Goal: Task Accomplishment & Management: Manage account settings

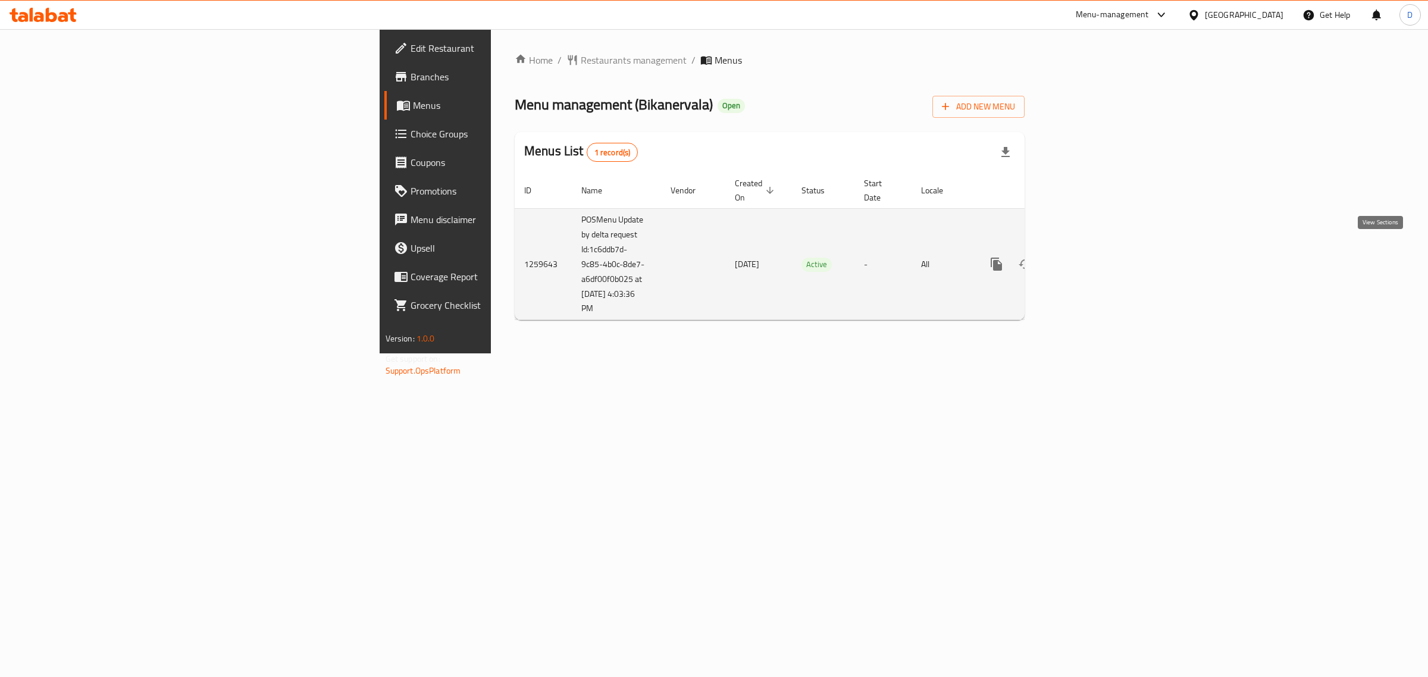
click at [1088, 259] on icon "enhanced table" at bounding box center [1082, 264] width 11 height 11
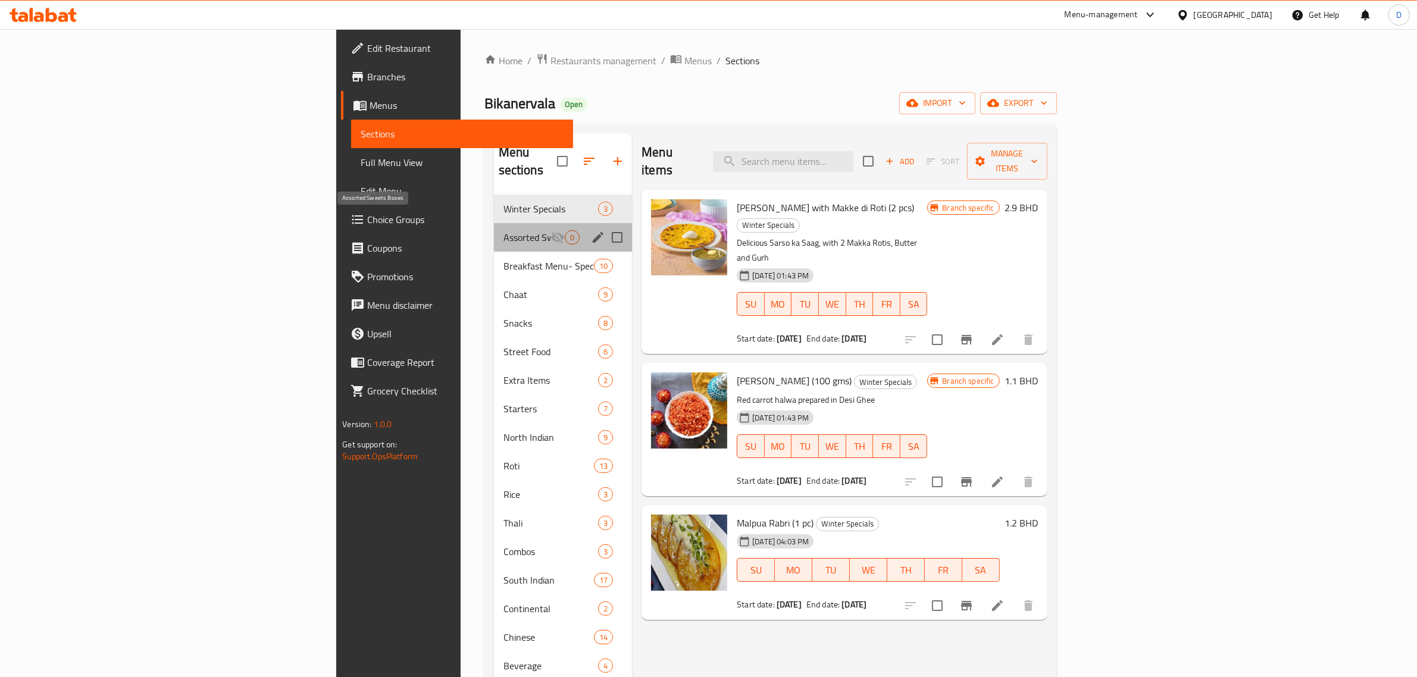
click at [503, 230] on span "Assorted Sweets Boxes" at bounding box center [526, 237] width 47 height 14
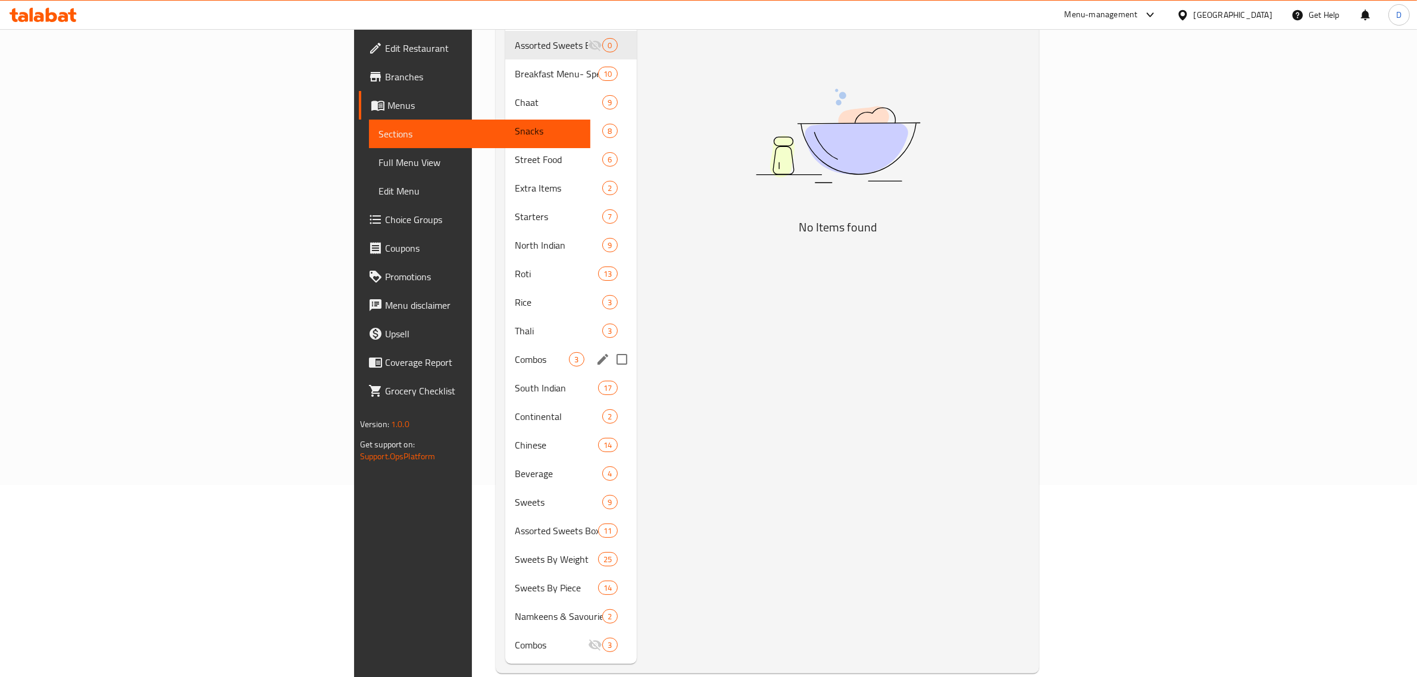
scroll to position [193, 0]
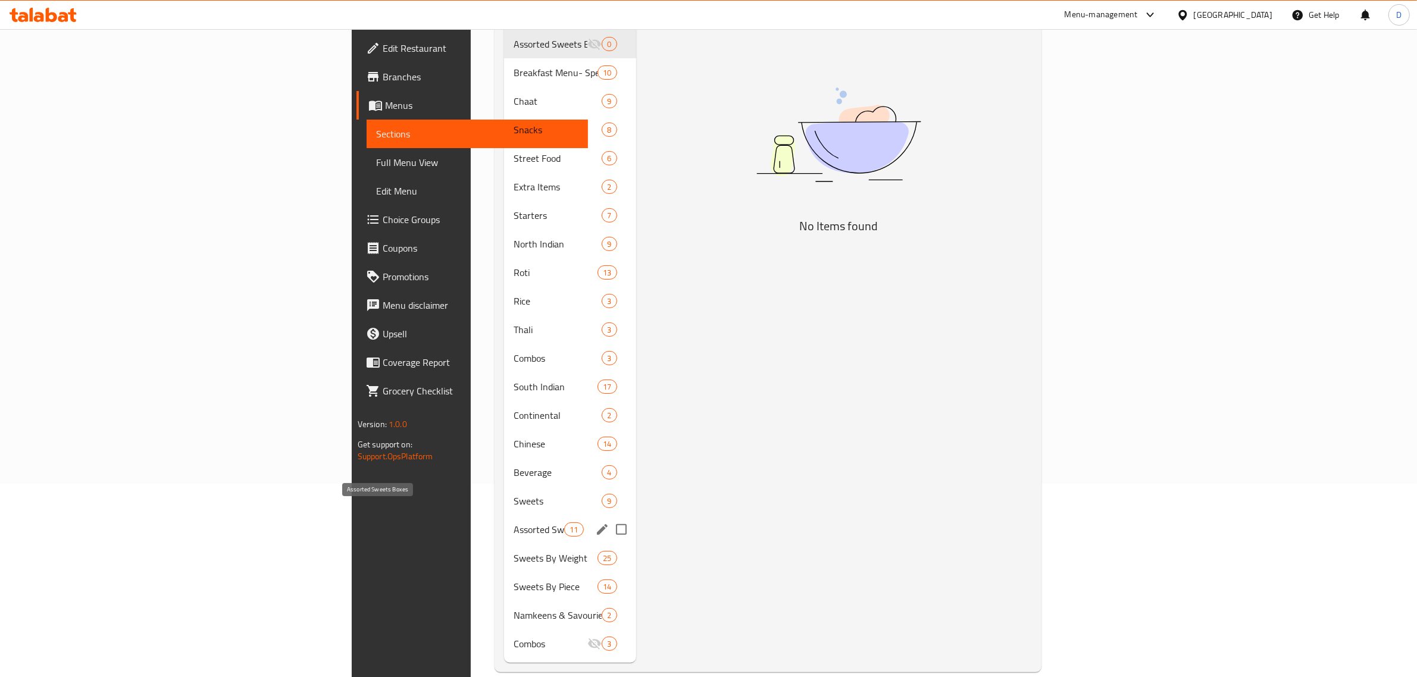
click at [514, 522] on span "Assorted Sweets Boxes" at bounding box center [539, 529] width 51 height 14
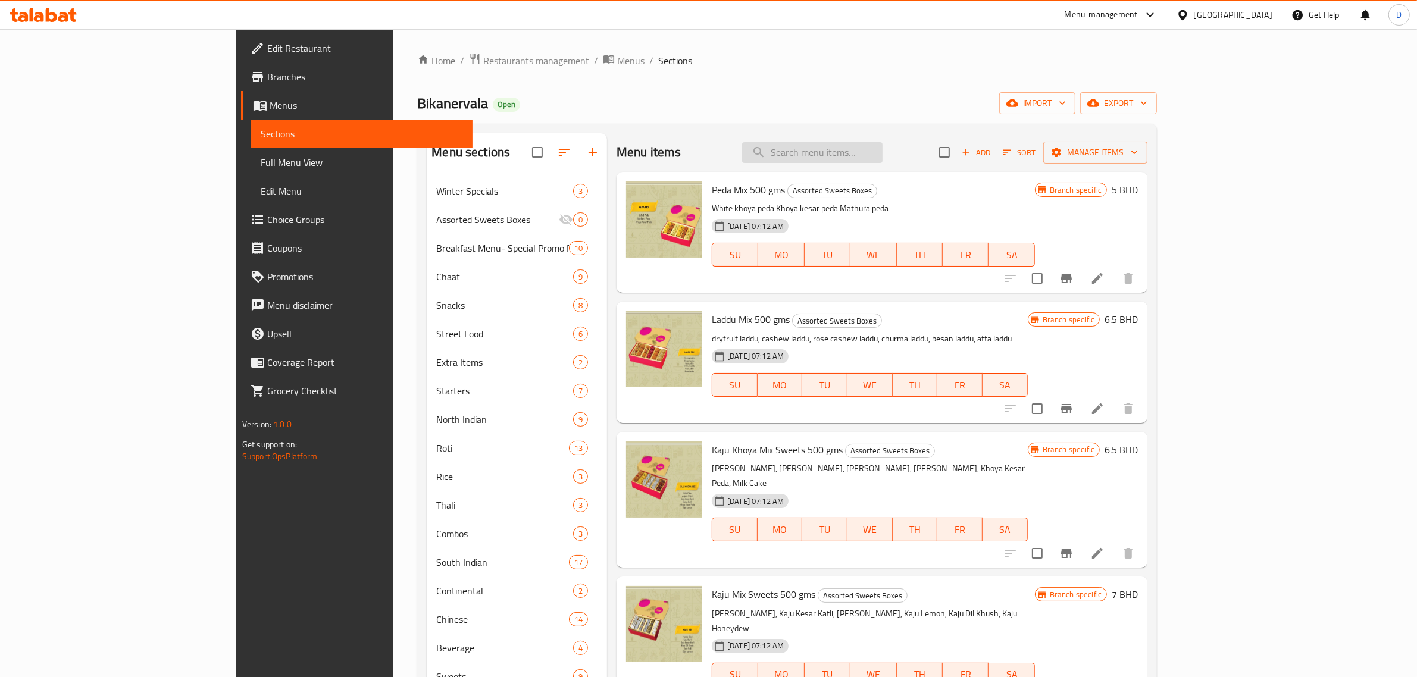
click at [882, 149] on input "search" at bounding box center [812, 152] width 140 height 21
click at [1073, 281] on icon "Branch-specific-item" at bounding box center [1066, 278] width 14 height 14
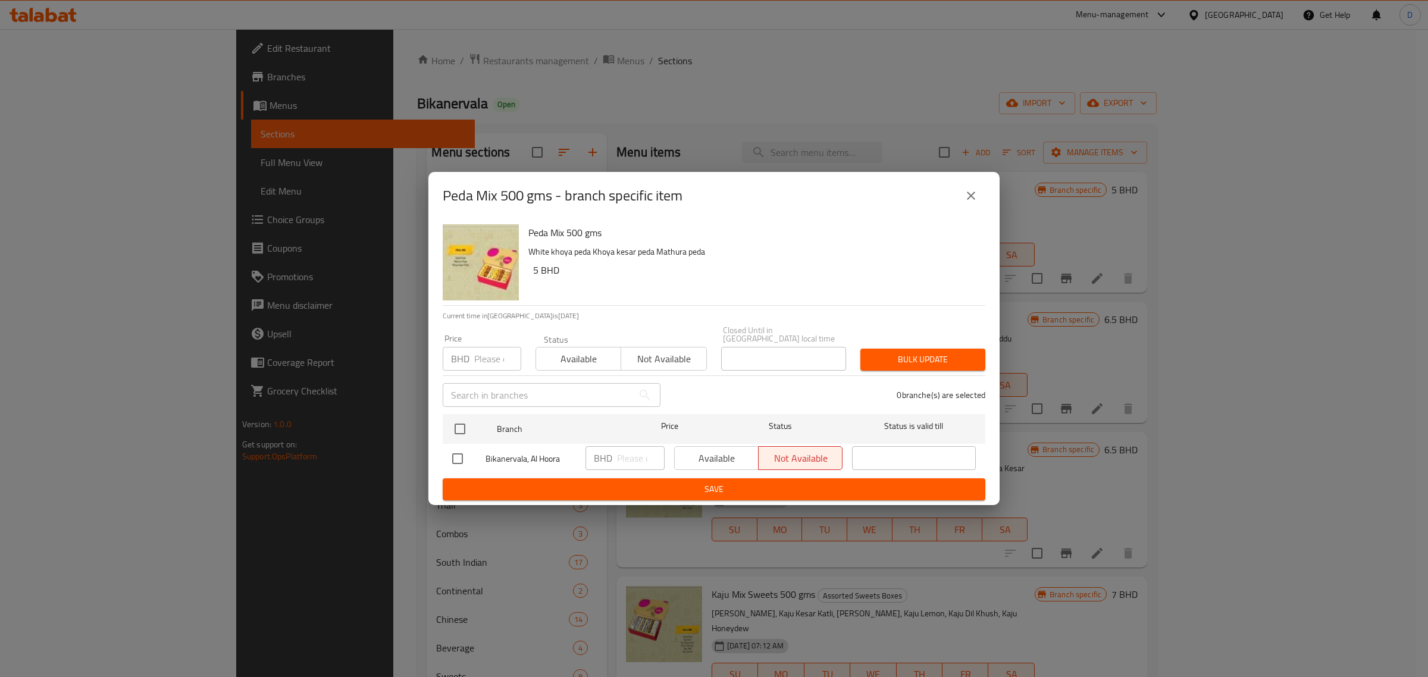
click at [652, 357] on span "Not available" at bounding box center [664, 358] width 76 height 17
click at [885, 354] on span "Bulk update" at bounding box center [923, 359] width 106 height 15
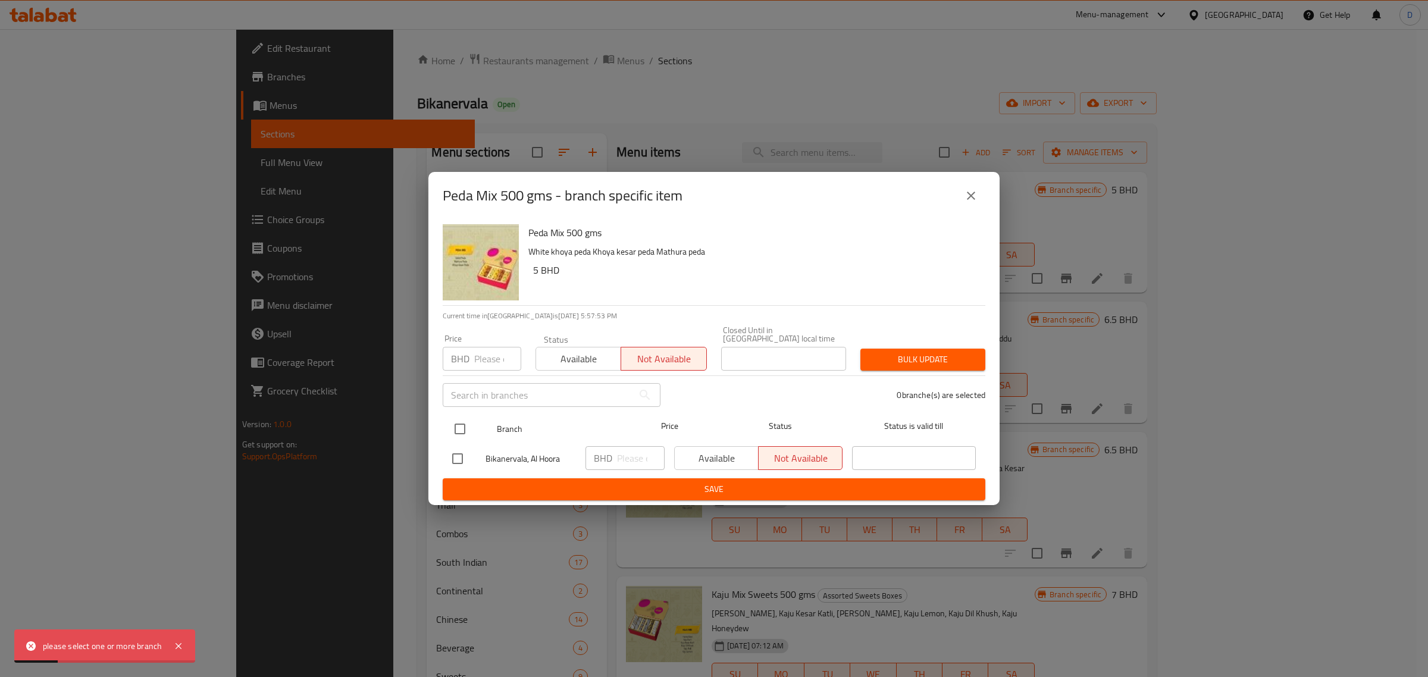
click at [467, 427] on input "checkbox" at bounding box center [459, 429] width 25 height 25
checkbox input "true"
click at [918, 359] on span "Bulk update" at bounding box center [923, 359] width 106 height 15
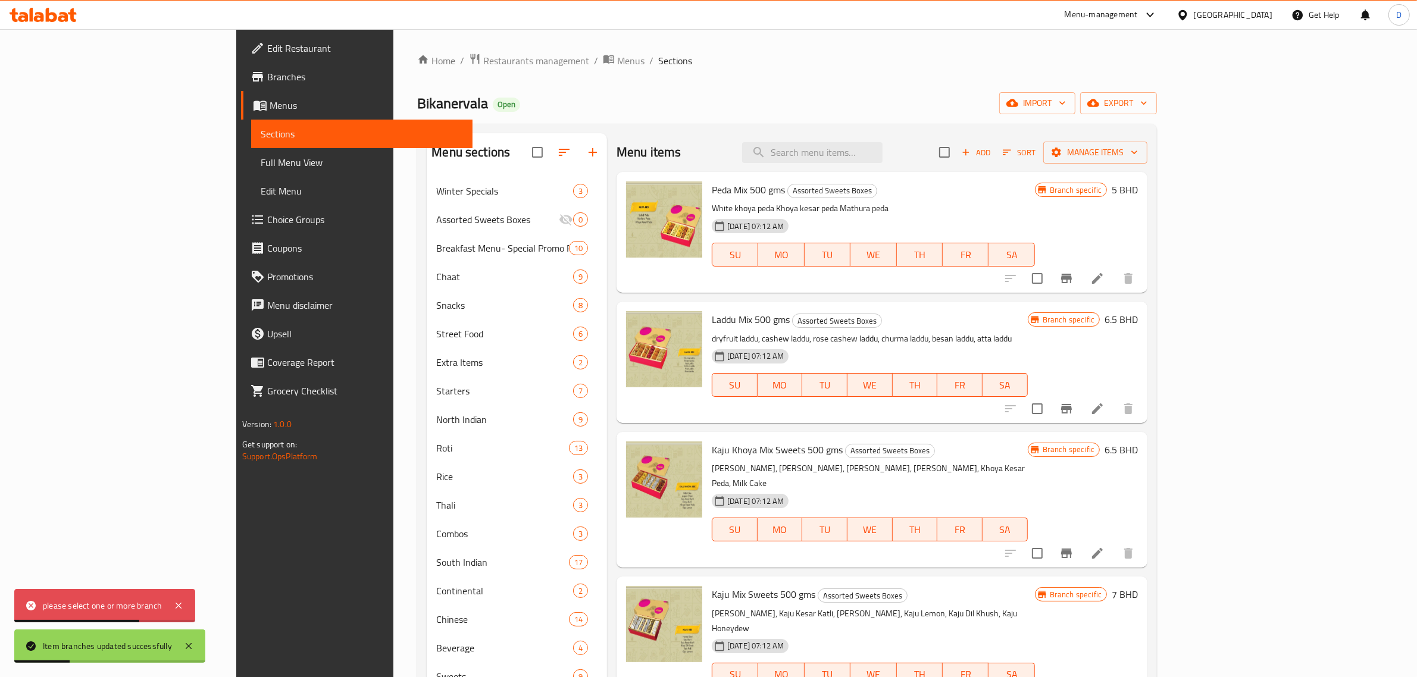
scroll to position [74, 0]
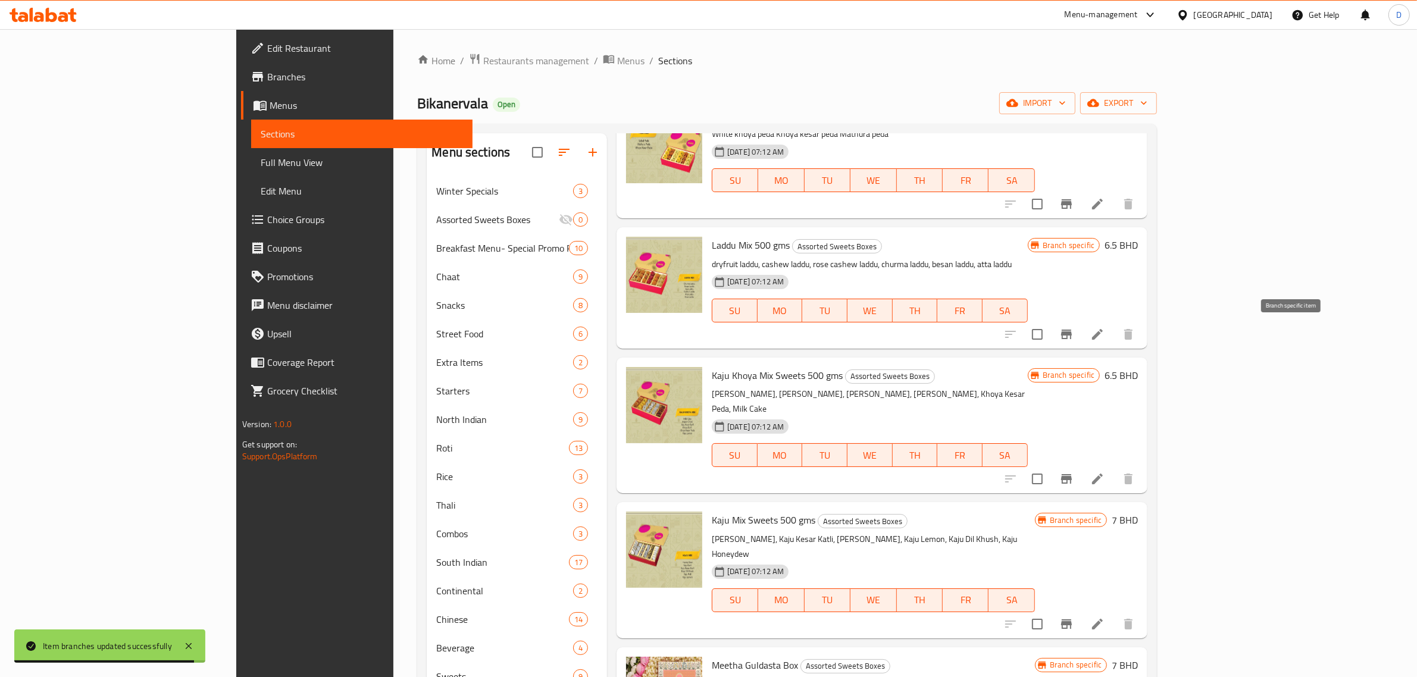
click at [1073, 331] on icon "Branch-specific-item" at bounding box center [1066, 334] width 14 height 14
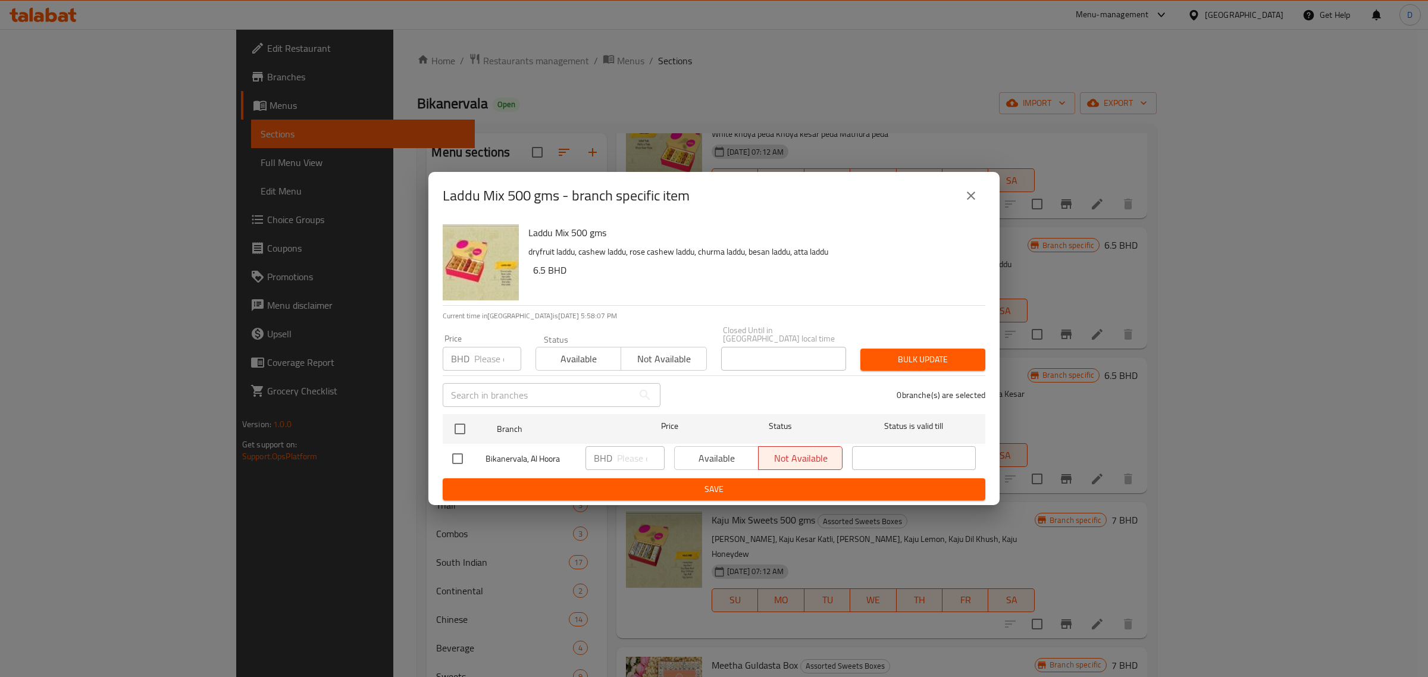
click at [972, 200] on icon "close" at bounding box center [971, 196] width 8 height 8
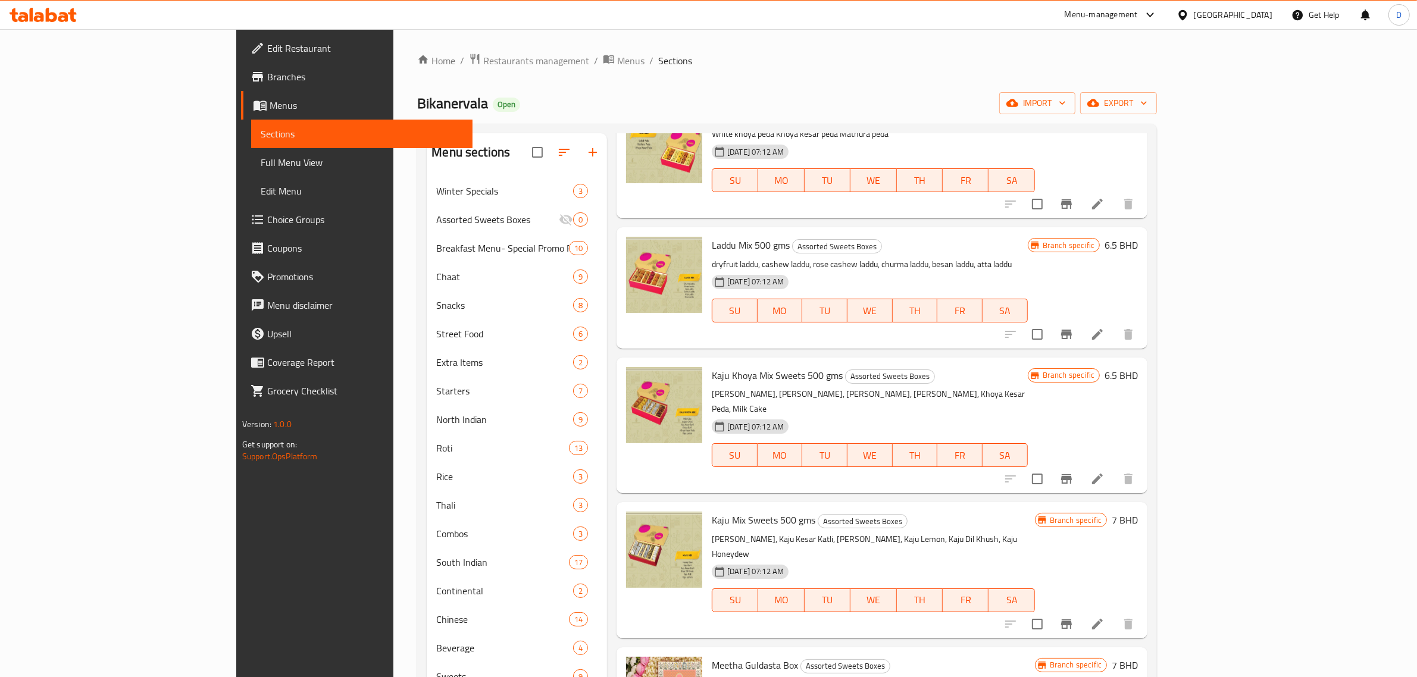
click at [1104, 472] on icon at bounding box center [1097, 479] width 14 height 14
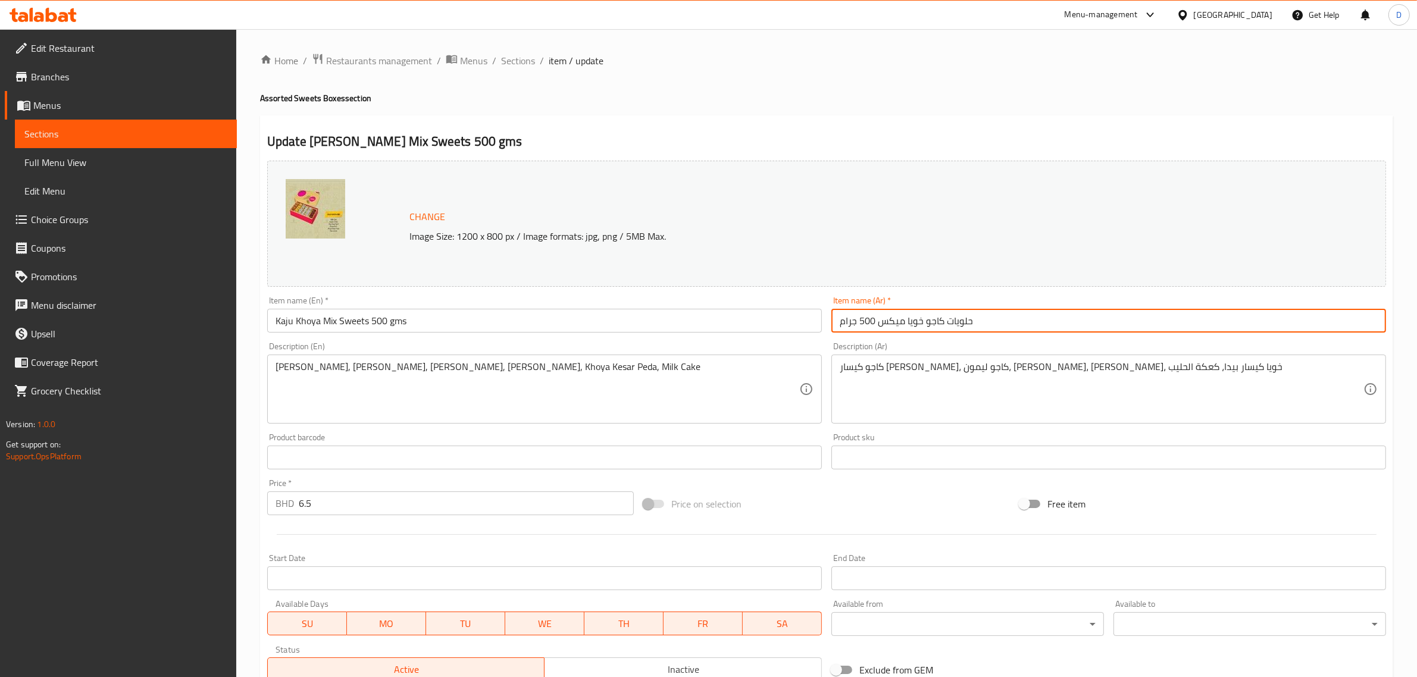
drag, startPoint x: 881, startPoint y: 324, endPoint x: 835, endPoint y: 321, distance: 46.5
click at [835, 321] on input "حلويات كاجو خويا ميكس 500 جرام" at bounding box center [1108, 321] width 555 height 24
type input "حلويات كاجو خويا ميكس"
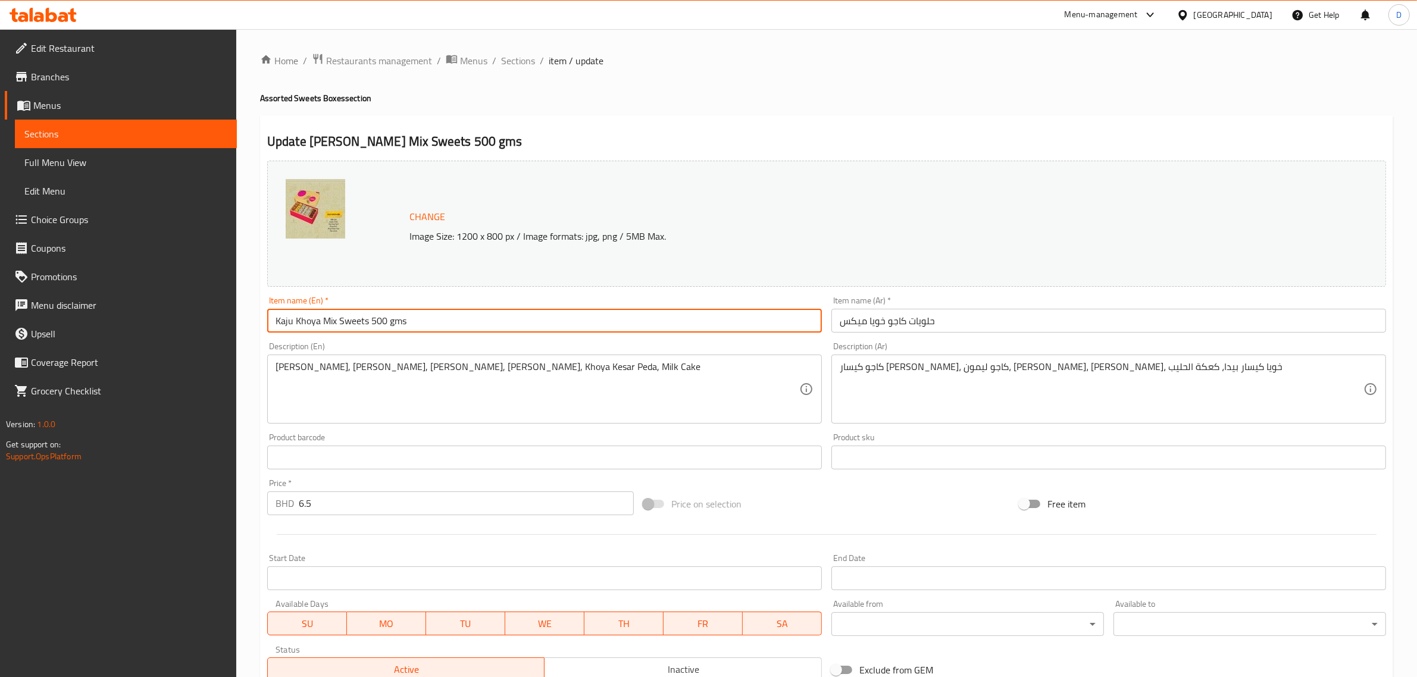
drag, startPoint x: 411, startPoint y: 320, endPoint x: 369, endPoint y: 324, distance: 42.5
click at [369, 324] on input "Kaju Khoya Mix Sweets 500 gms" at bounding box center [544, 321] width 555 height 24
type input "[PERSON_NAME] Mix Sweets"
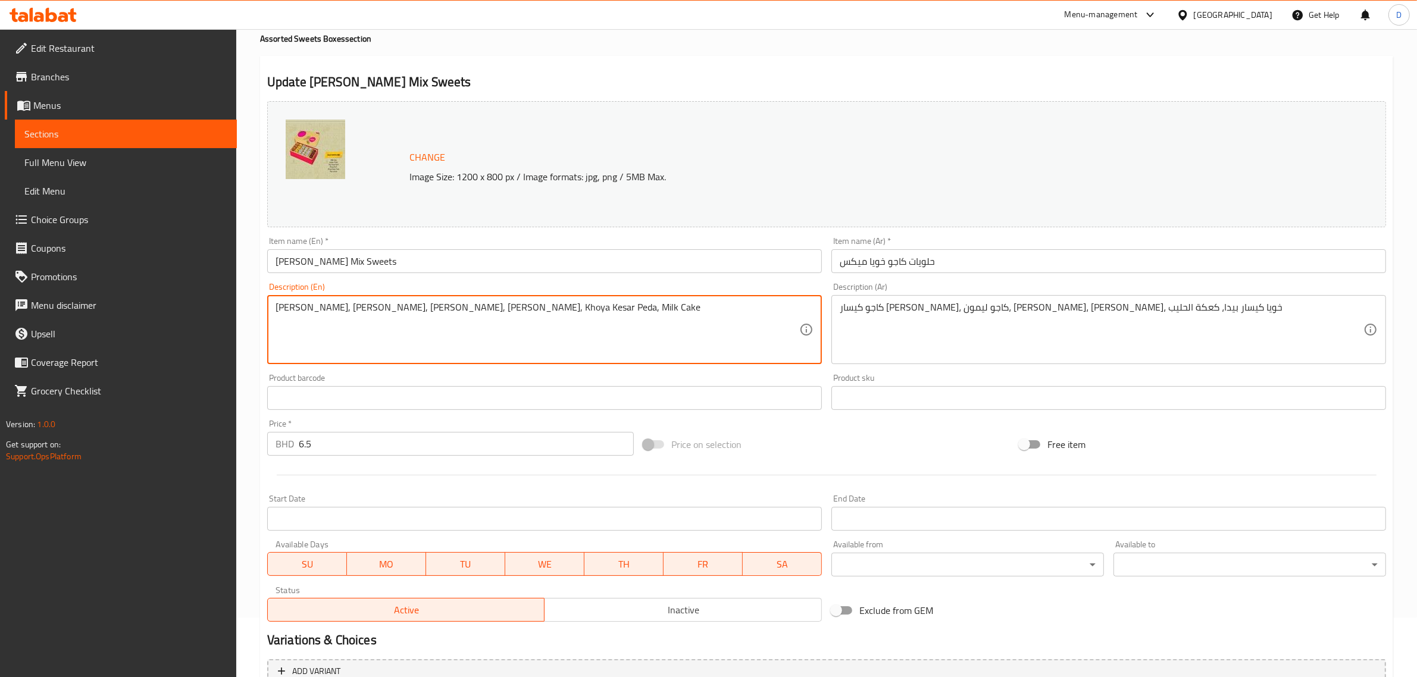
scroll to position [179, 0]
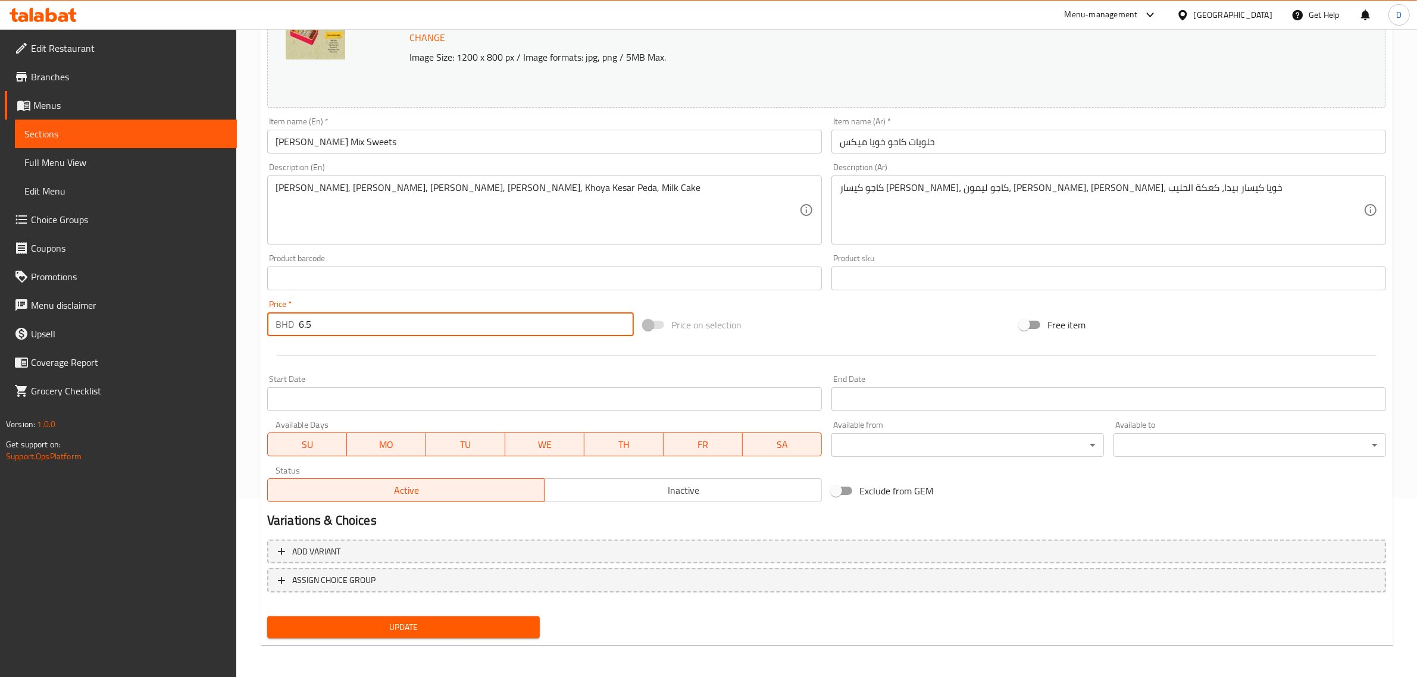
click at [365, 323] on input "6.5" at bounding box center [466, 324] width 335 height 24
type input "8"
click at [409, 624] on span "Update" at bounding box center [403, 627] width 253 height 15
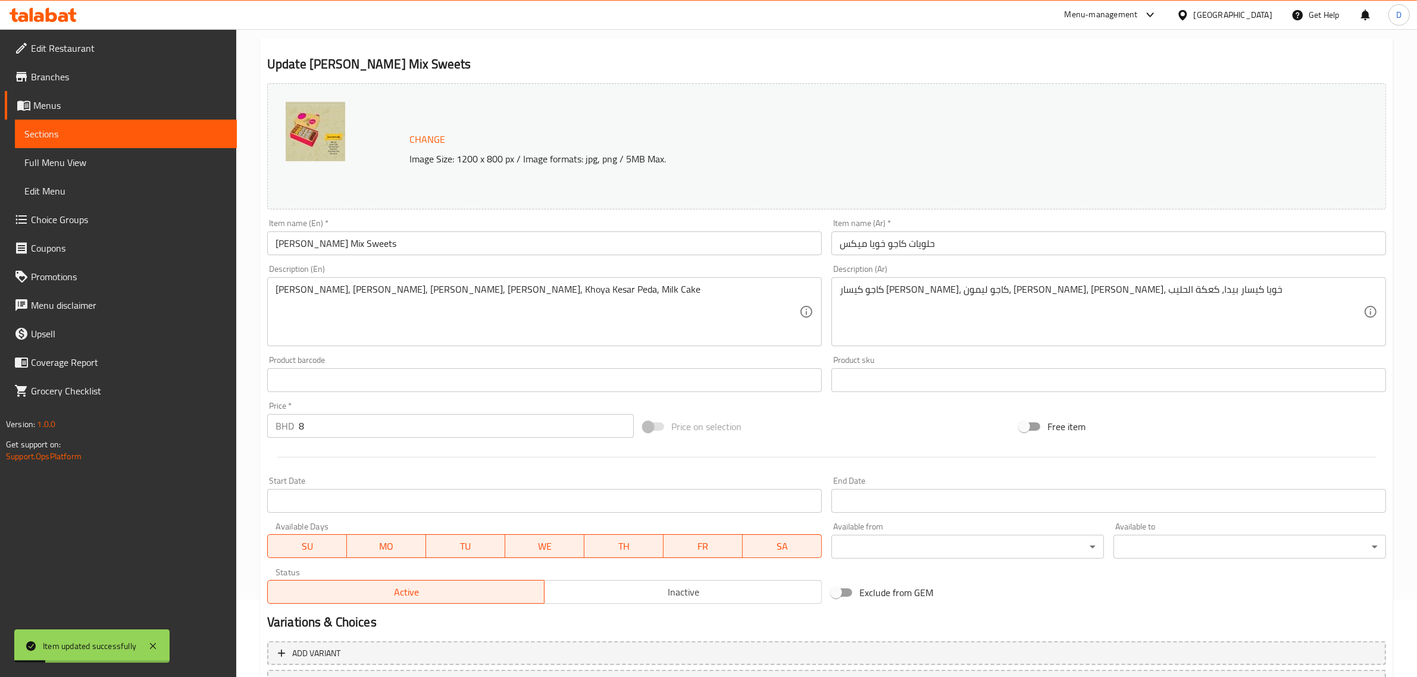
scroll to position [0, 0]
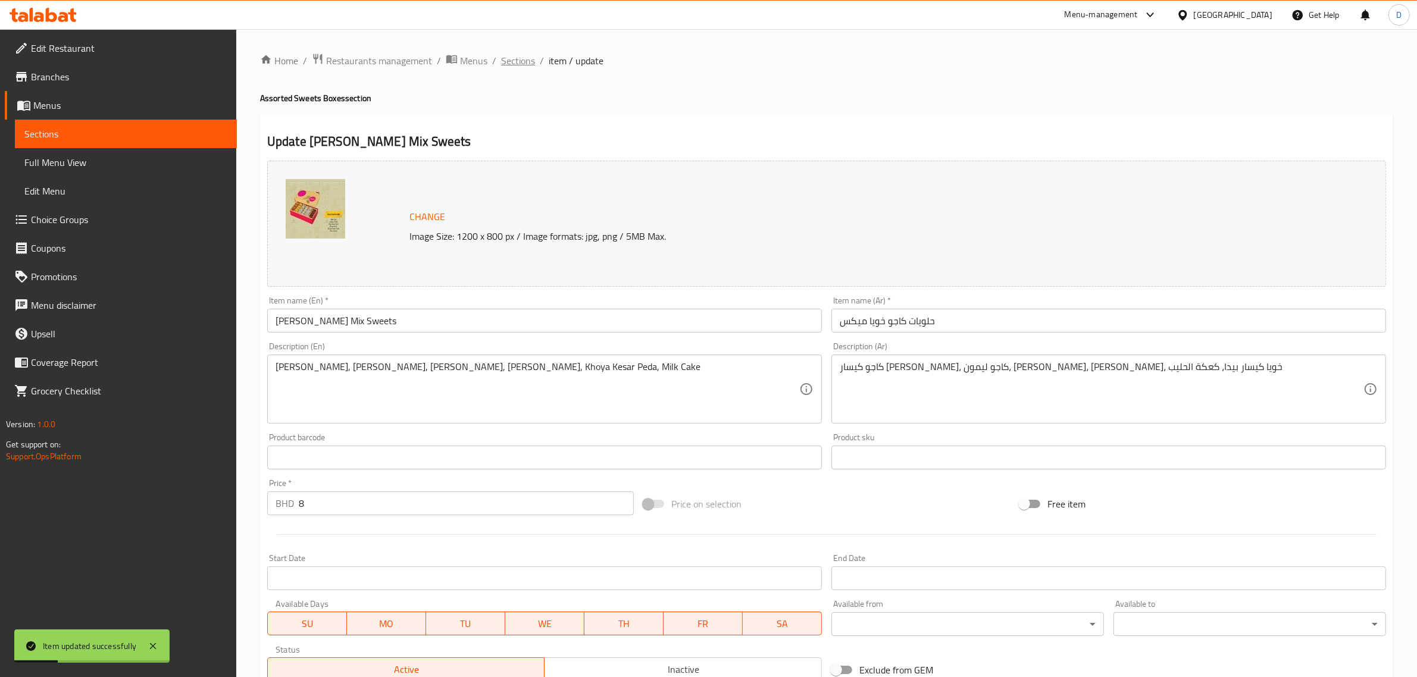
click at [522, 63] on span "Sections" at bounding box center [518, 61] width 34 height 14
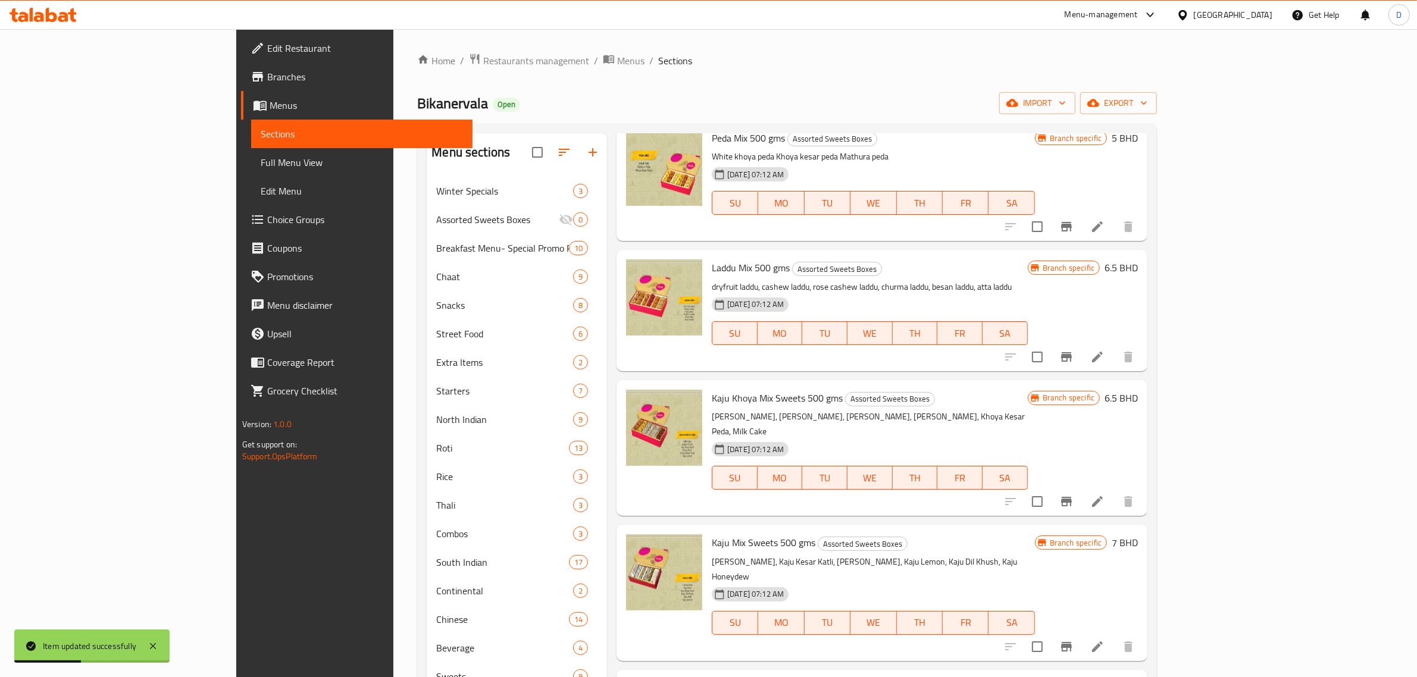
scroll to position [149, 0]
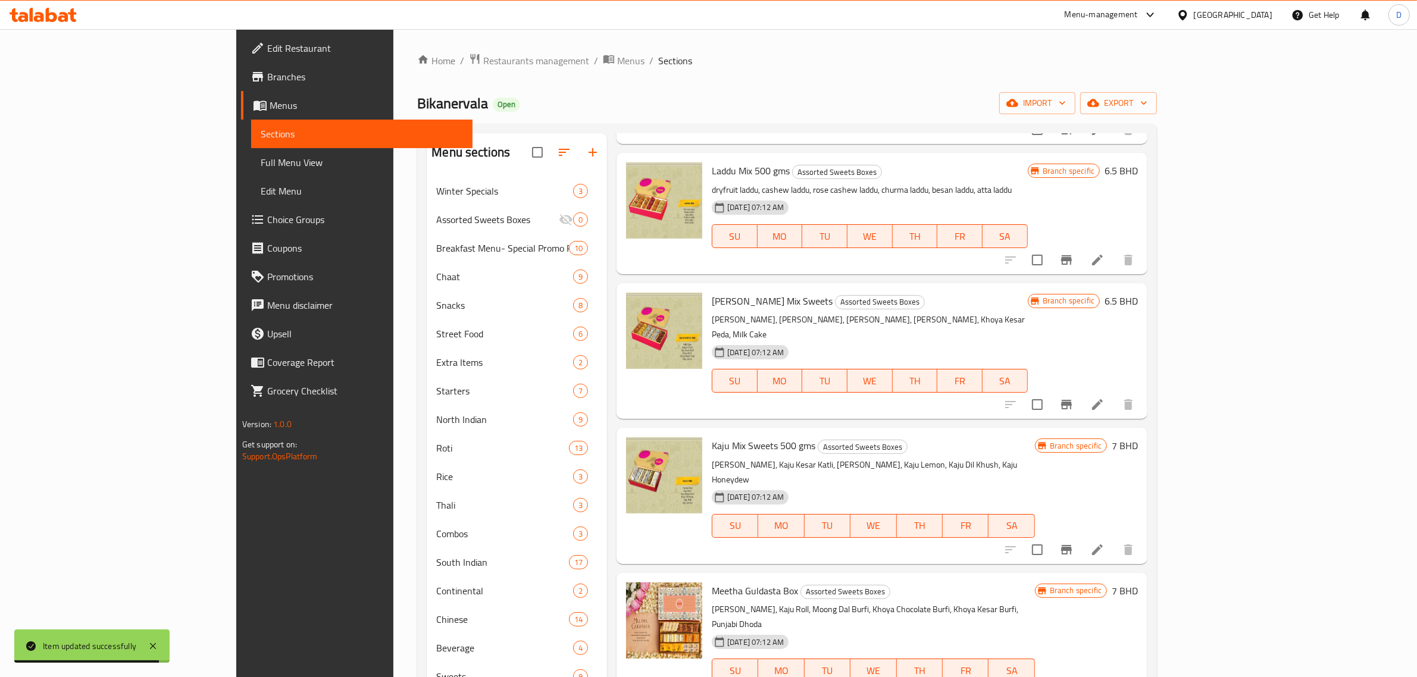
click at [1103, 544] on icon at bounding box center [1097, 549] width 11 height 11
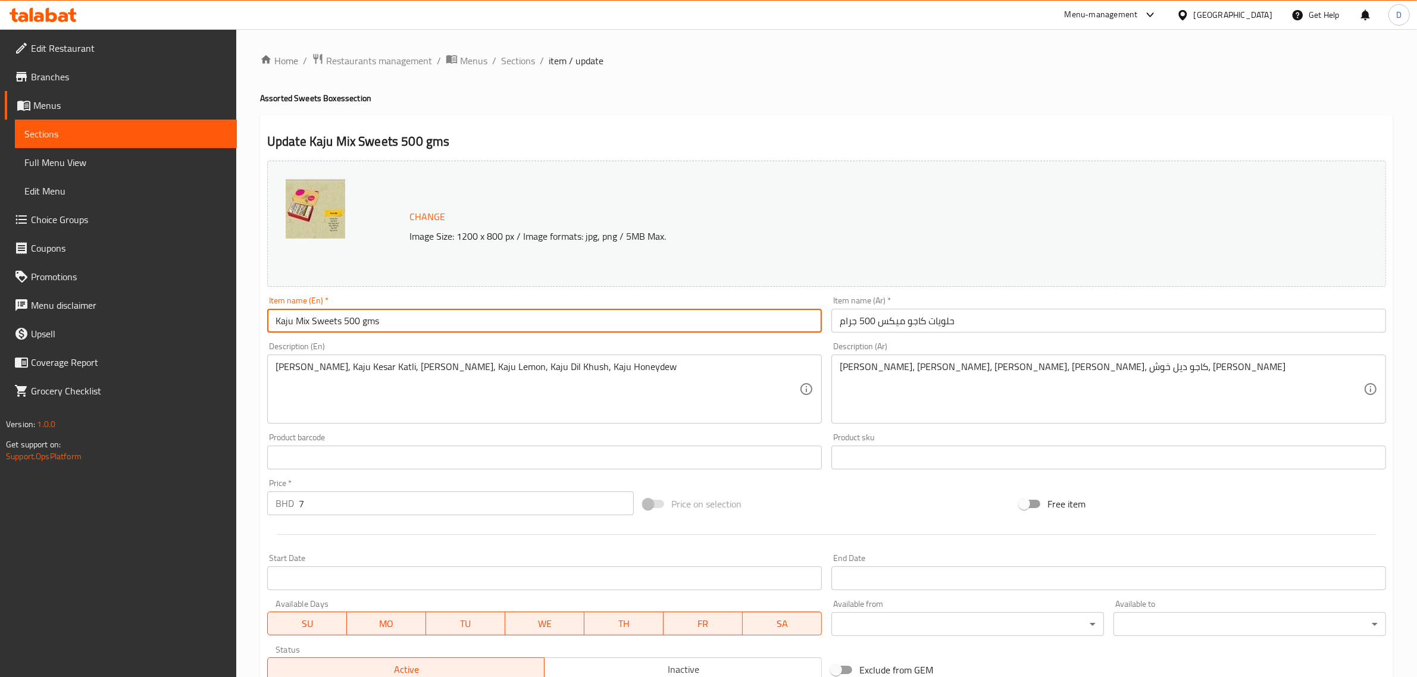
drag, startPoint x: 395, startPoint y: 324, endPoint x: 341, endPoint y: 327, distance: 53.6
click at [341, 327] on input "Kaju Mix Sweets 500 gms" at bounding box center [544, 321] width 555 height 24
type input "Kaju Mix Sweets"
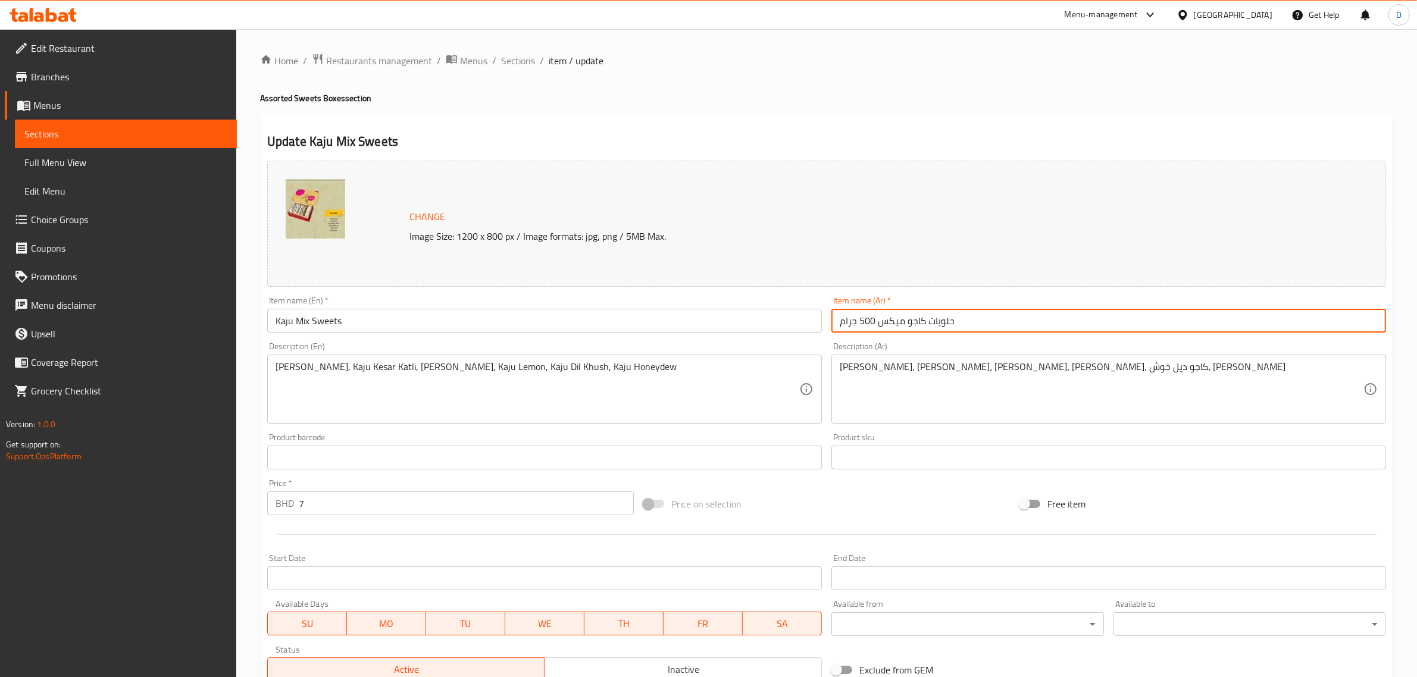
click at [875, 317] on input "حلويات كاجو ميكس 500 جرام" at bounding box center [1108, 321] width 555 height 24
drag, startPoint x: 878, startPoint y: 321, endPoint x: 788, endPoint y: 321, distance: 89.3
click at [788, 321] on div "Change Image Size: 1200 x 800 px / Image formats: jpg, png / 5MB Max. Item name…" at bounding box center [826, 421] width 1128 height 530
type input "حلويات كاجو ميكس"
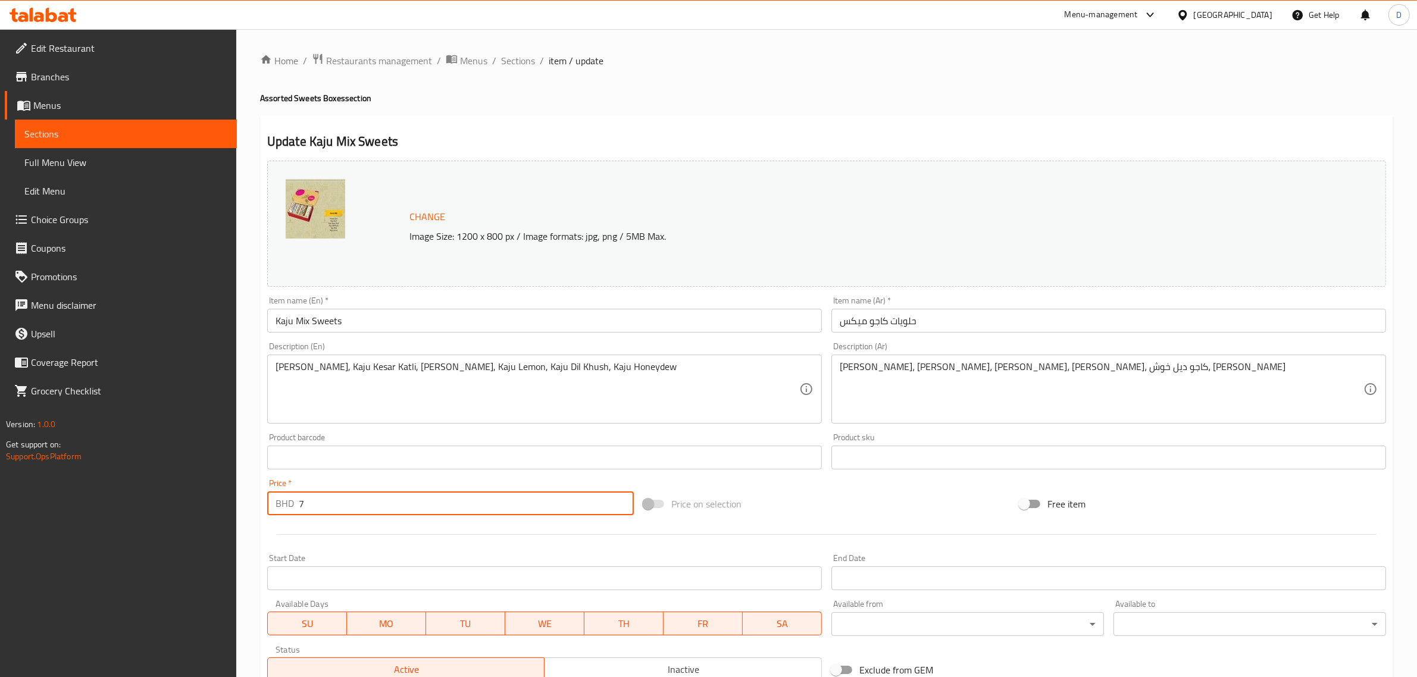
drag, startPoint x: 321, startPoint y: 510, endPoint x: 287, endPoint y: 509, distance: 34.5
click at [289, 509] on div "BHD 7 Price *" at bounding box center [450, 504] width 367 height 24
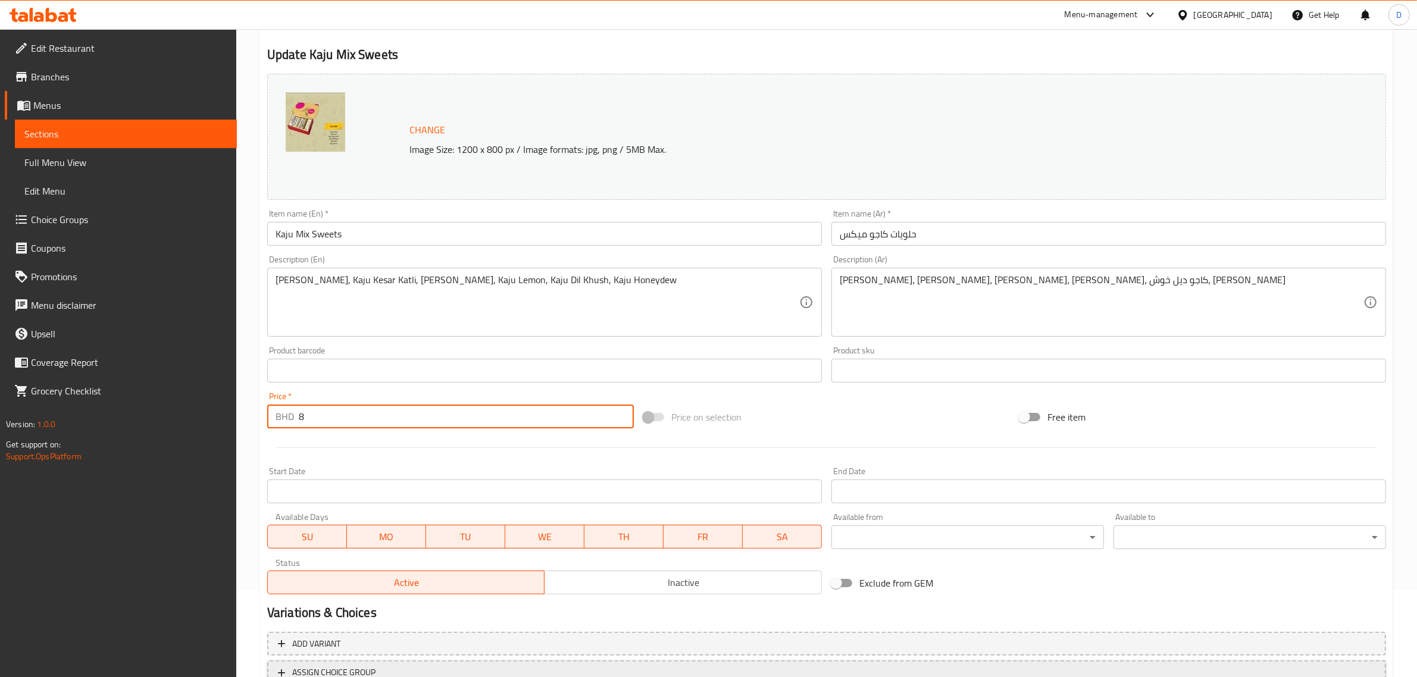
scroll to position [179, 0]
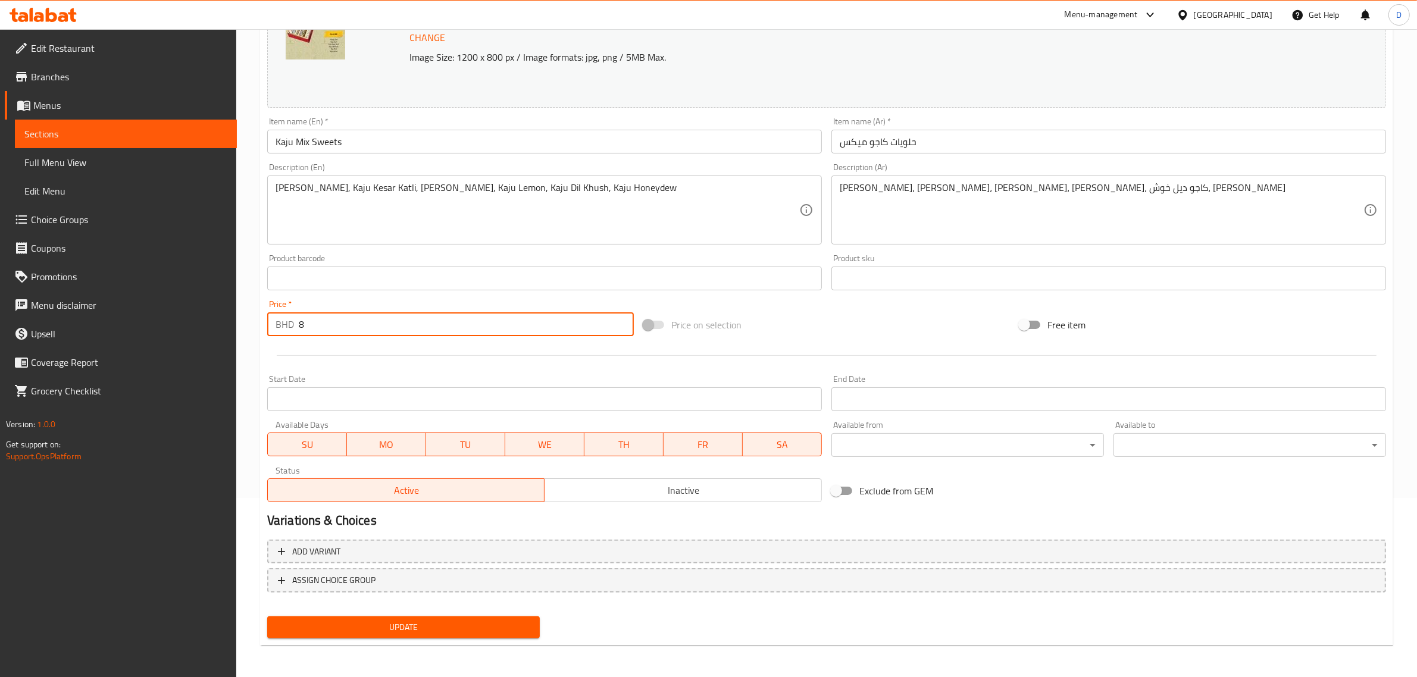
type input "8"
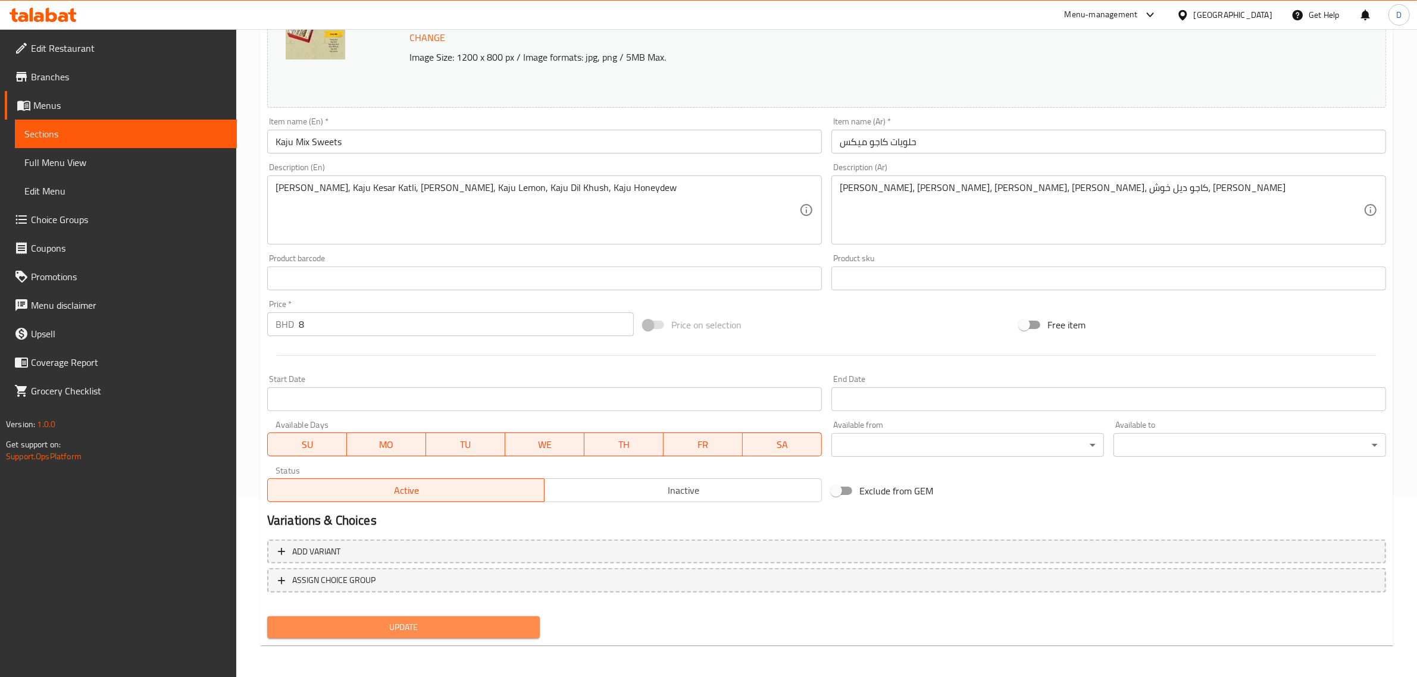
click at [400, 620] on span "Update" at bounding box center [403, 627] width 253 height 15
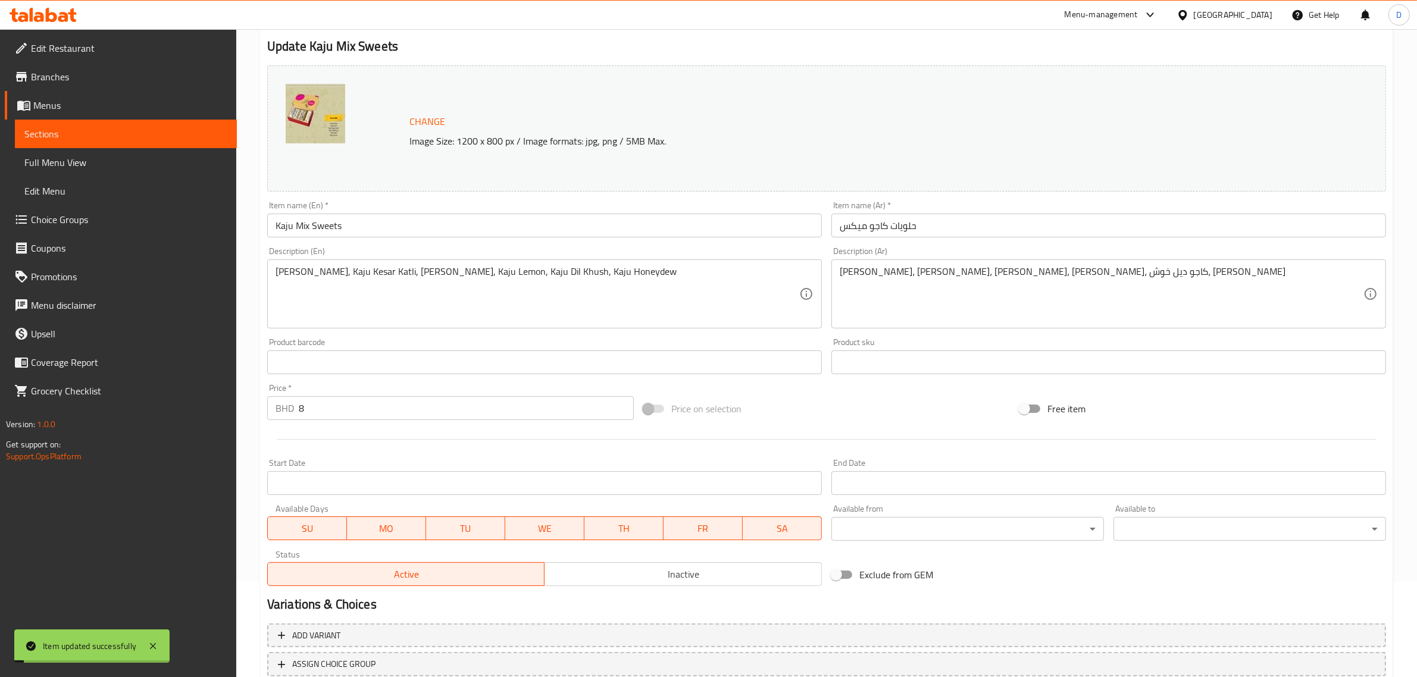
scroll to position [0, 0]
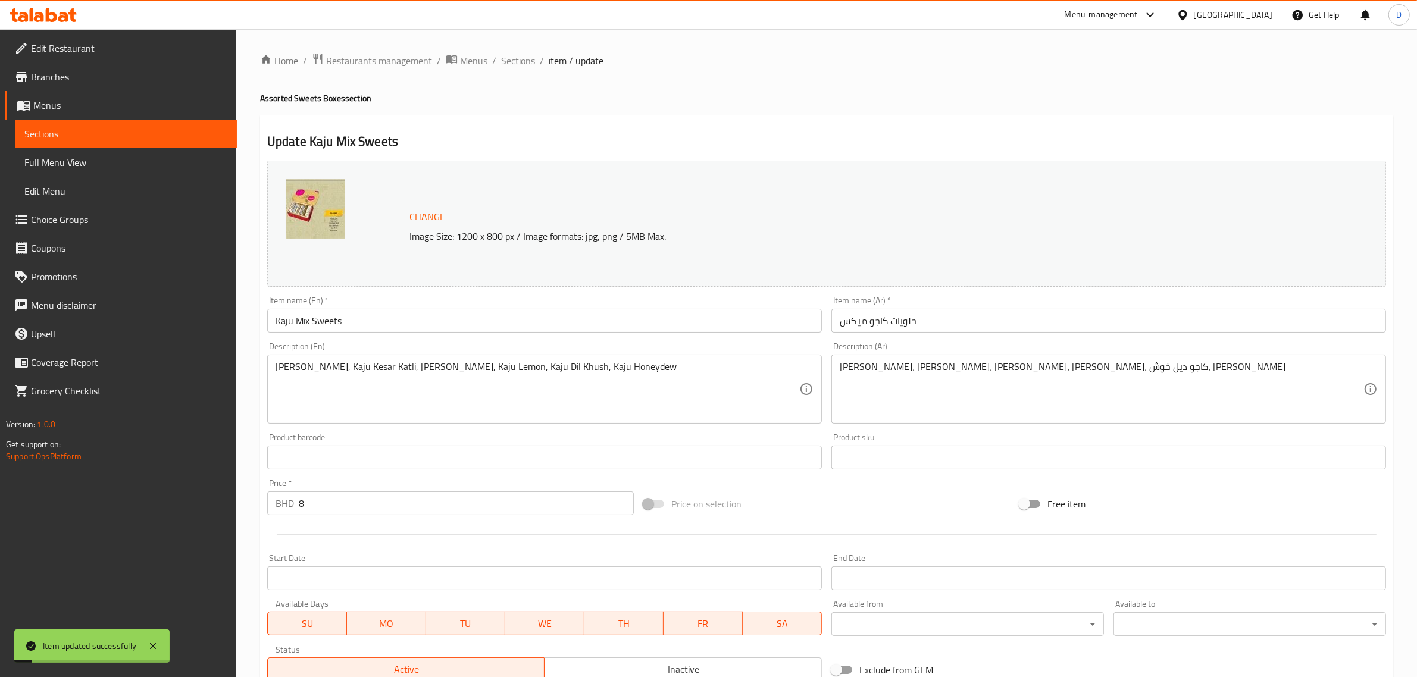
click at [528, 60] on span "Sections" at bounding box center [518, 61] width 34 height 14
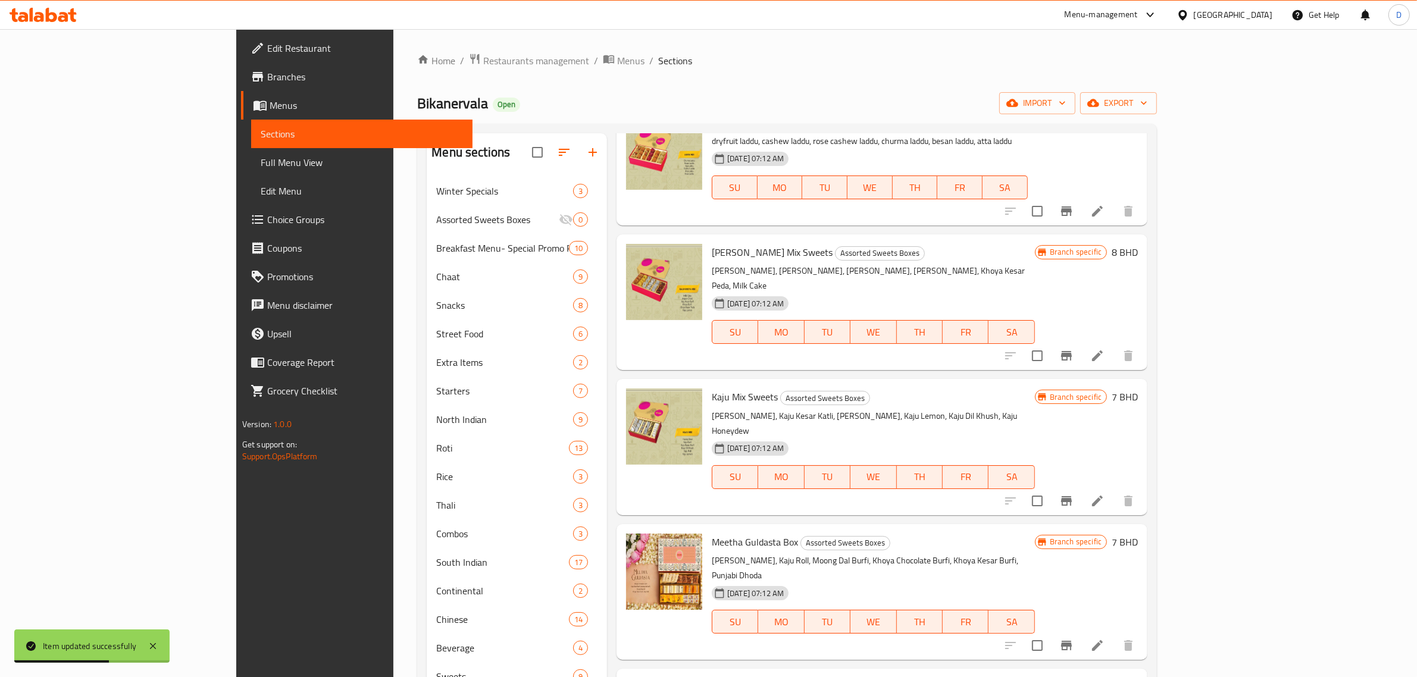
scroll to position [223, 0]
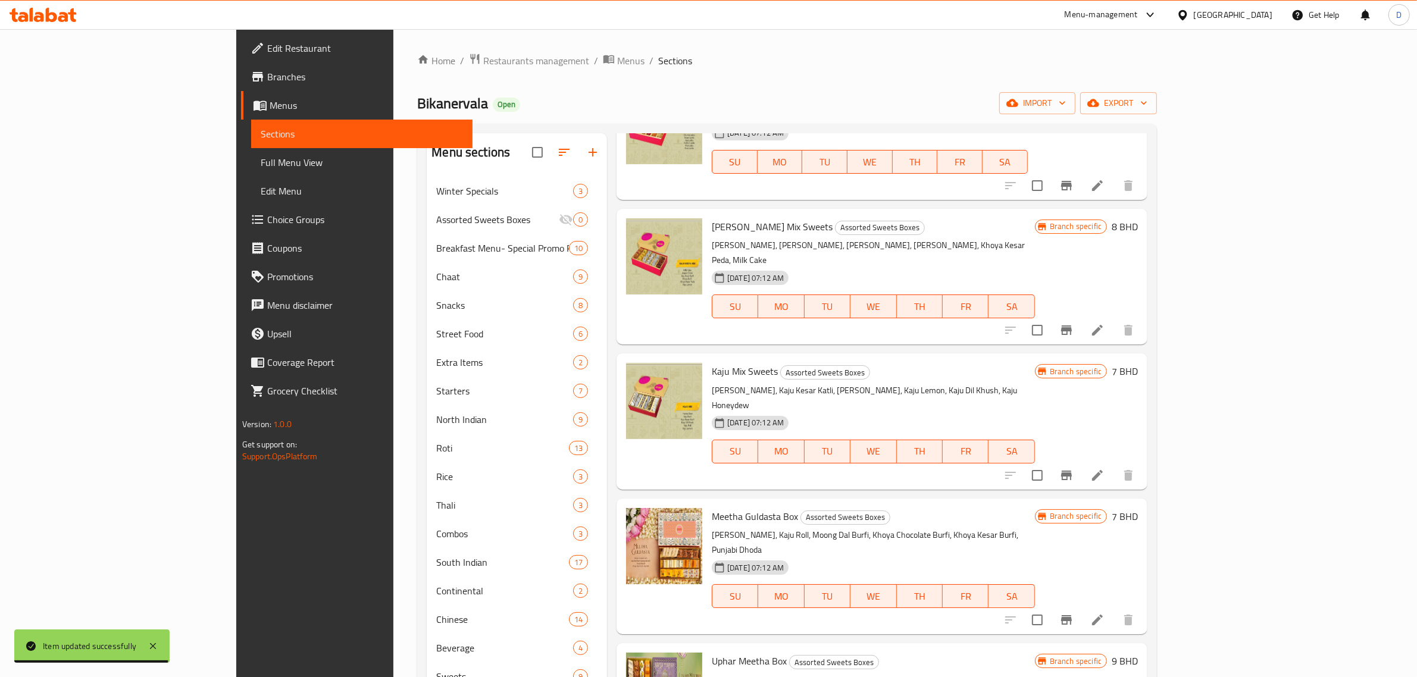
click at [1103, 615] on icon at bounding box center [1097, 620] width 11 height 11
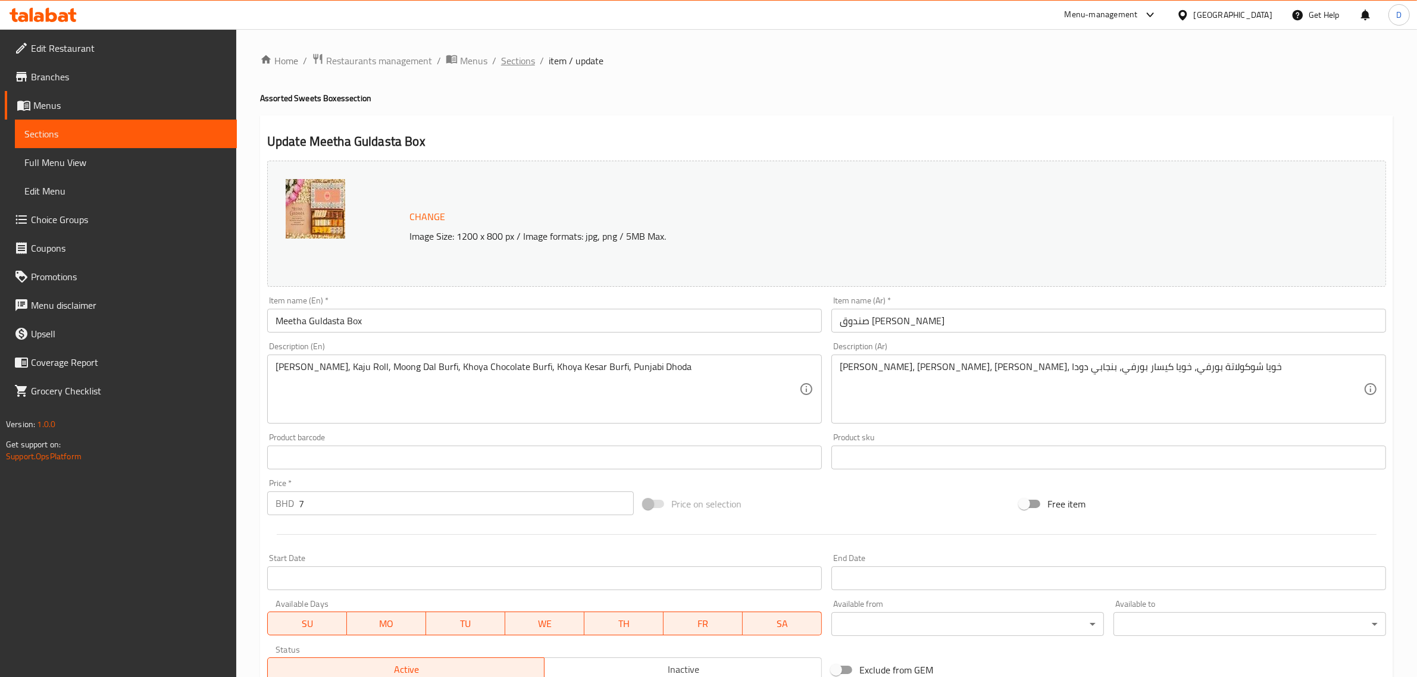
click at [521, 58] on span "Sections" at bounding box center [518, 61] width 34 height 14
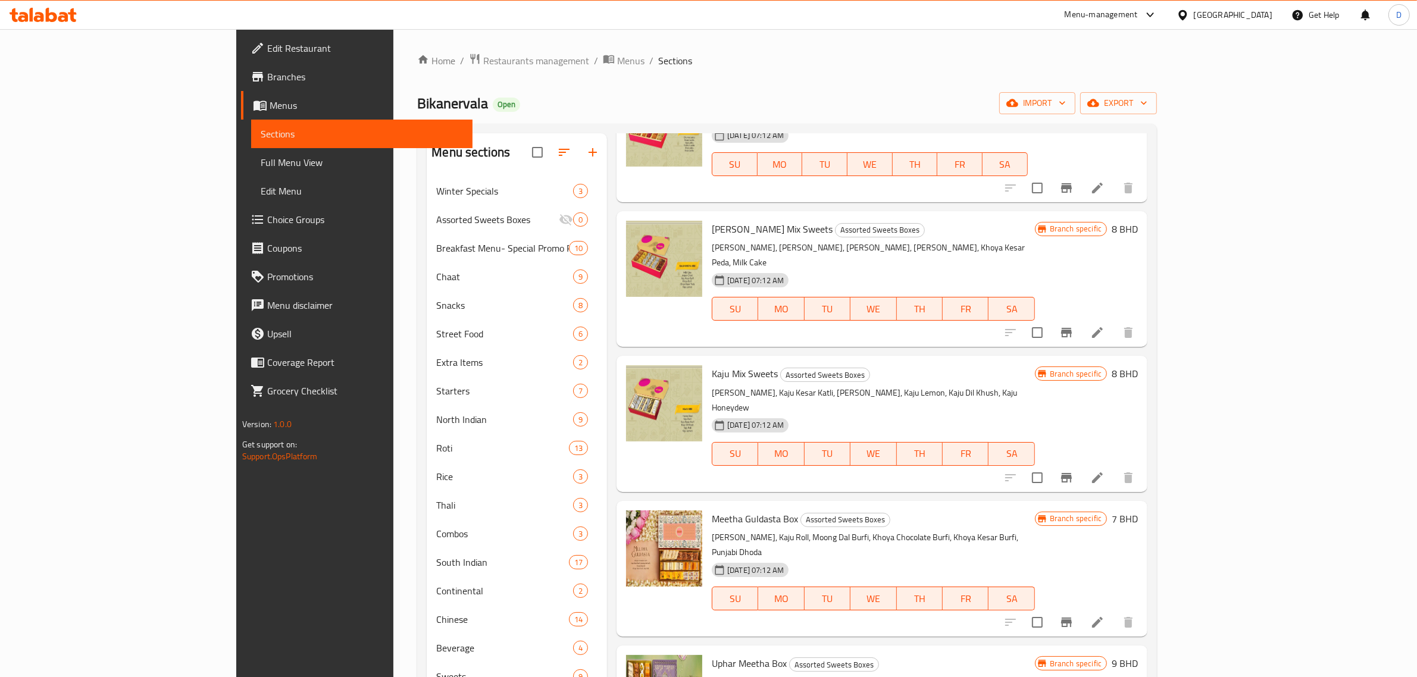
scroll to position [223, 0]
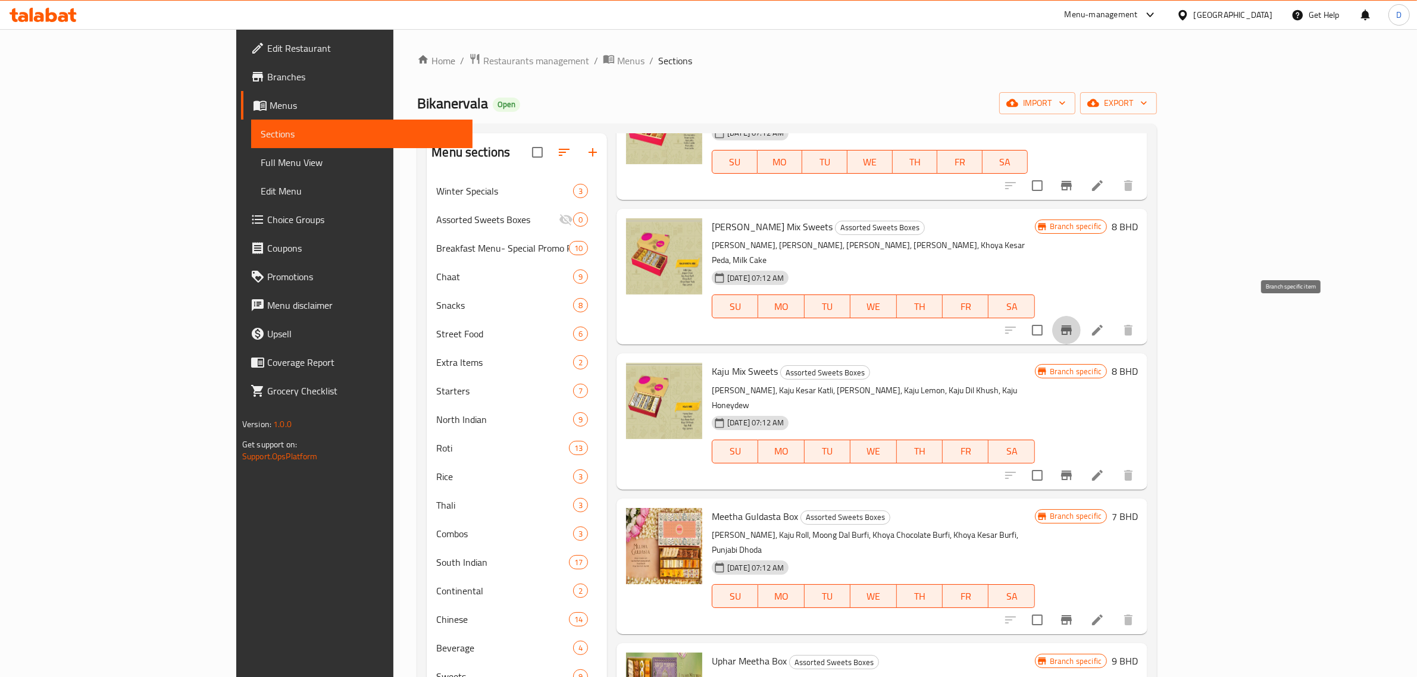
click at [1073, 323] on icon "Branch-specific-item" at bounding box center [1066, 330] width 14 height 14
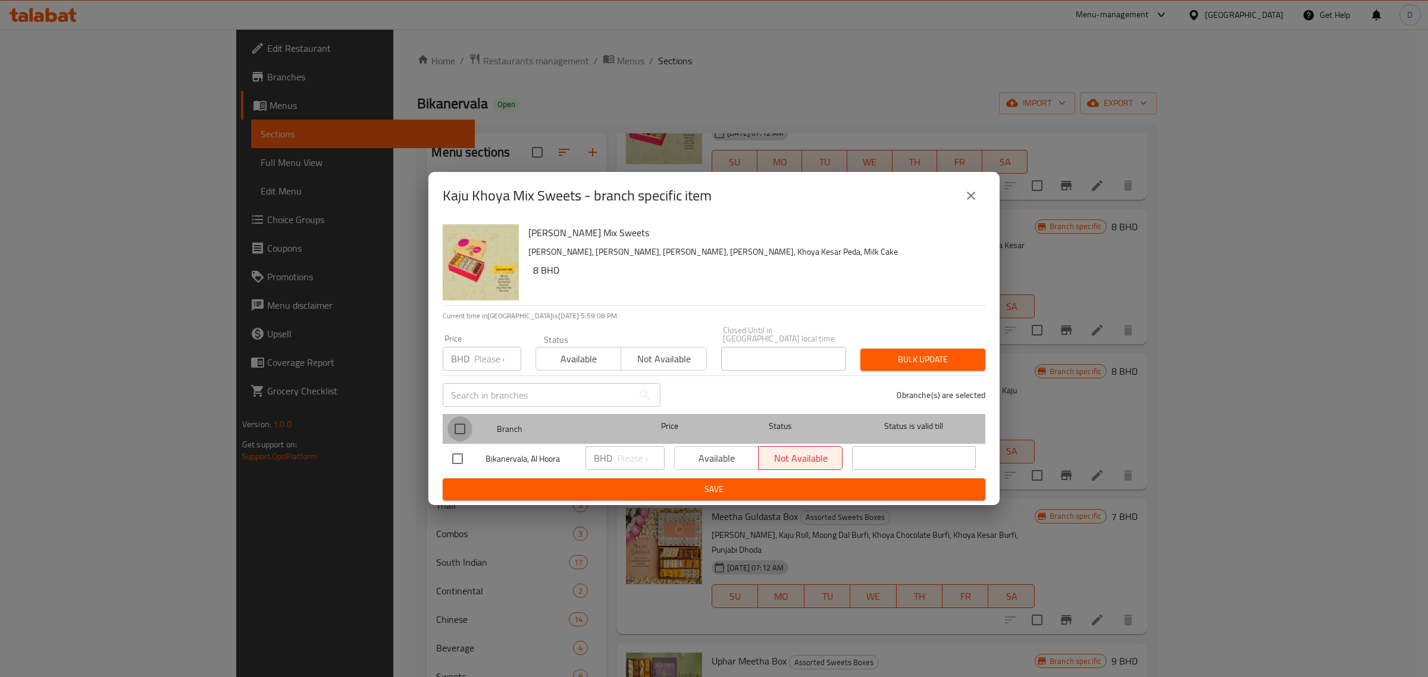
click at [465, 423] on input "checkbox" at bounding box center [459, 429] width 25 height 25
checkbox input "true"
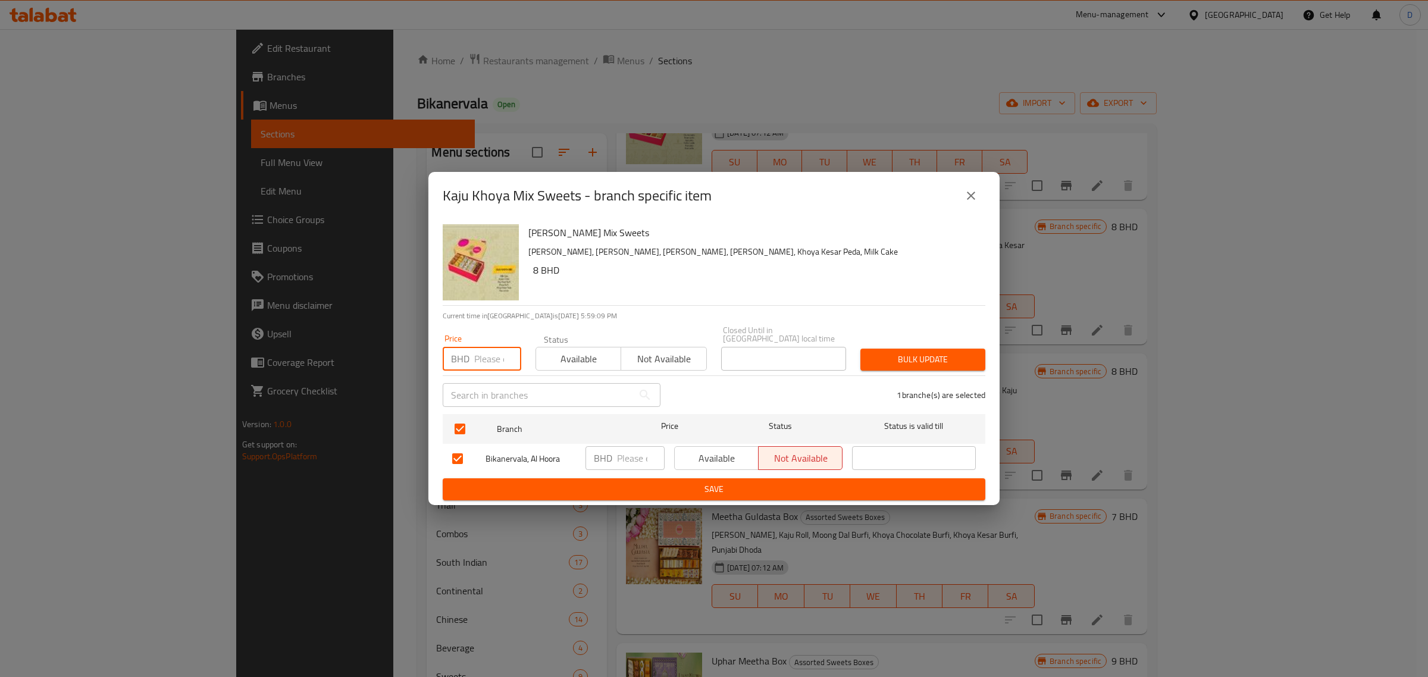
click at [477, 360] on input "number" at bounding box center [497, 359] width 47 height 24
type input "8"
click at [874, 366] on button "Bulk update" at bounding box center [922, 360] width 125 height 22
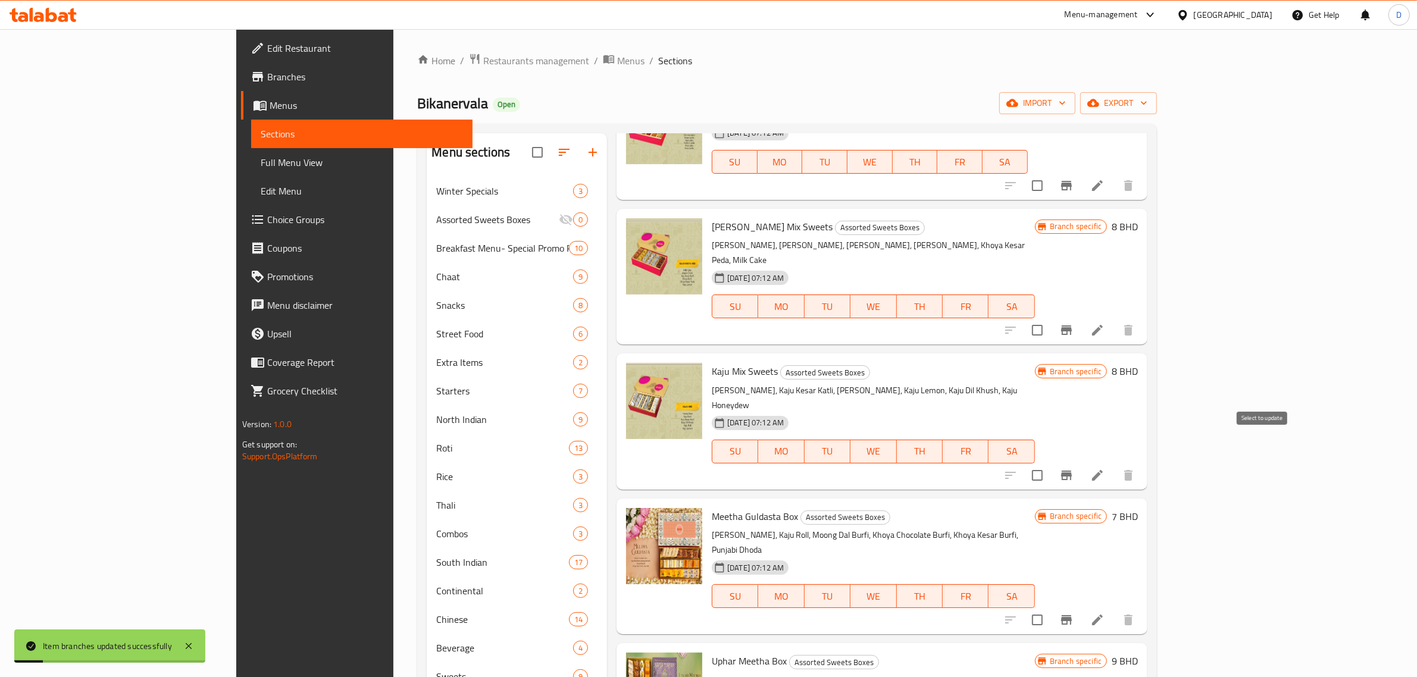
click at [1072, 471] on icon "Branch-specific-item" at bounding box center [1066, 476] width 11 height 10
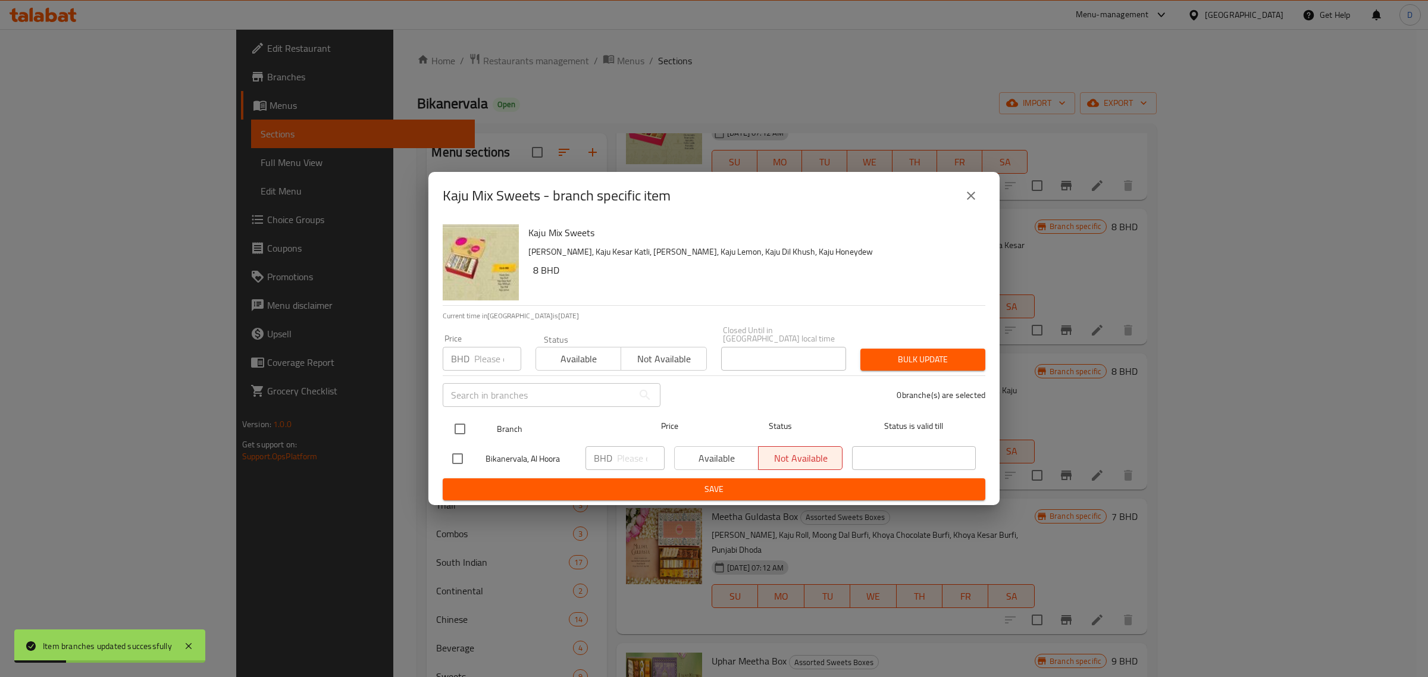
click at [468, 421] on input "checkbox" at bounding box center [459, 429] width 25 height 25
checkbox input "true"
click at [497, 347] on input "number" at bounding box center [497, 359] width 47 height 24
type input "8"
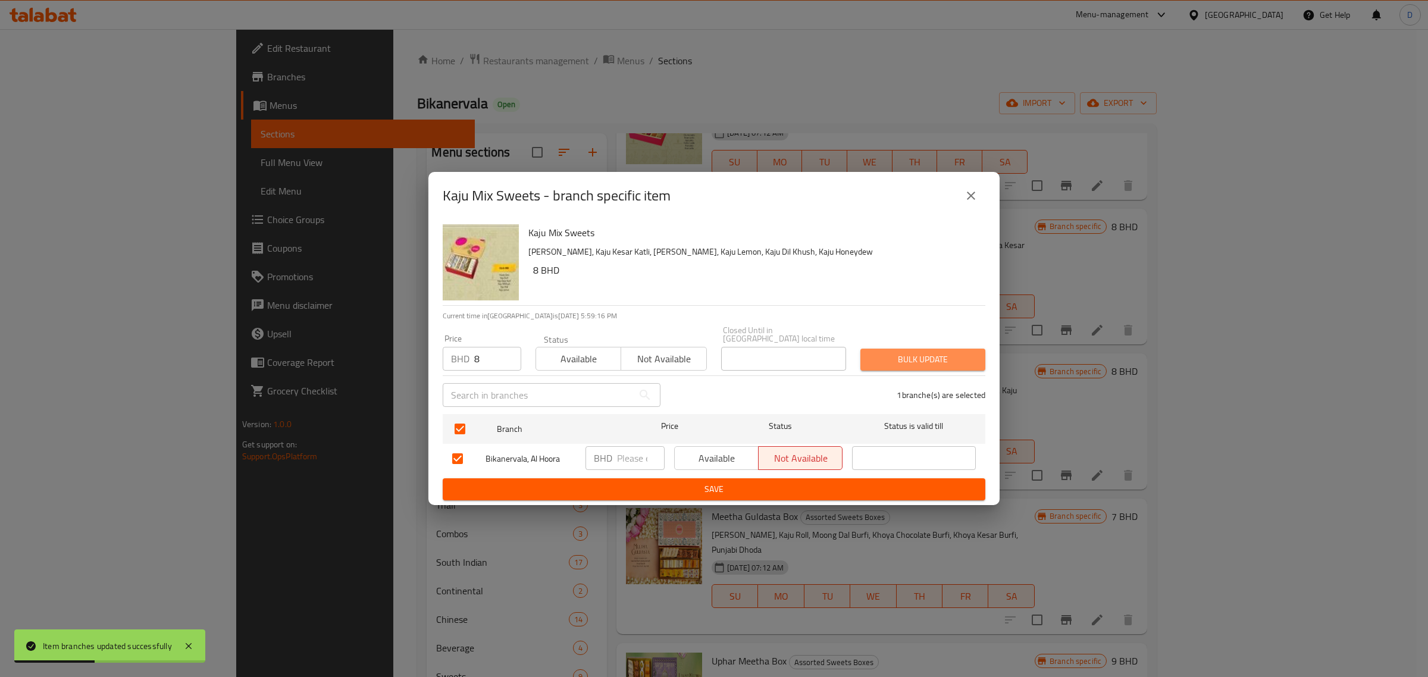
click at [899, 361] on span "Bulk update" at bounding box center [923, 359] width 106 height 15
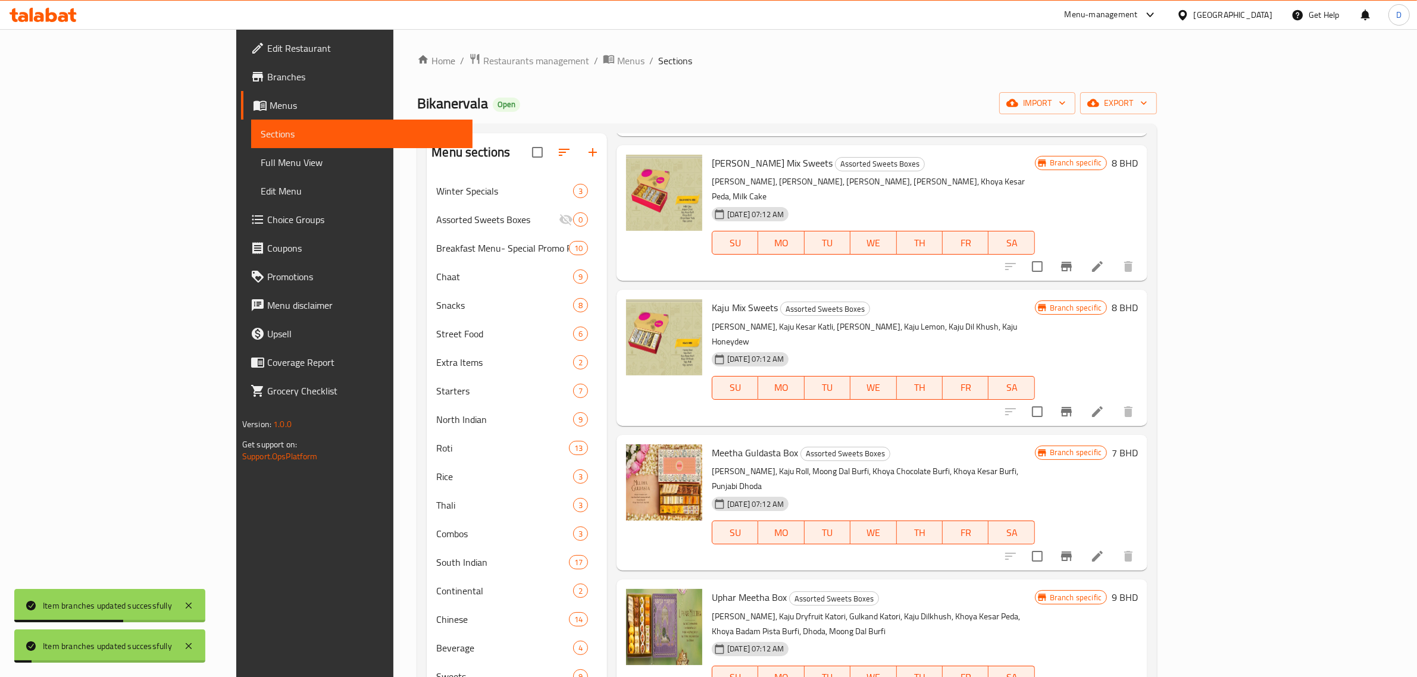
scroll to position [372, 0]
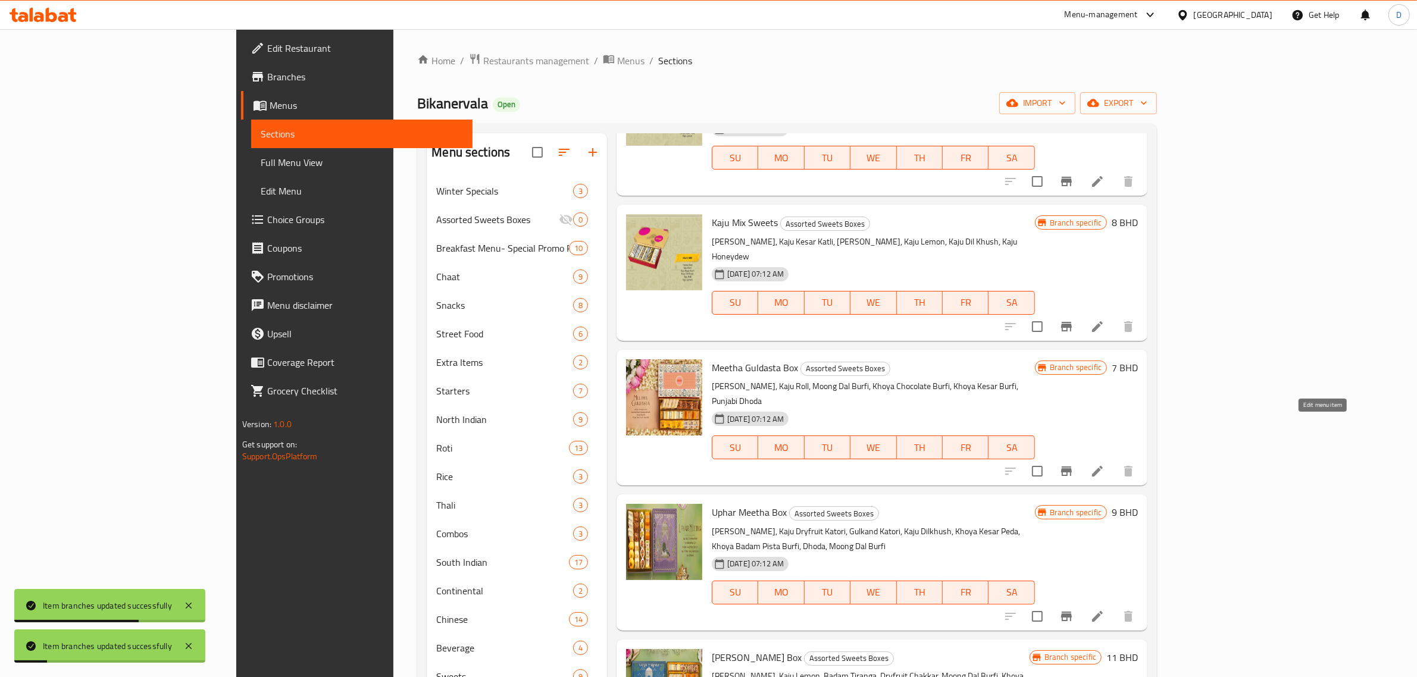
click at [1104, 464] on icon at bounding box center [1097, 471] width 14 height 14
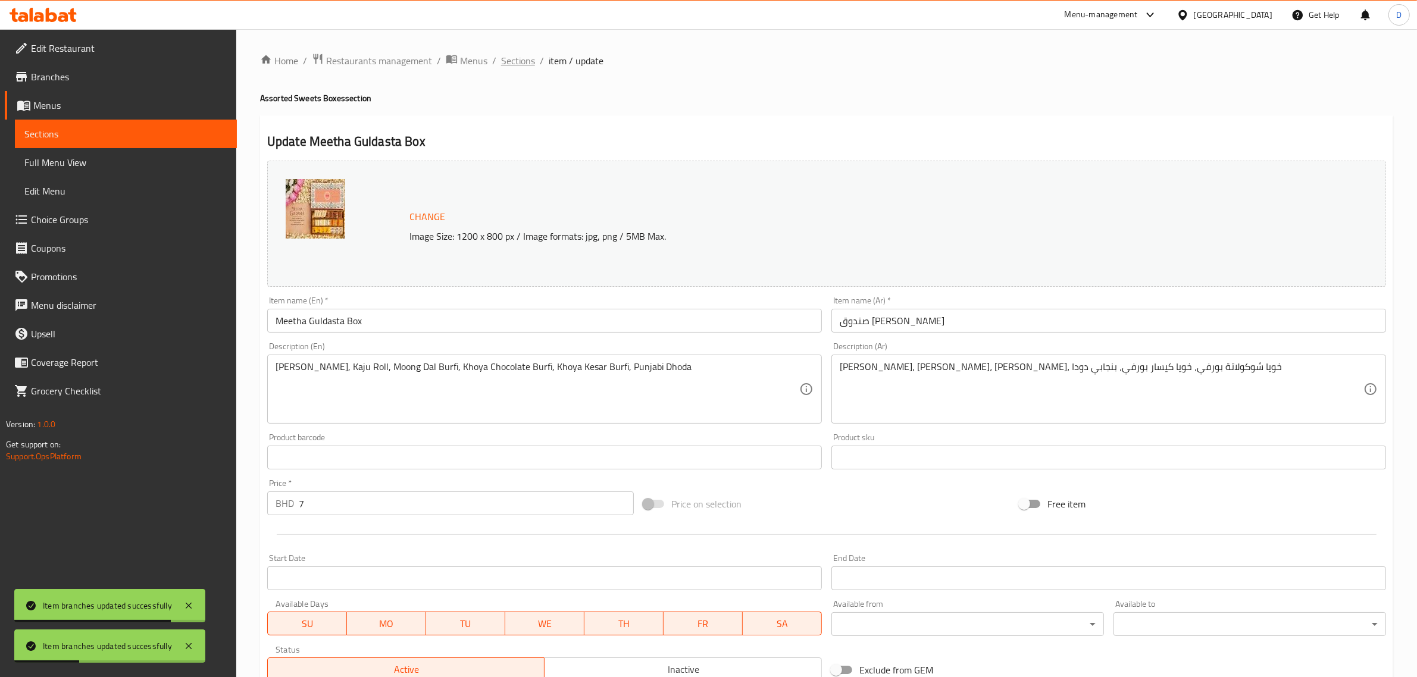
click at [531, 55] on span "Sections" at bounding box center [518, 61] width 34 height 14
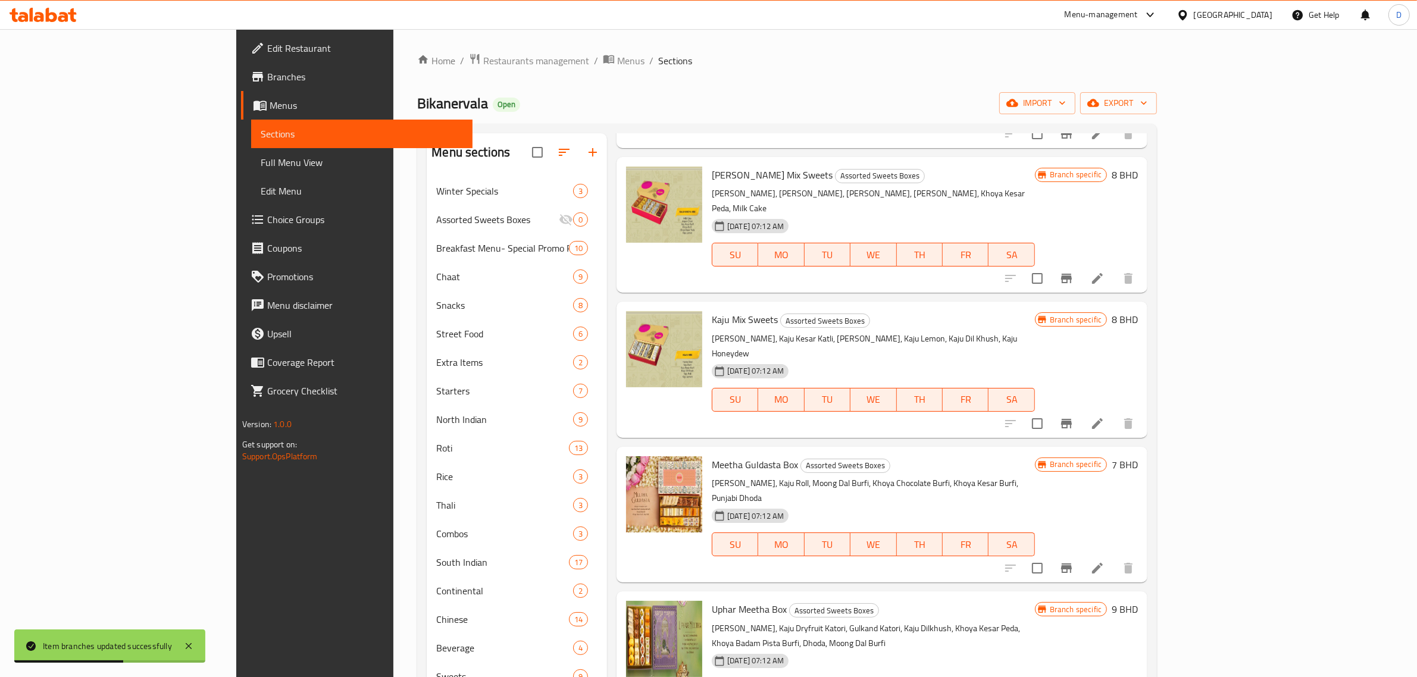
scroll to position [298, 0]
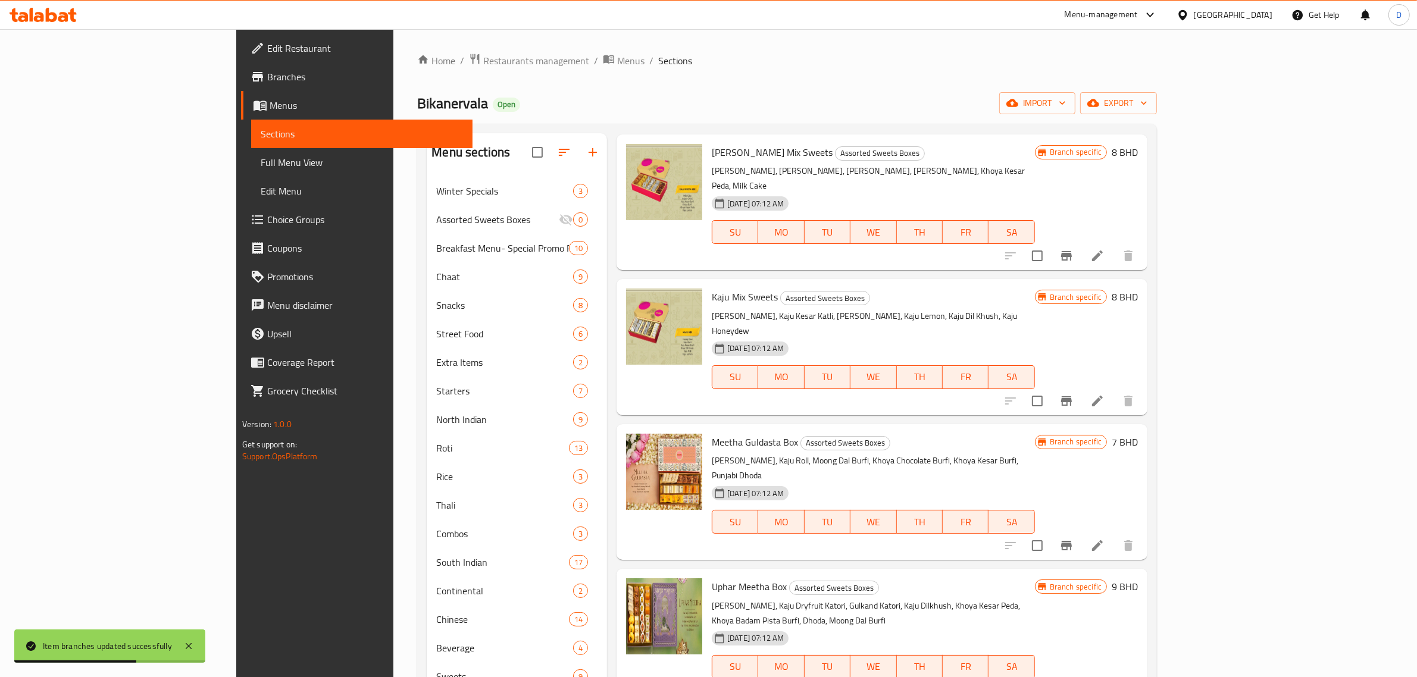
click at [1081, 531] on button "Branch-specific-item" at bounding box center [1066, 545] width 29 height 29
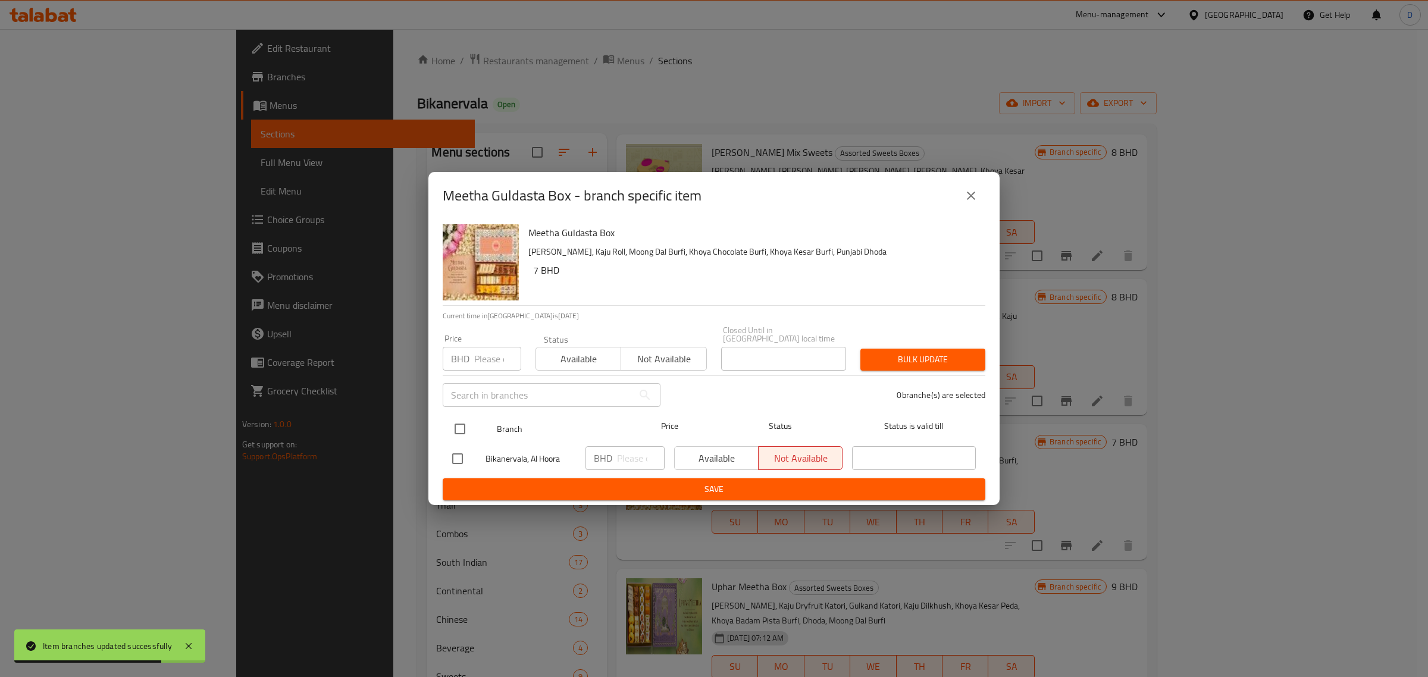
click at [461, 417] on input "checkbox" at bounding box center [459, 429] width 25 height 25
checkbox input "true"
click at [492, 347] on input "number" at bounding box center [497, 359] width 47 height 24
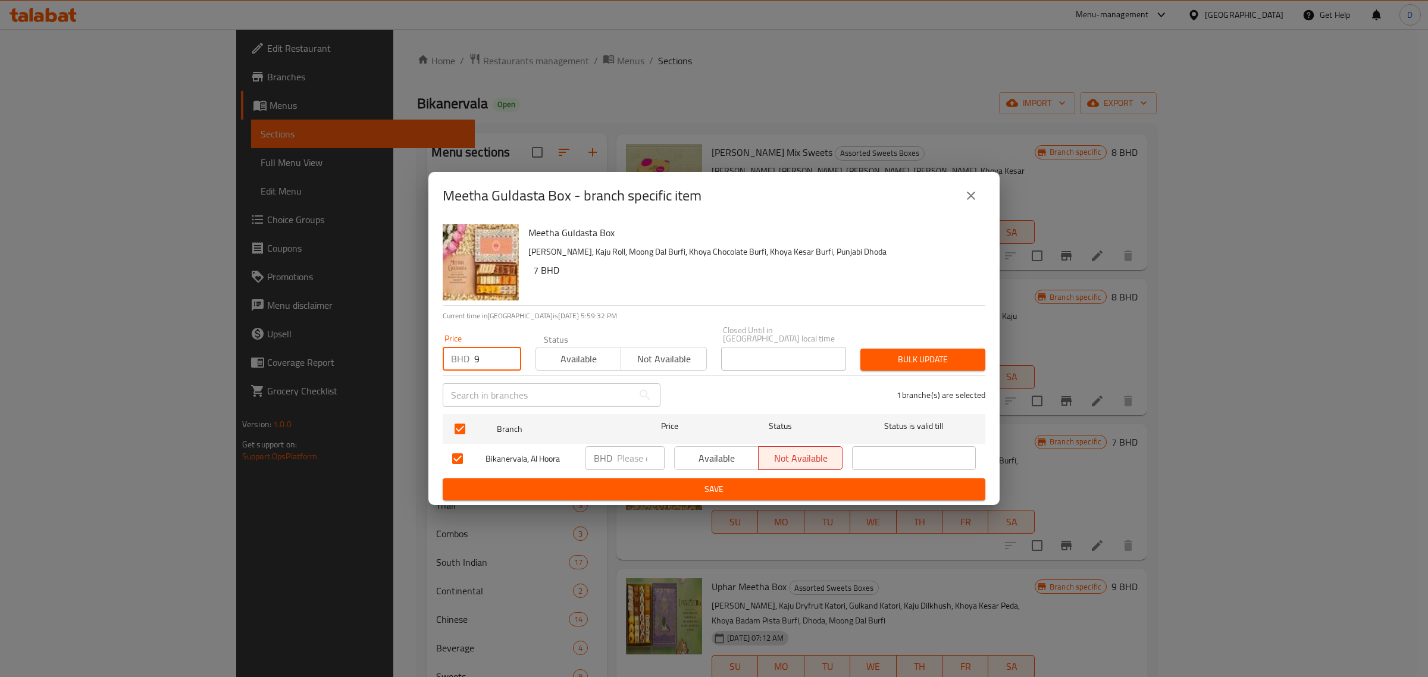
type input "9"
click at [932, 352] on span "Bulk update" at bounding box center [923, 359] width 106 height 15
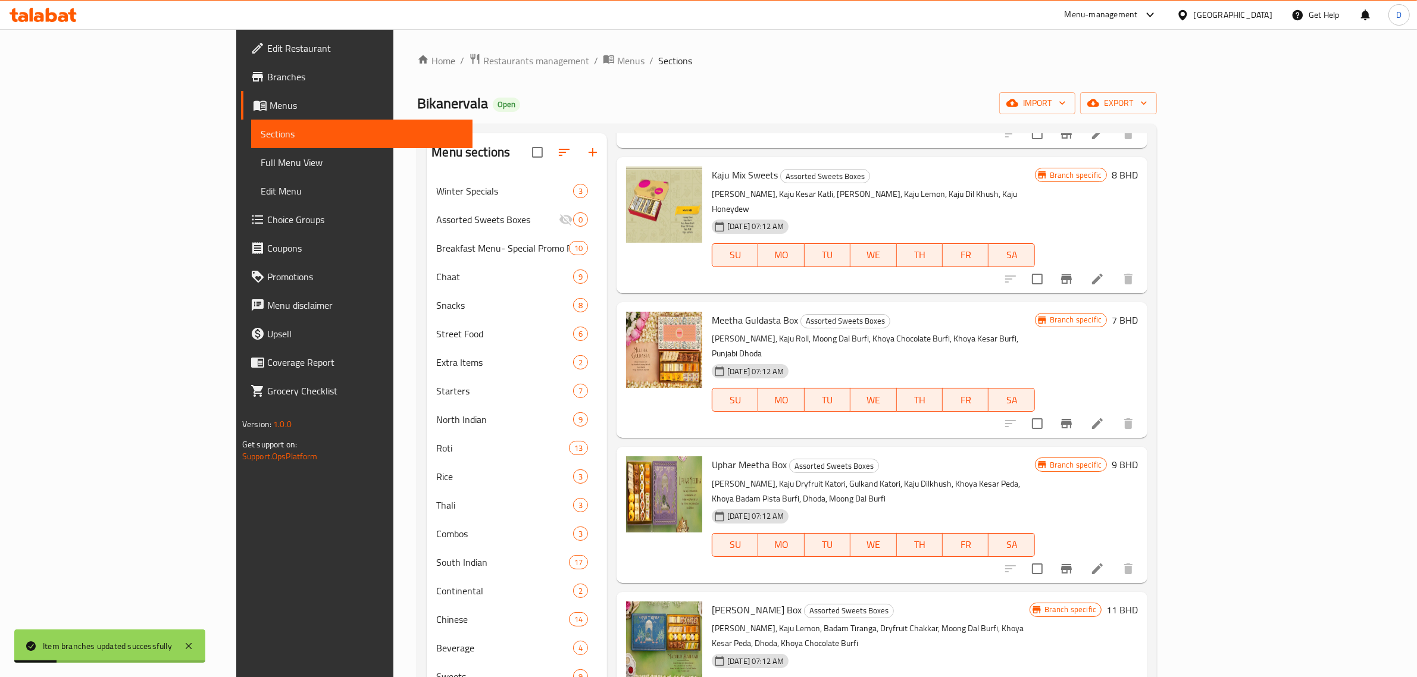
scroll to position [446, 0]
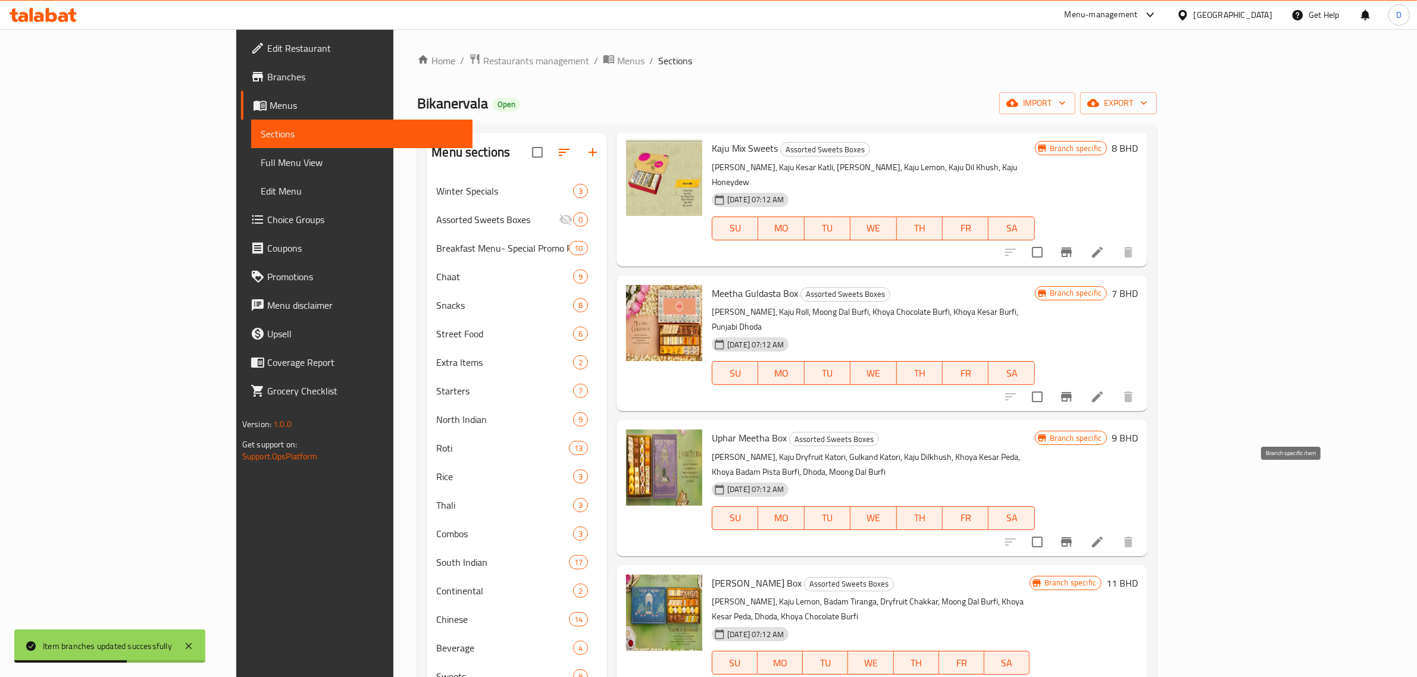
click at [1073, 535] on icon "Branch-specific-item" at bounding box center [1066, 542] width 14 height 14
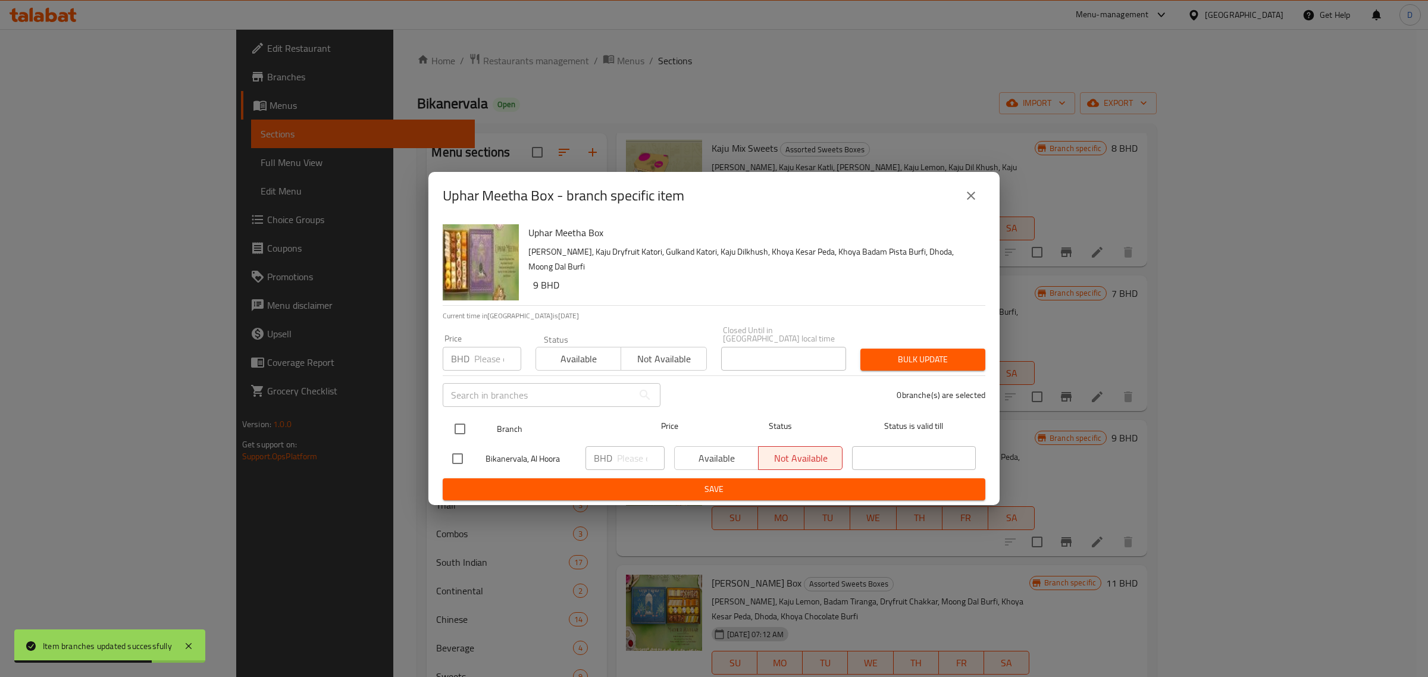
click at [451, 427] on input "checkbox" at bounding box center [459, 429] width 25 height 25
checkbox input "true"
click at [503, 328] on div "Price BHD Price" at bounding box center [482, 352] width 93 height 51
click at [499, 348] on input "number" at bounding box center [497, 359] width 47 height 24
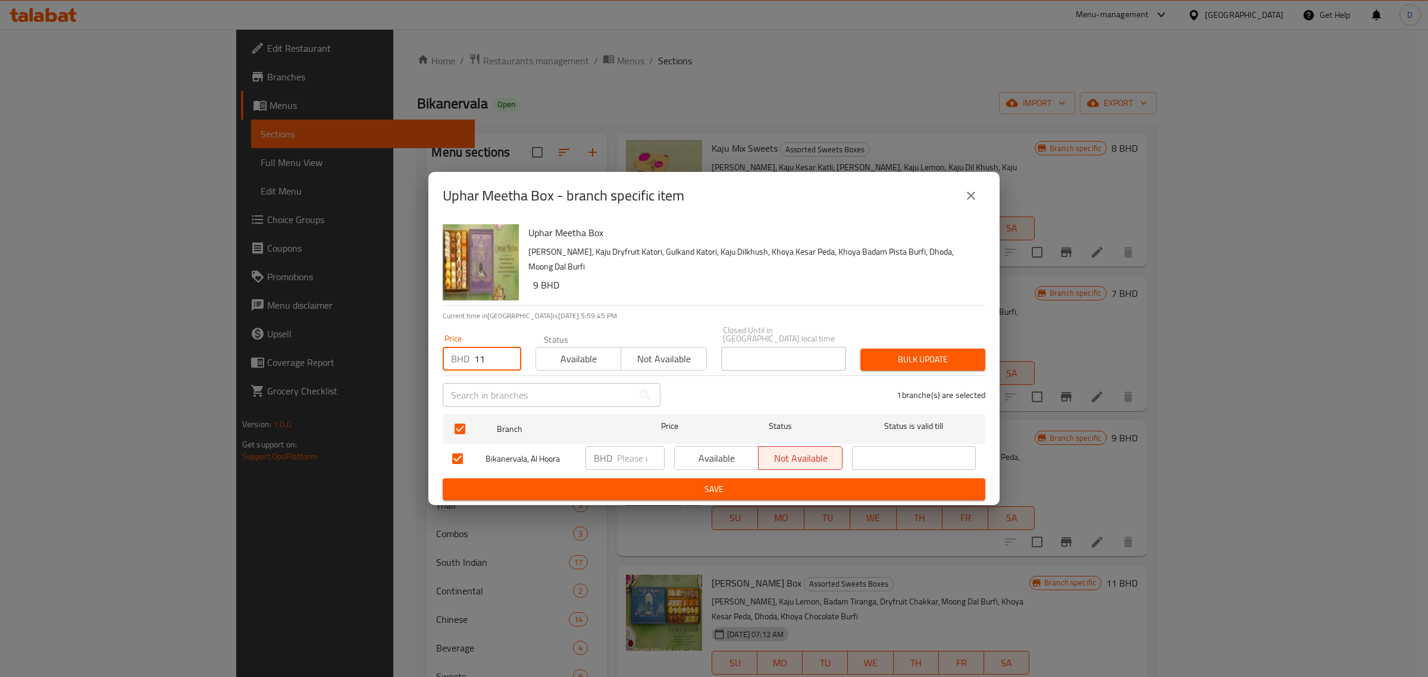
type input "11"
click at [882, 361] on span "Bulk update" at bounding box center [923, 359] width 106 height 15
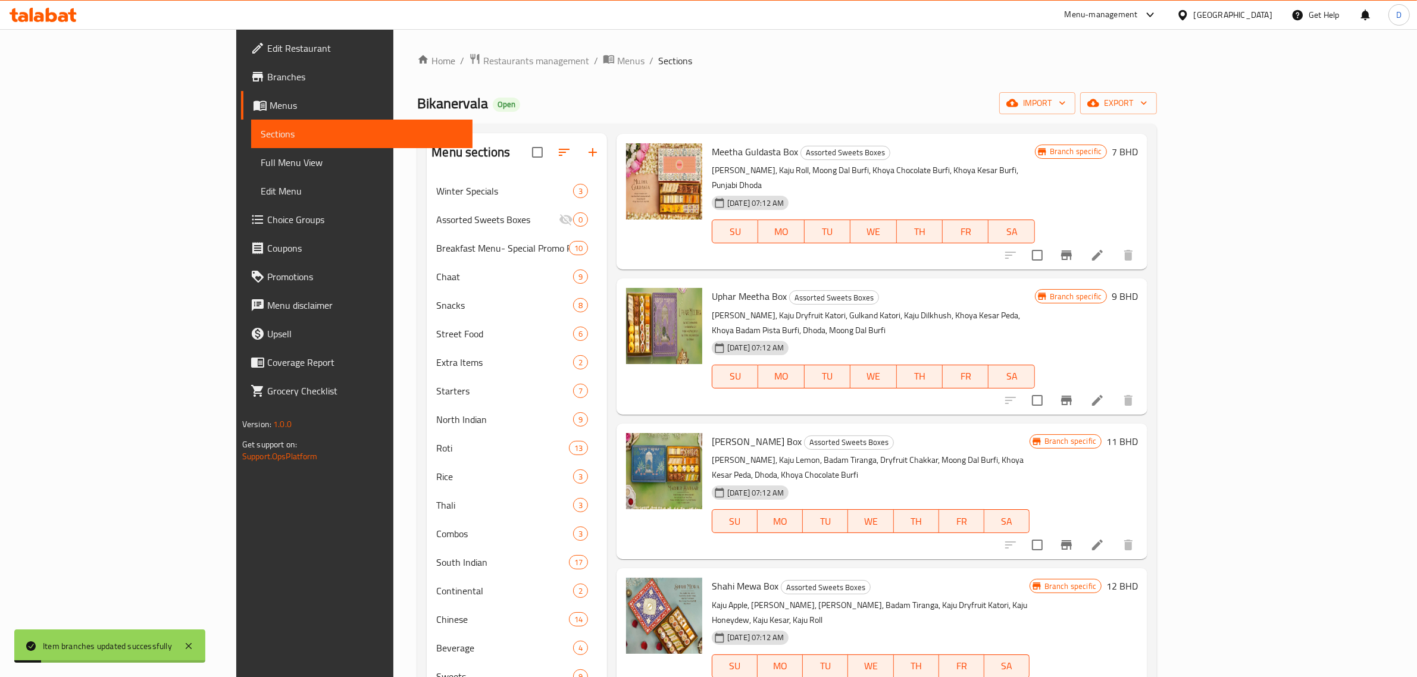
scroll to position [595, 0]
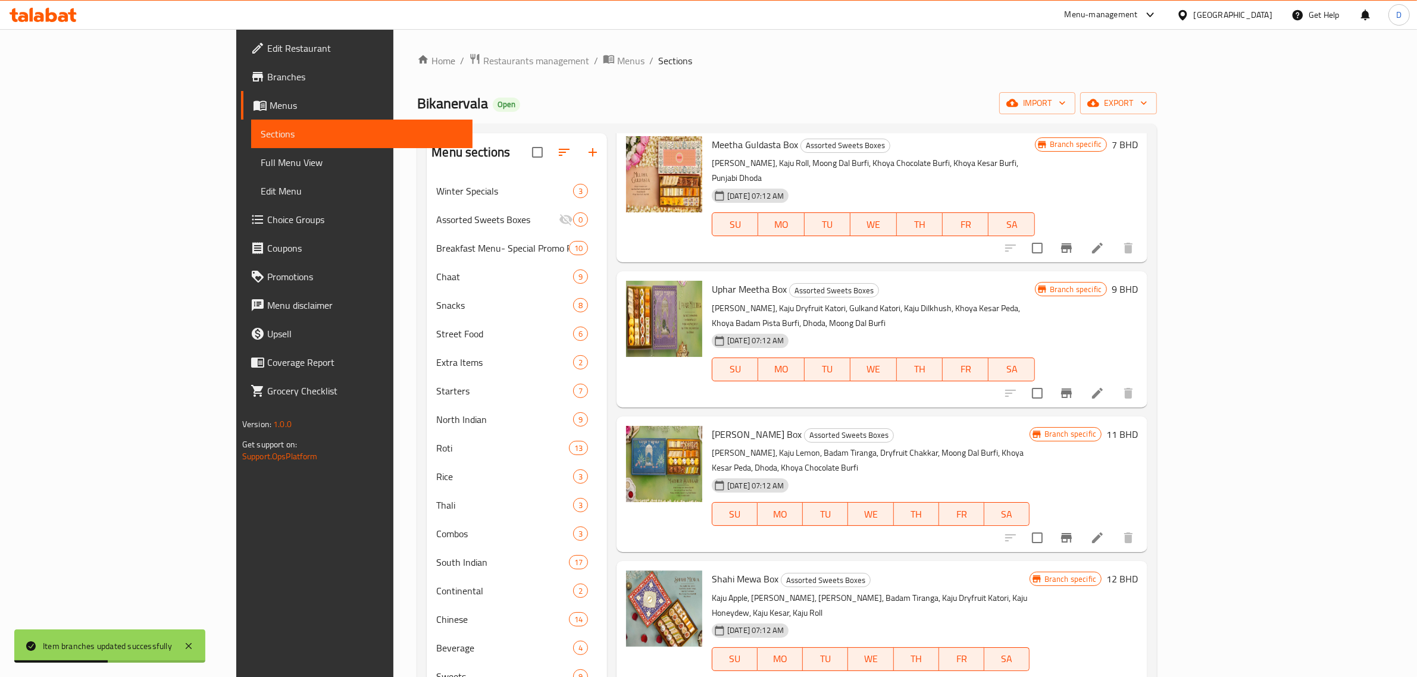
click at [1072, 533] on icon "Branch-specific-item" at bounding box center [1066, 538] width 11 height 10
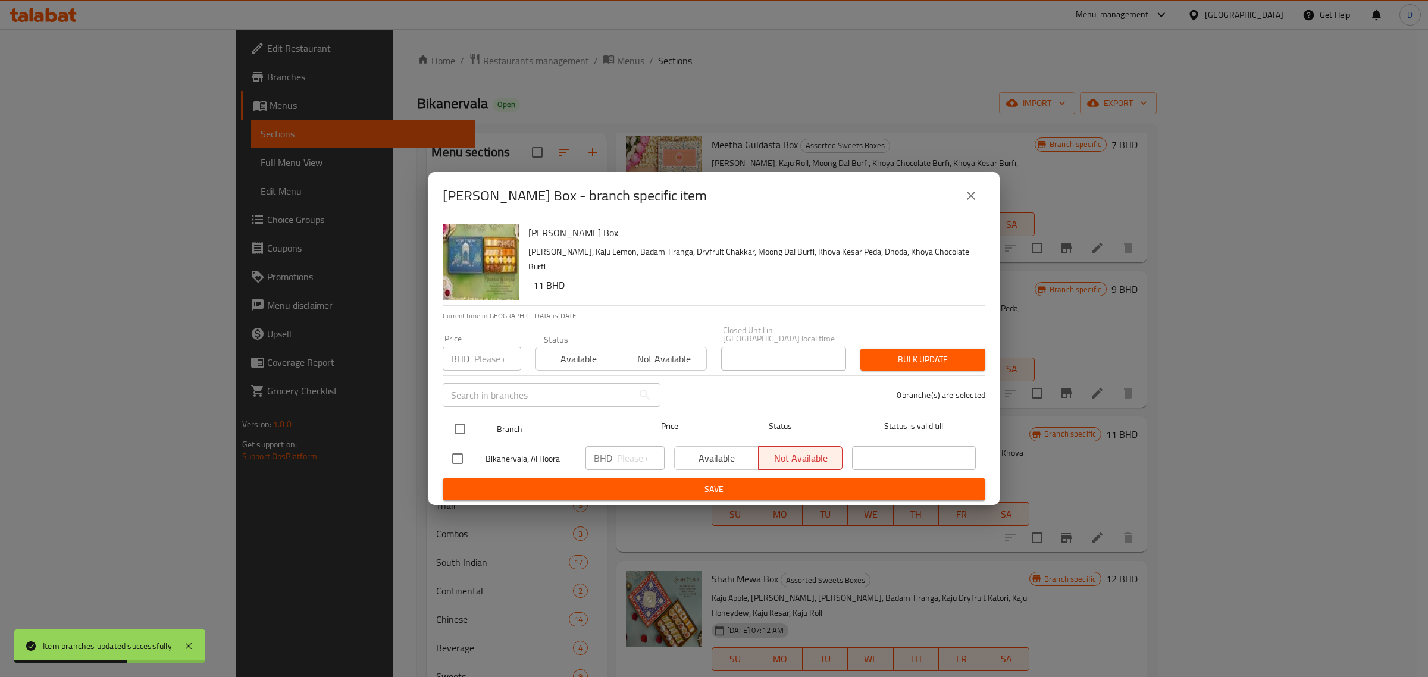
click at [456, 423] on input "checkbox" at bounding box center [459, 429] width 25 height 25
checkbox input "true"
click at [481, 368] on div "Price BHD Price" at bounding box center [482, 352] width 93 height 51
click at [483, 359] on input "number" at bounding box center [497, 359] width 47 height 24
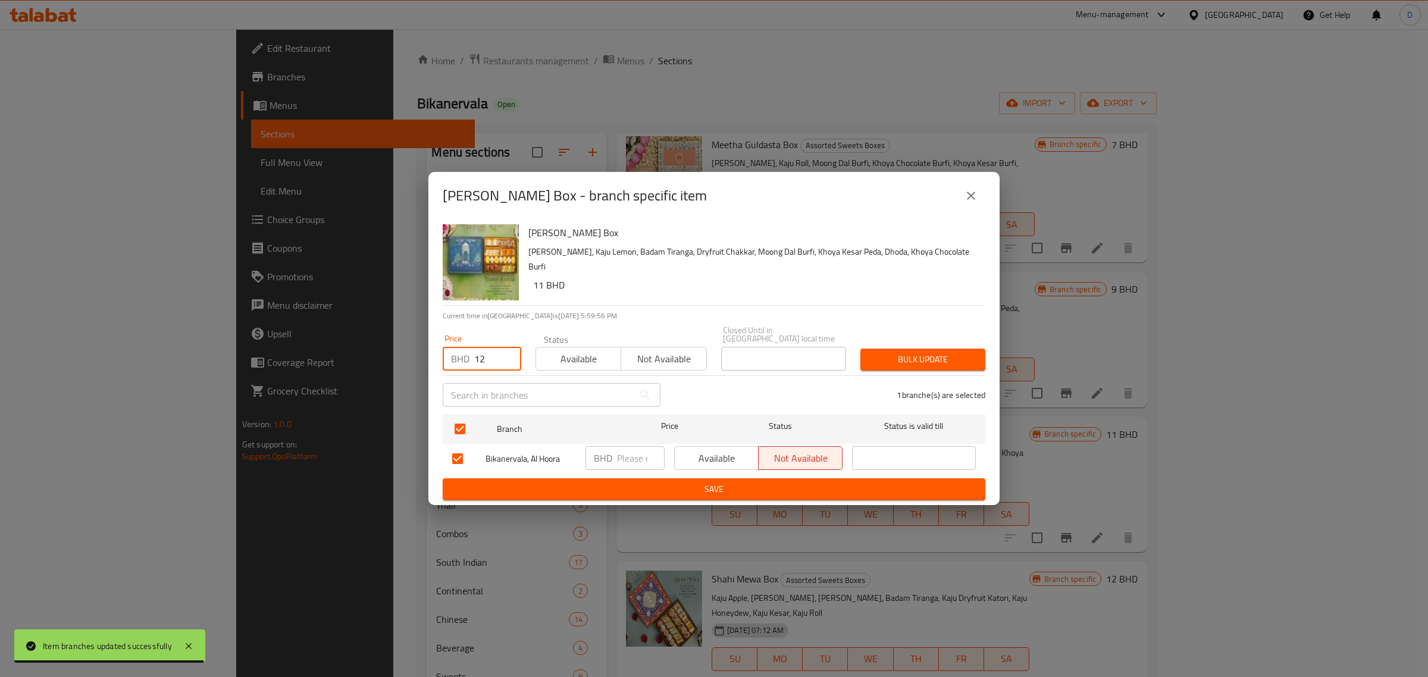
type input "12"
click at [897, 353] on span "Bulk update" at bounding box center [923, 359] width 106 height 15
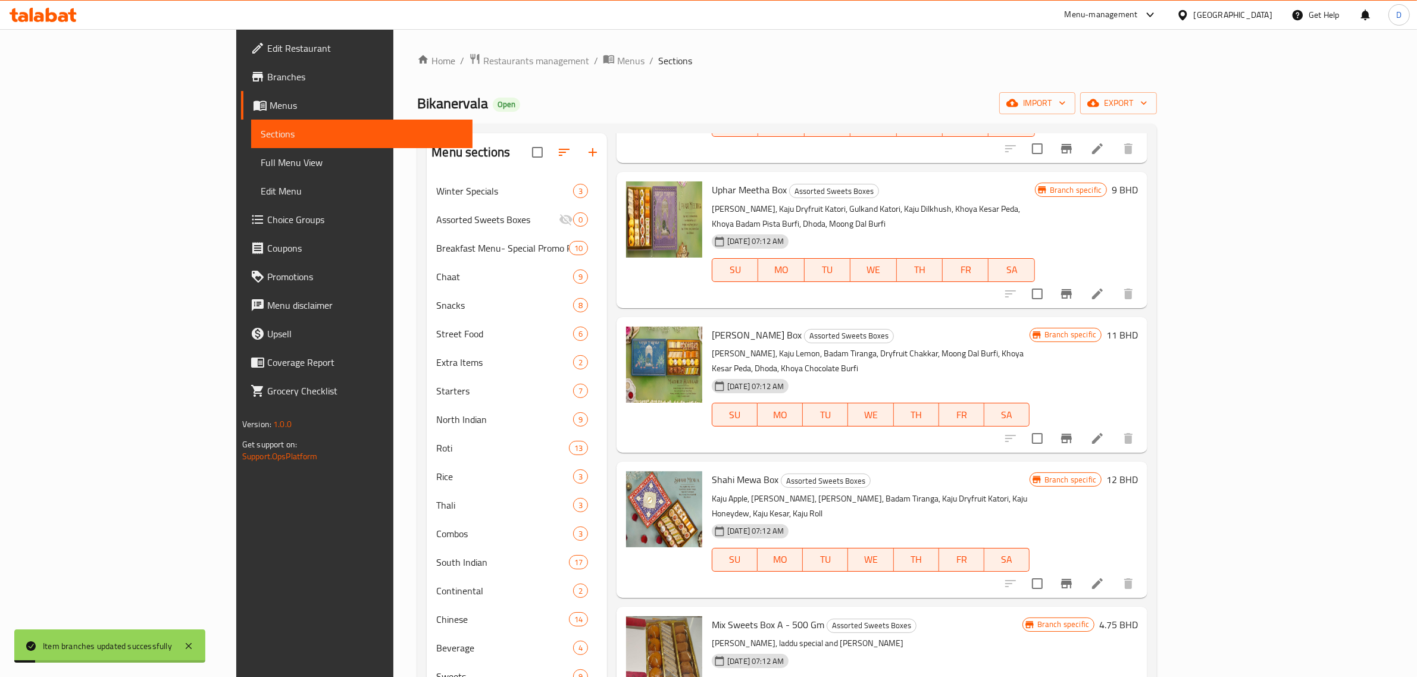
scroll to position [719, 0]
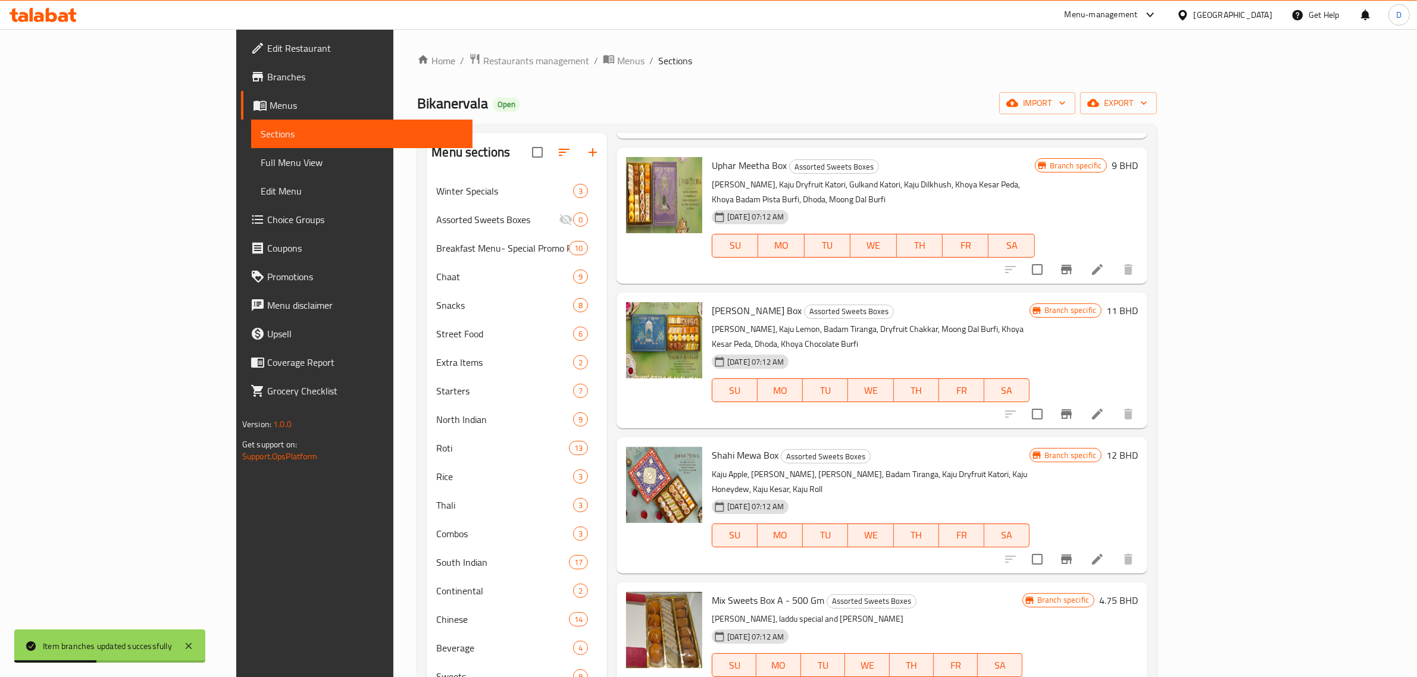
click at [1073, 552] on icon "Branch-specific-item" at bounding box center [1066, 559] width 14 height 14
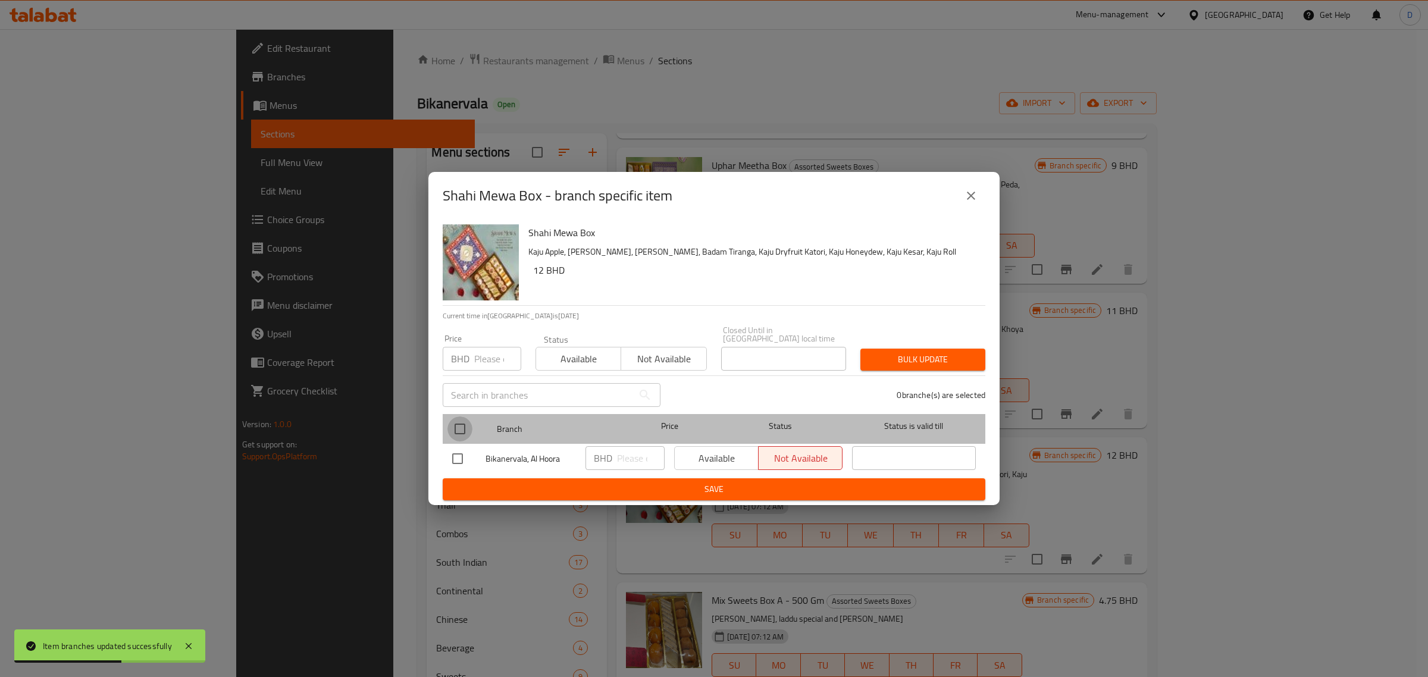
click at [461, 418] on input "checkbox" at bounding box center [459, 429] width 25 height 25
checkbox input "true"
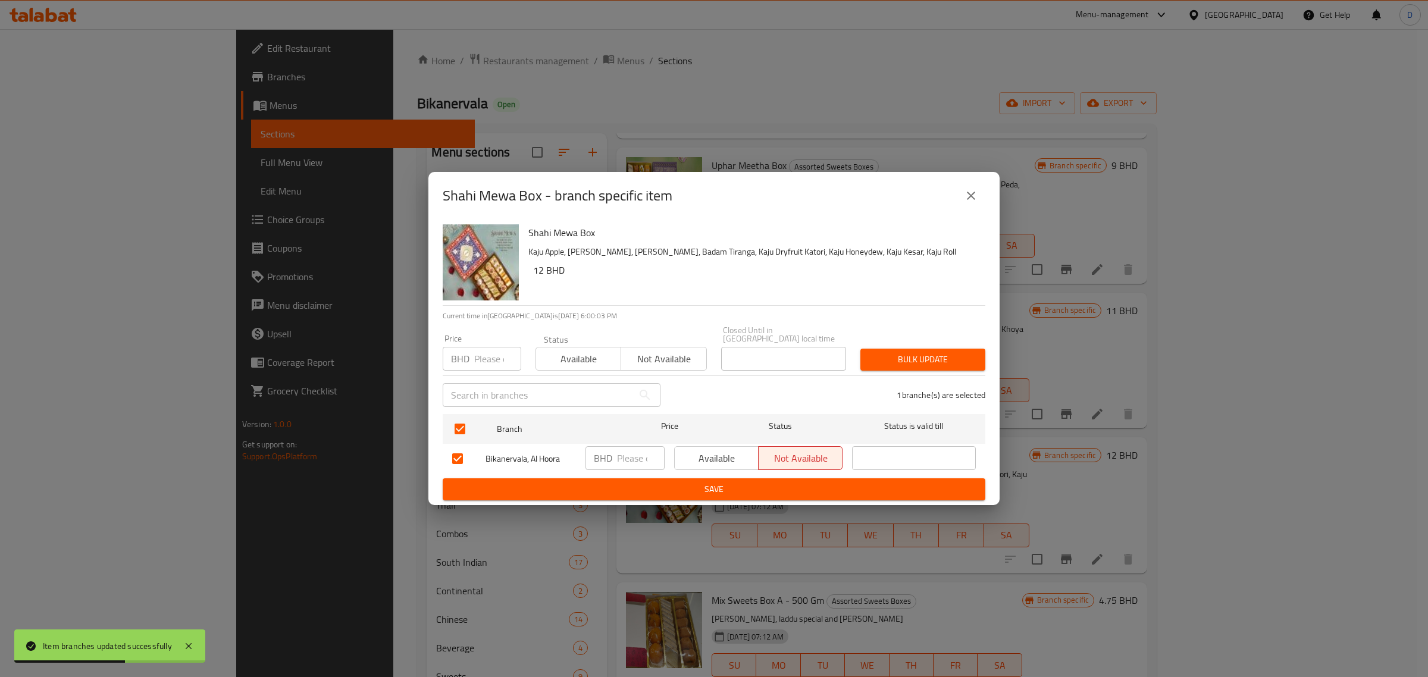
click at [489, 347] on input "number" at bounding box center [497, 359] width 47 height 24
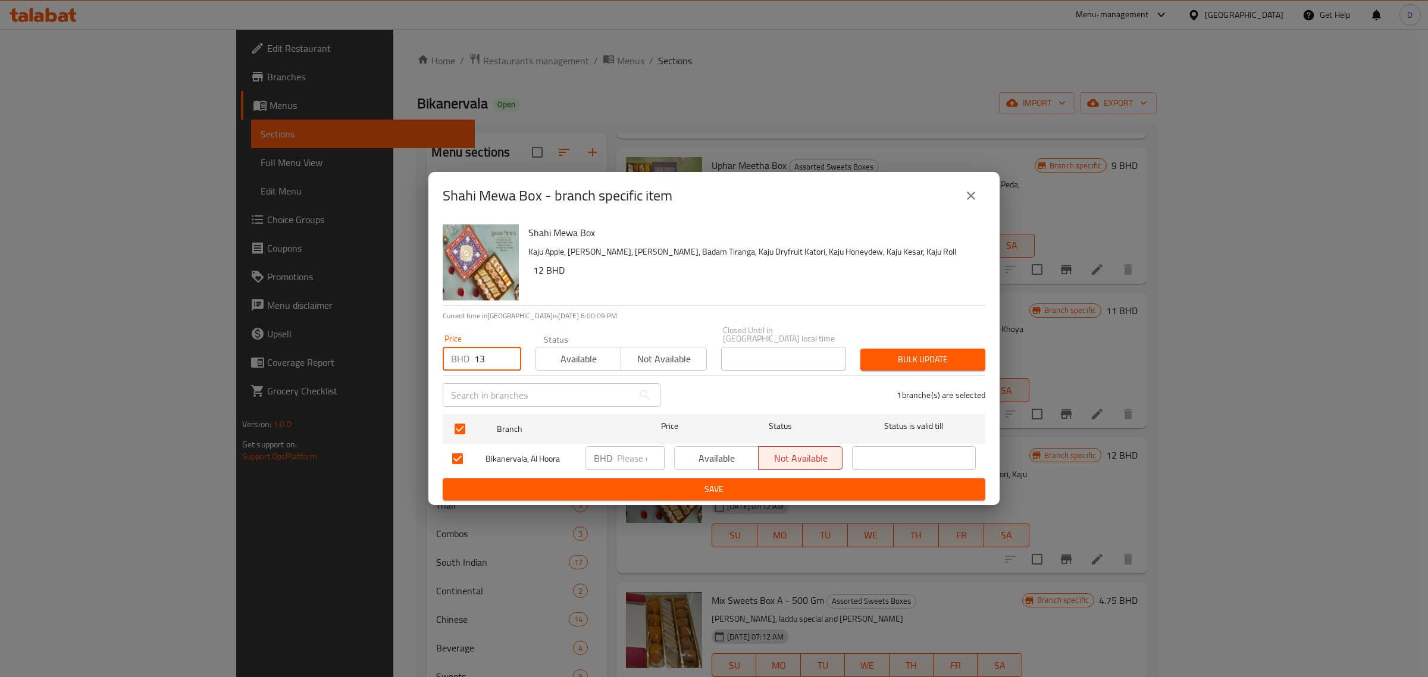
type input "13"
click at [910, 355] on span "Bulk update" at bounding box center [923, 359] width 106 height 15
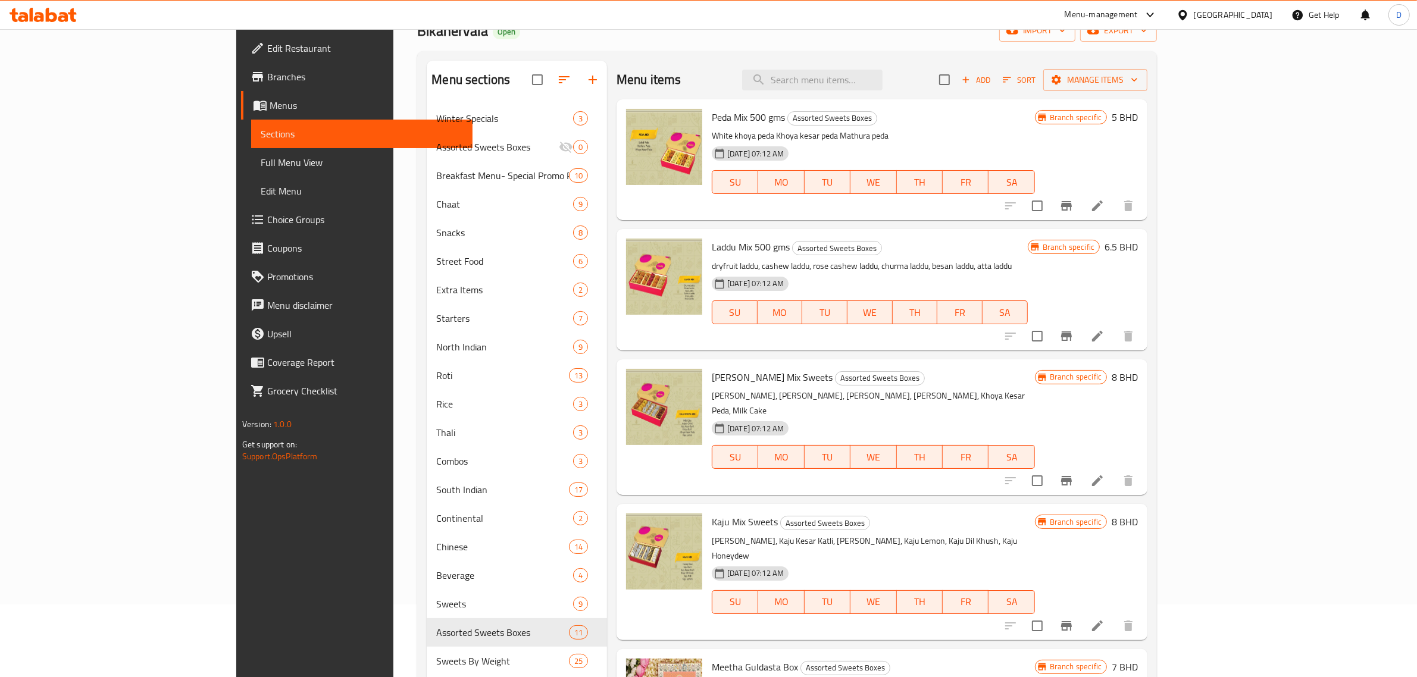
scroll to position [0, 0]
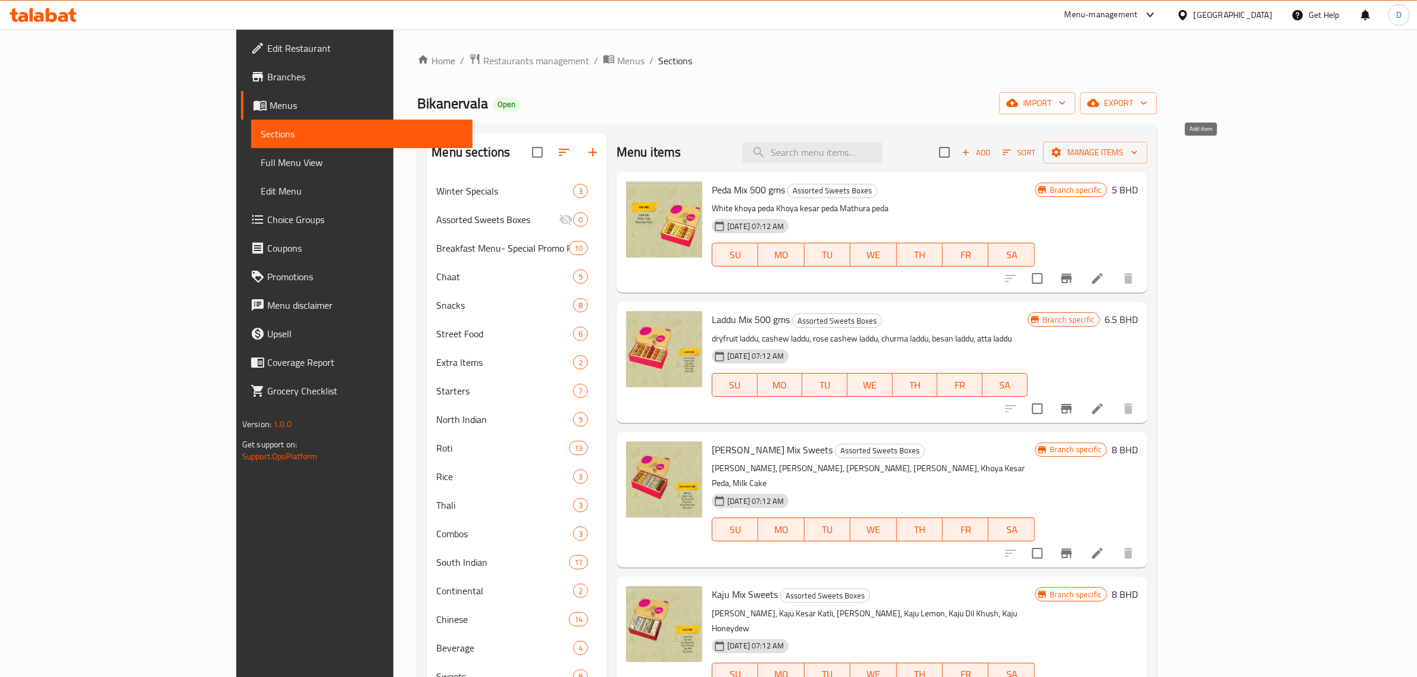
click at [971, 152] on icon "button" at bounding box center [965, 152] width 11 height 11
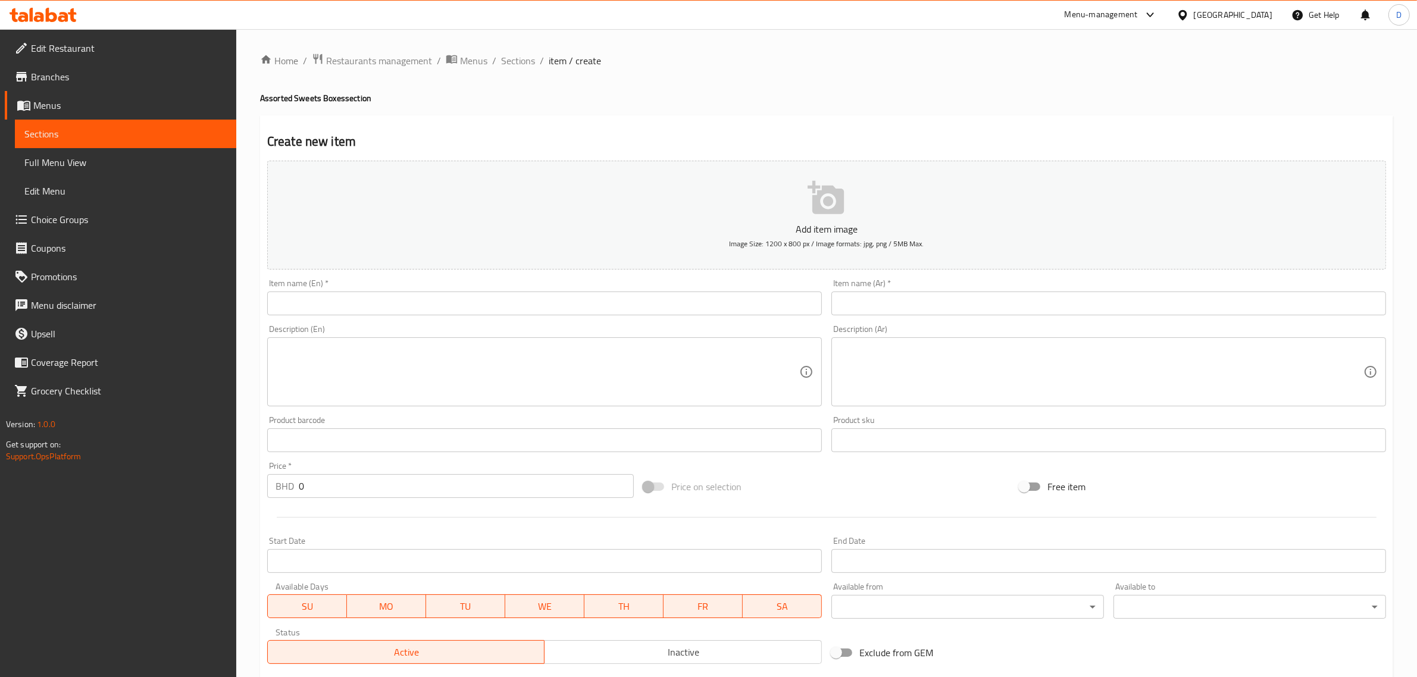
click at [426, 299] on input "text" at bounding box center [544, 304] width 555 height 24
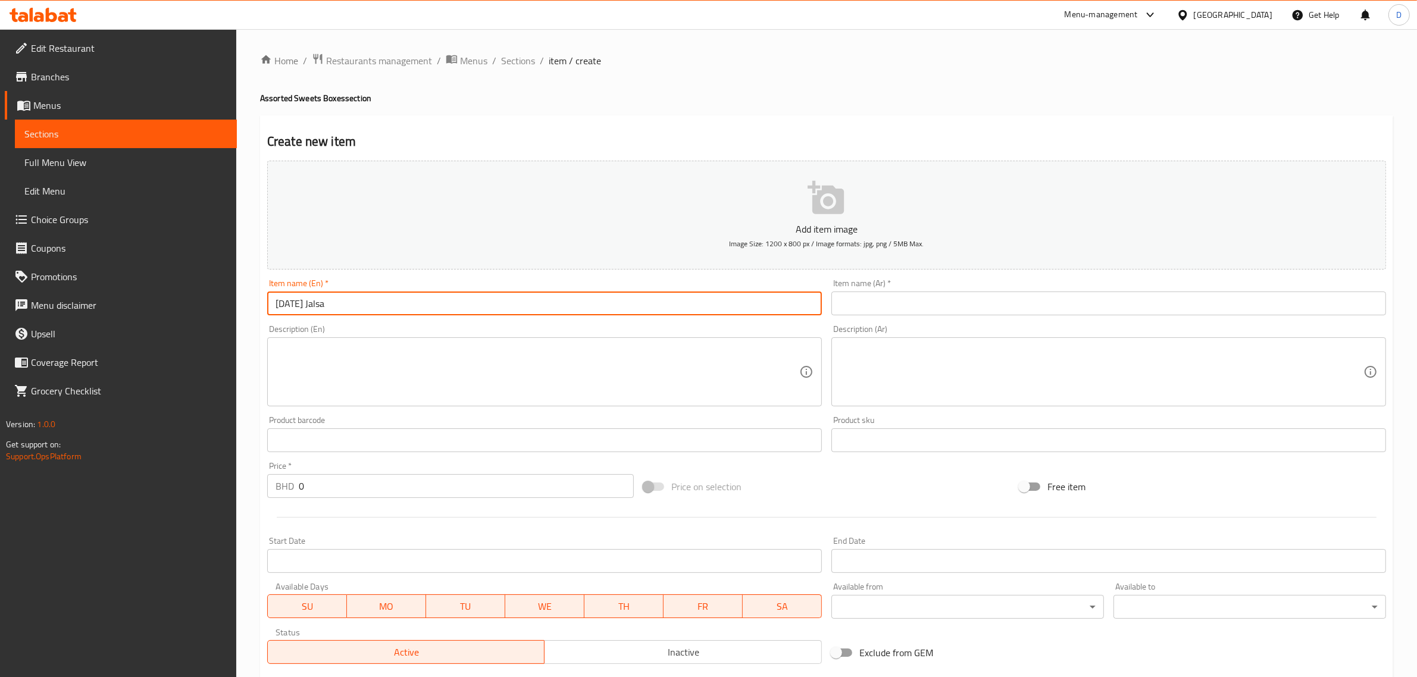
click at [427, 299] on input "[DATE] Jalsa" at bounding box center [544, 304] width 555 height 24
type input "[DATE] Jalsa"
click at [879, 308] on input "text" at bounding box center [1108, 304] width 555 height 24
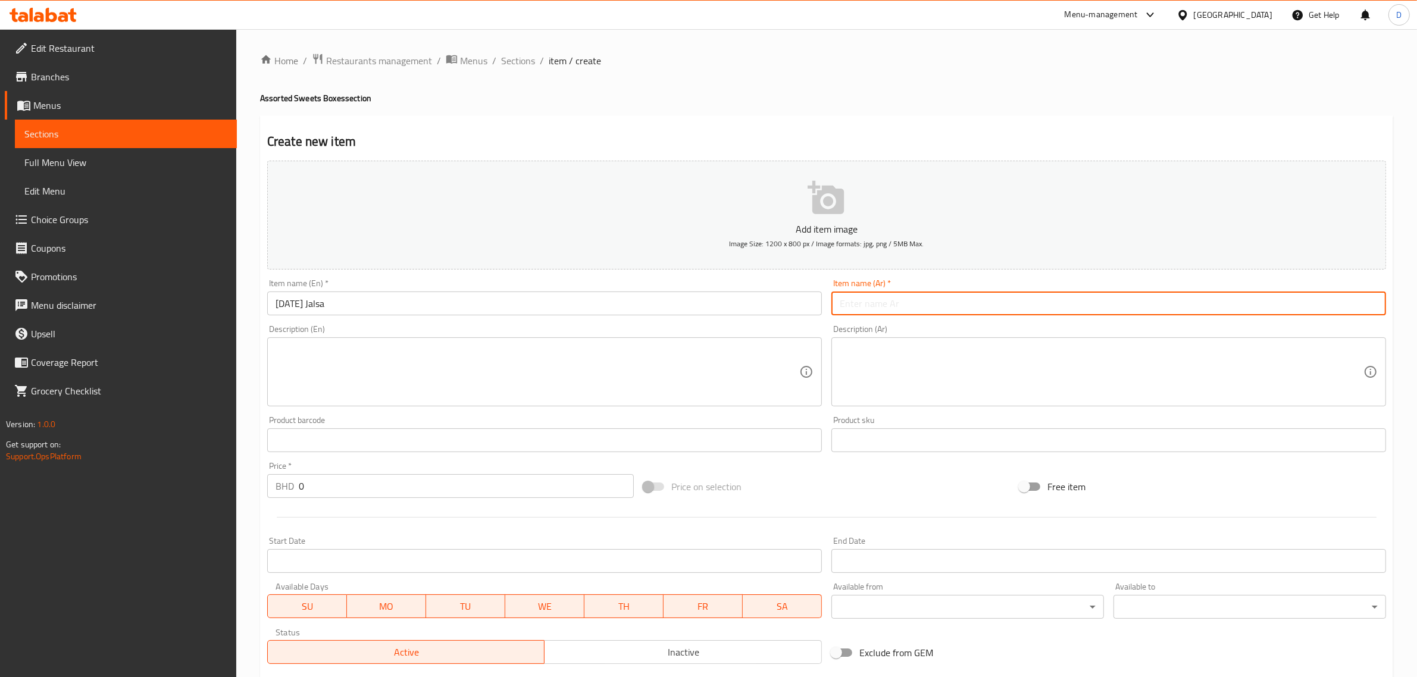
paste input "جلسة ديوالي"
type input "جلسة ديوالي"
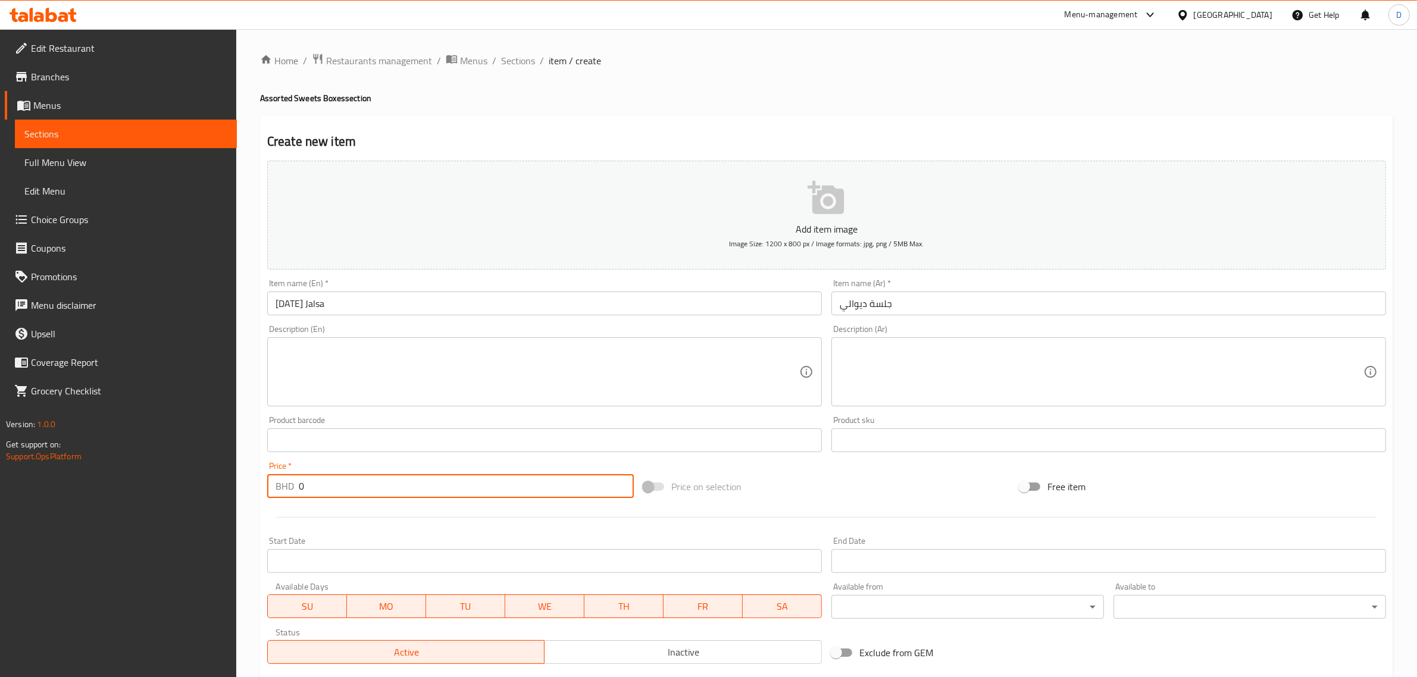
click at [332, 486] on input "0" at bounding box center [466, 486] width 335 height 24
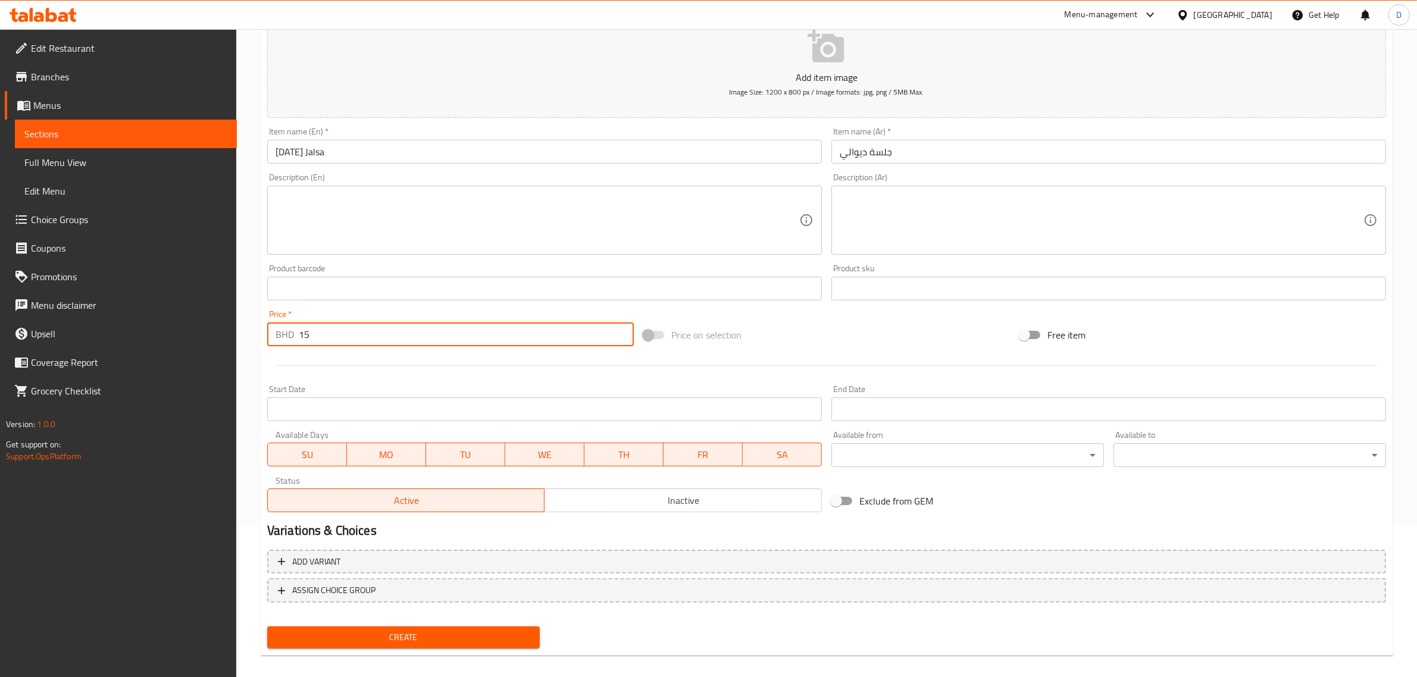
scroll to position [161, 0]
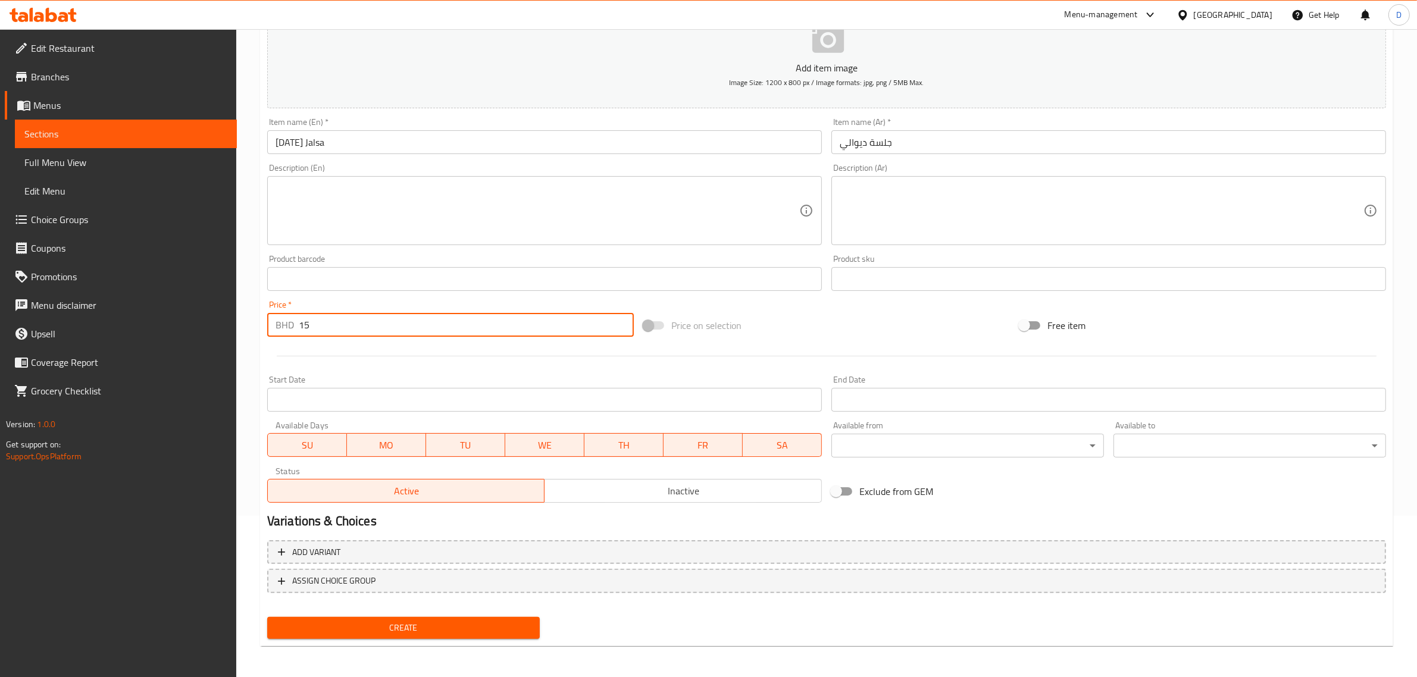
type input "15"
click at [476, 612] on div "Create" at bounding box center [403, 628] width 282 height 32
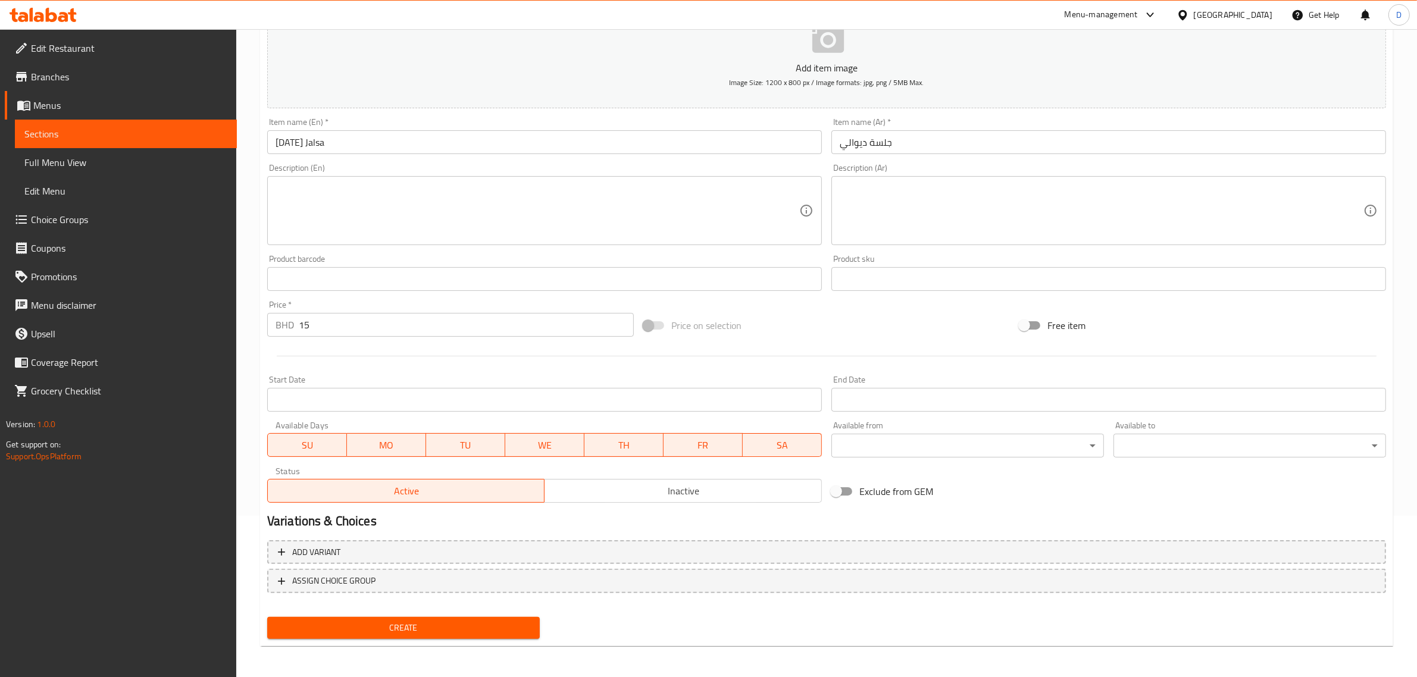
click at [479, 618] on button "Create" at bounding box center [403, 628] width 273 height 22
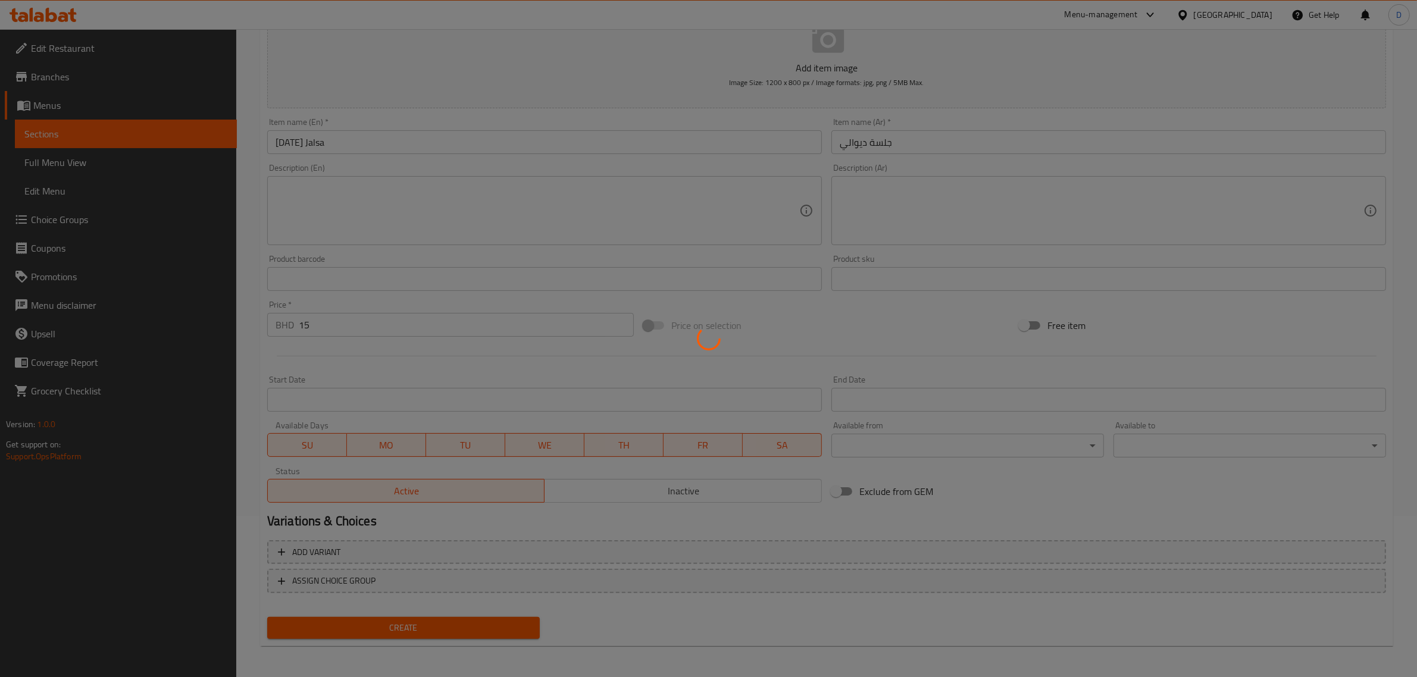
type input "0"
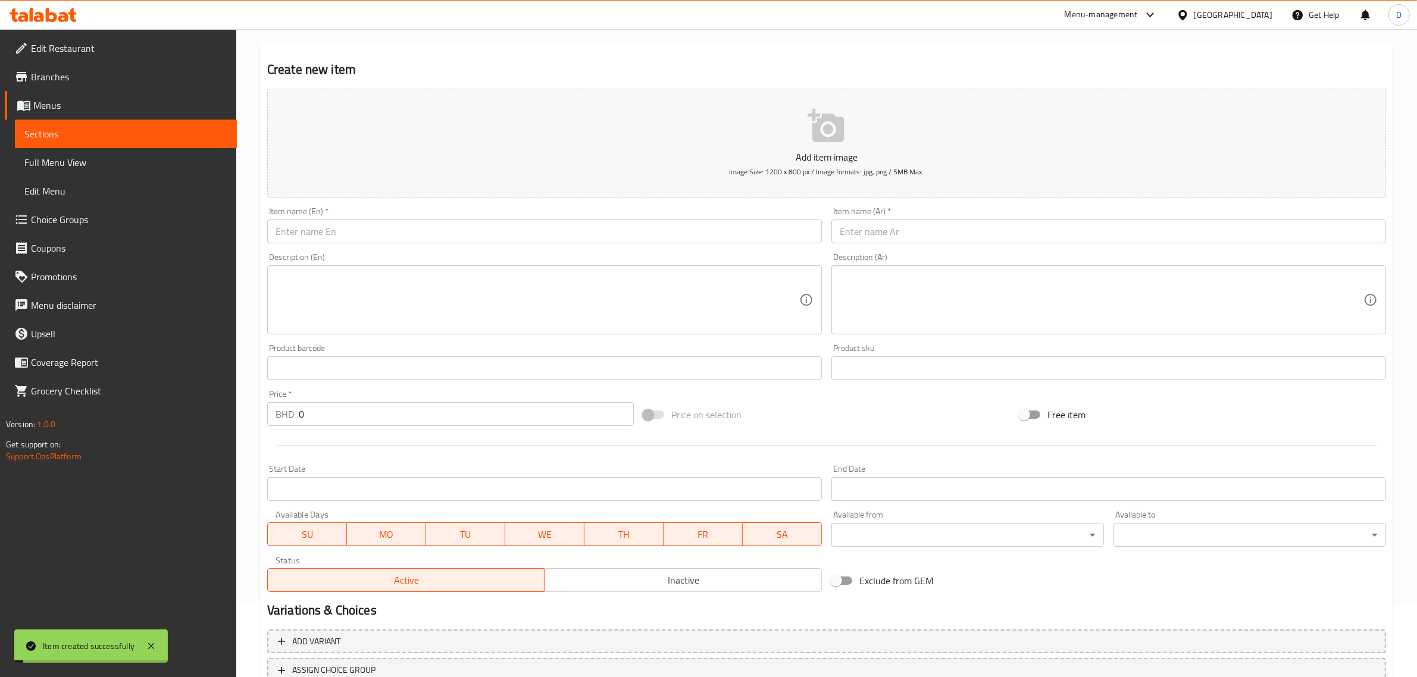
scroll to position [0, 0]
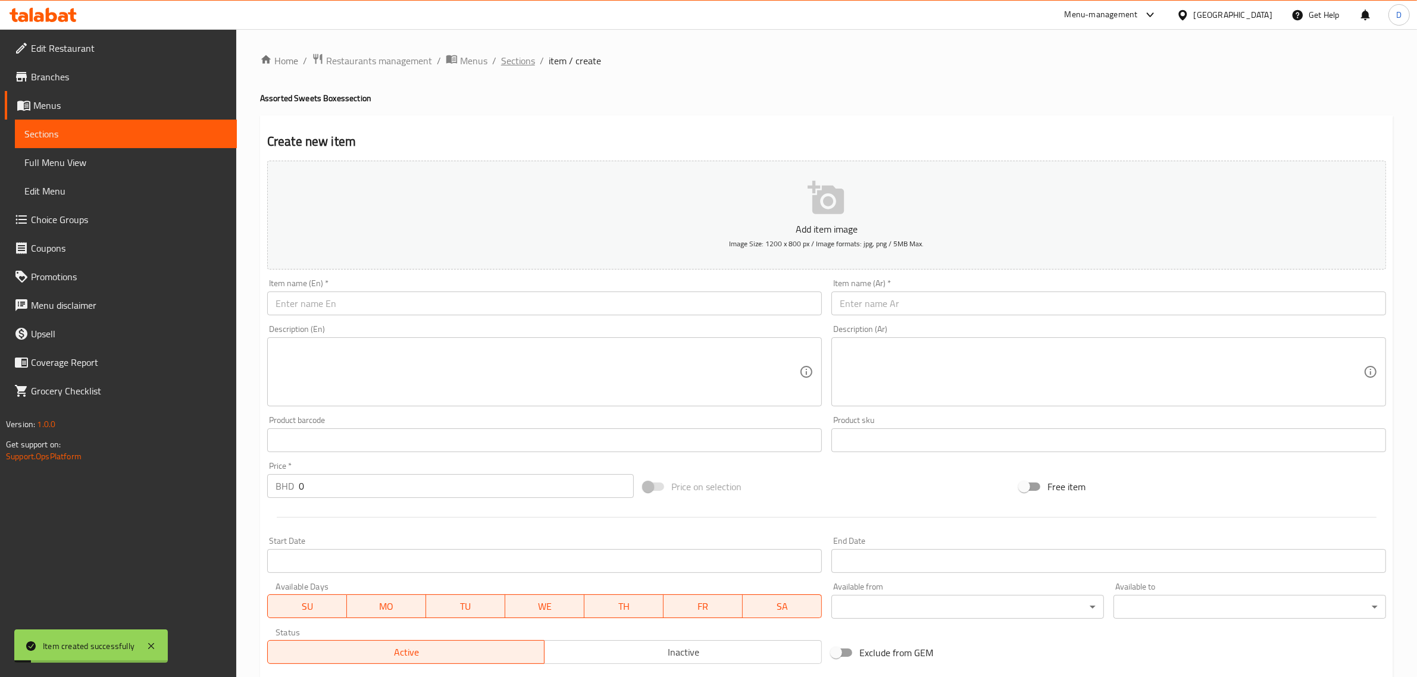
click at [515, 67] on span "Sections" at bounding box center [518, 61] width 34 height 14
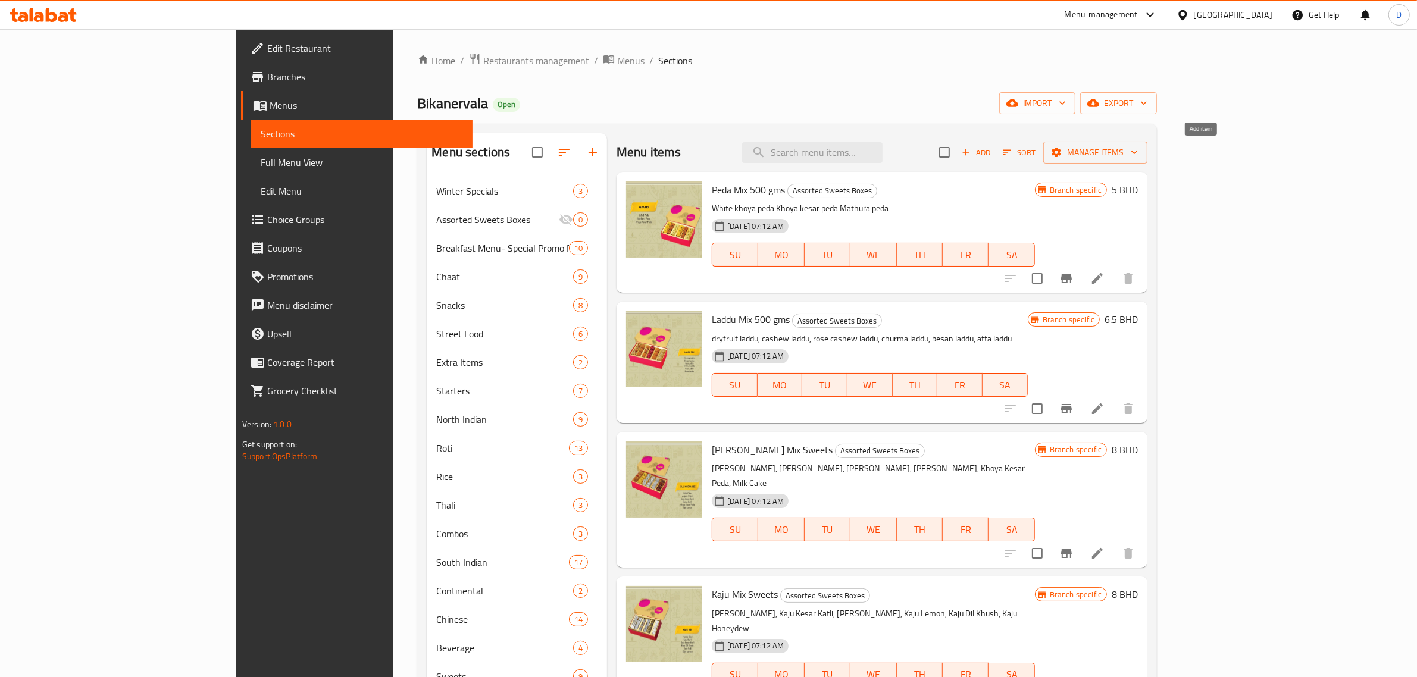
click at [992, 147] on span "Add" at bounding box center [976, 153] width 32 height 14
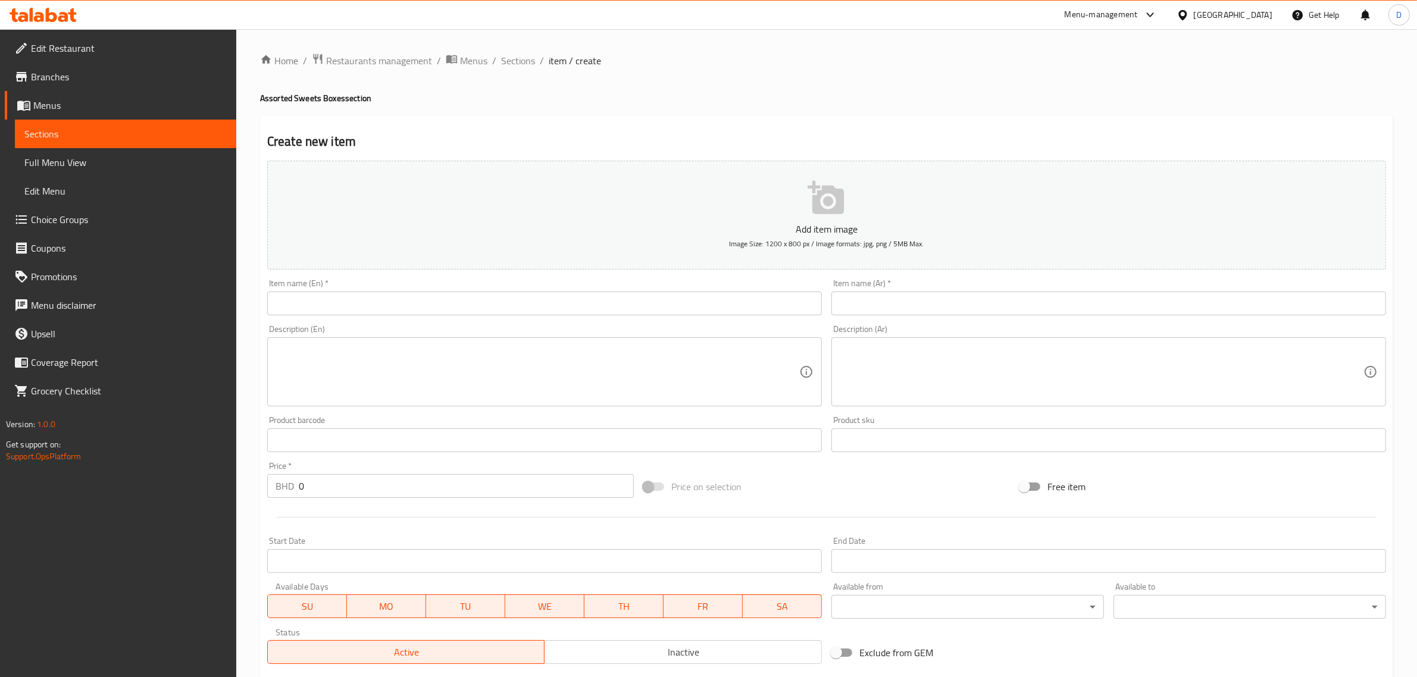
click at [460, 309] on input "text" at bounding box center [544, 304] width 555 height 24
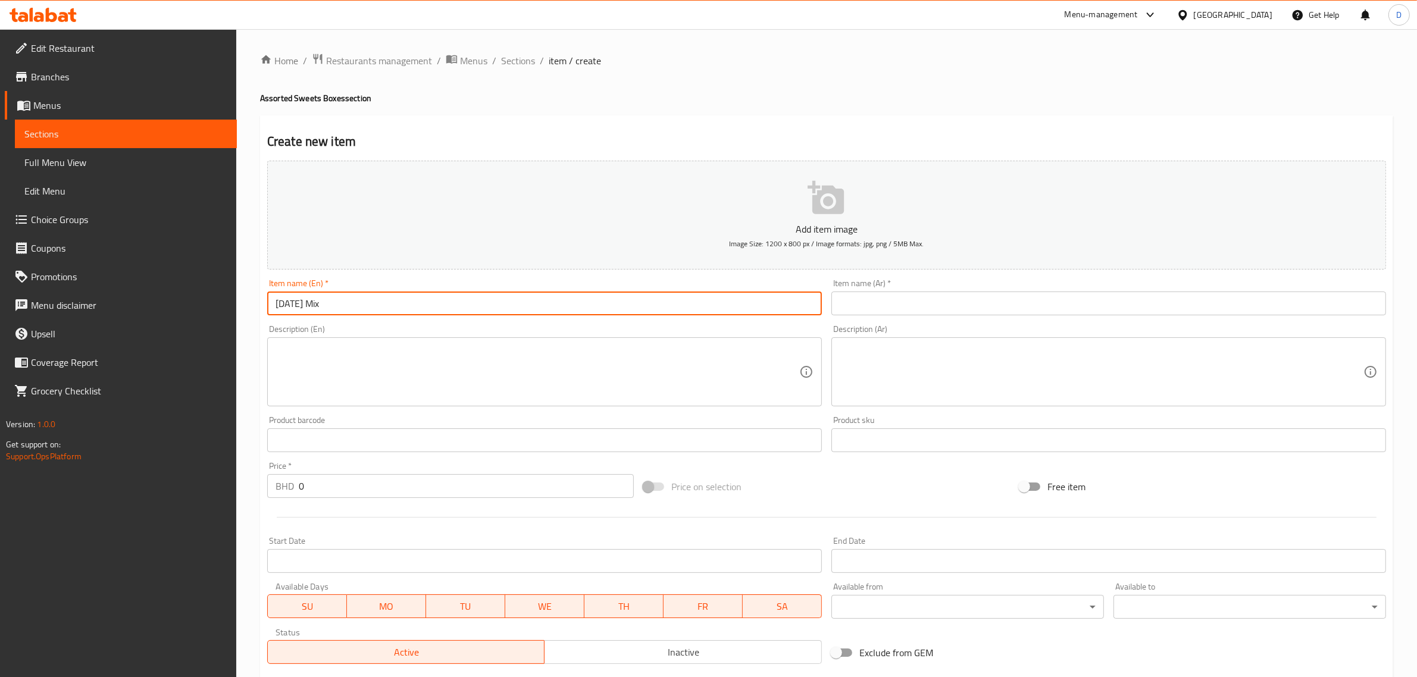
click at [460, 309] on input "[DATE] Mix" at bounding box center [544, 304] width 555 height 24
type input "[DATE] Mix"
click at [900, 301] on input "text" at bounding box center [1108, 304] width 555 height 24
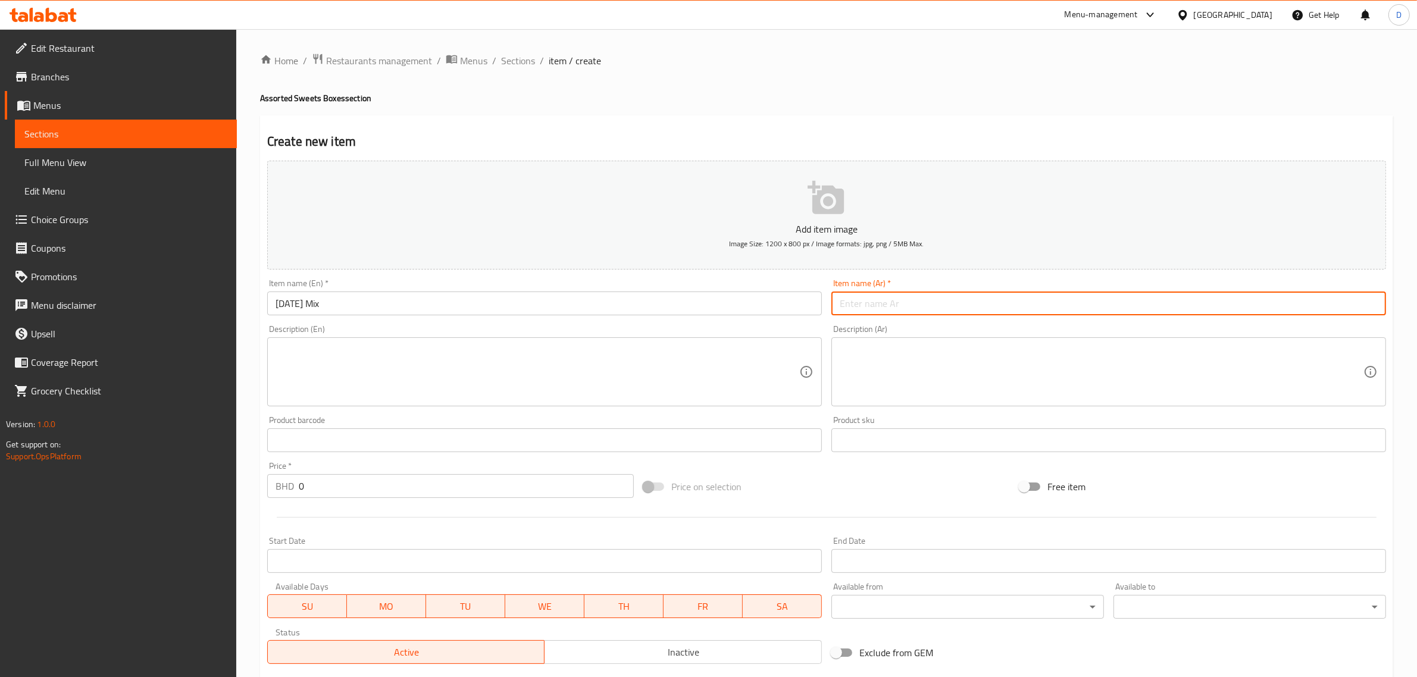
paste input "مزيج ديوالي"
type input "مزيج ديوالي"
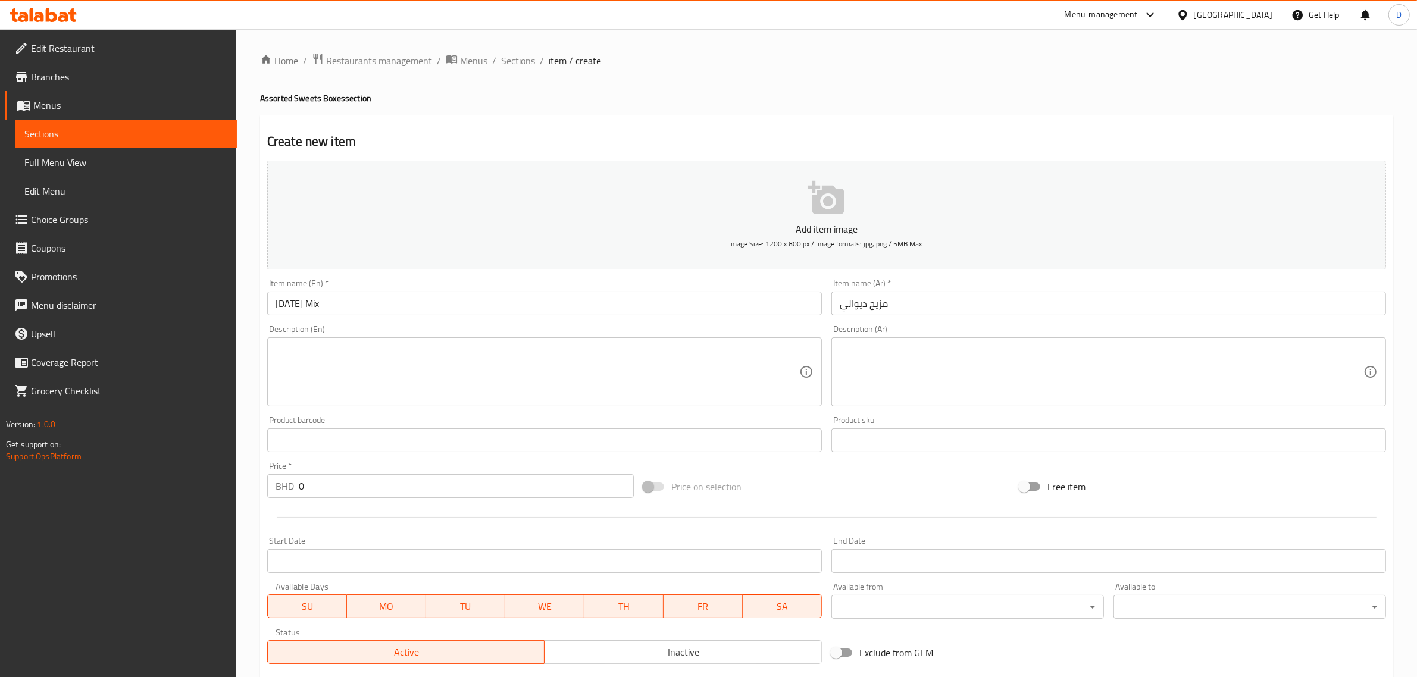
drag, startPoint x: 336, startPoint y: 486, endPoint x: 244, endPoint y: 478, distance: 92.6
click at [247, 478] on div "Home / Restaurants management / Menus / Sections / item / create Assorted Sweet…" at bounding box center [826, 435] width 1181 height 812
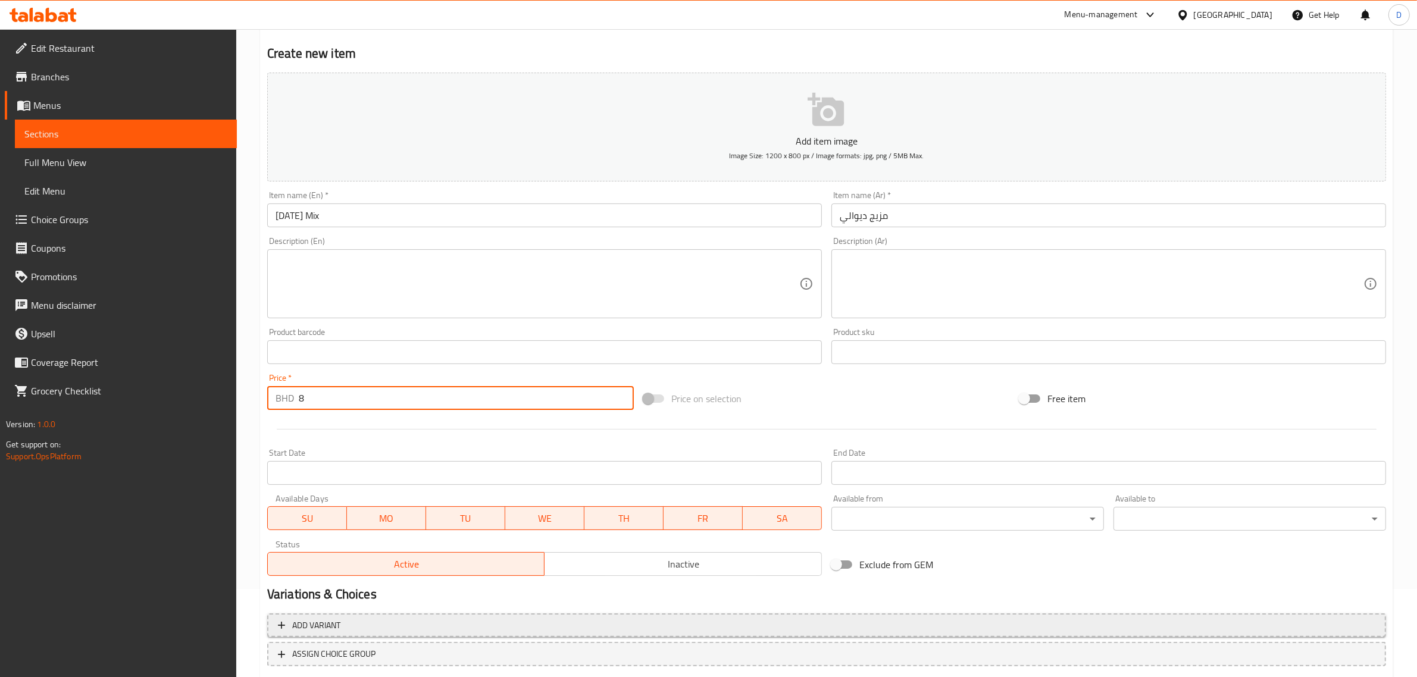
scroll to position [161, 0]
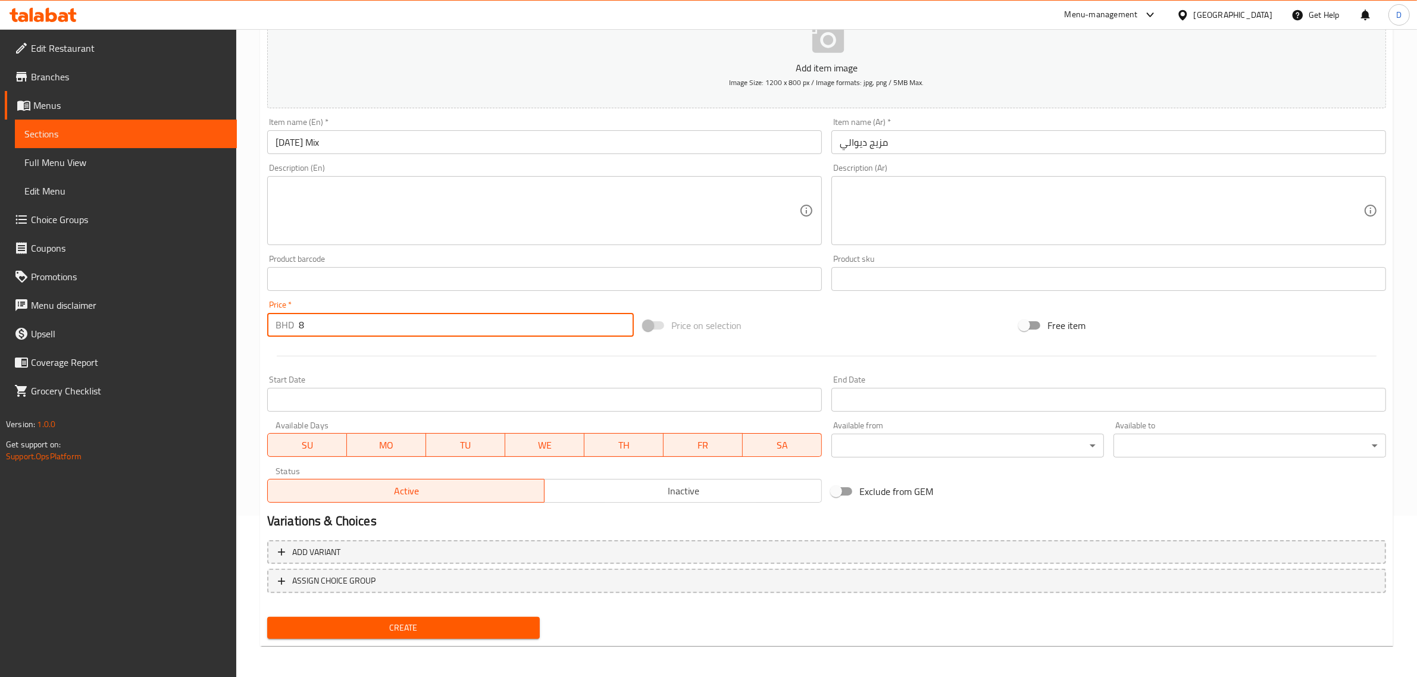
type input "8"
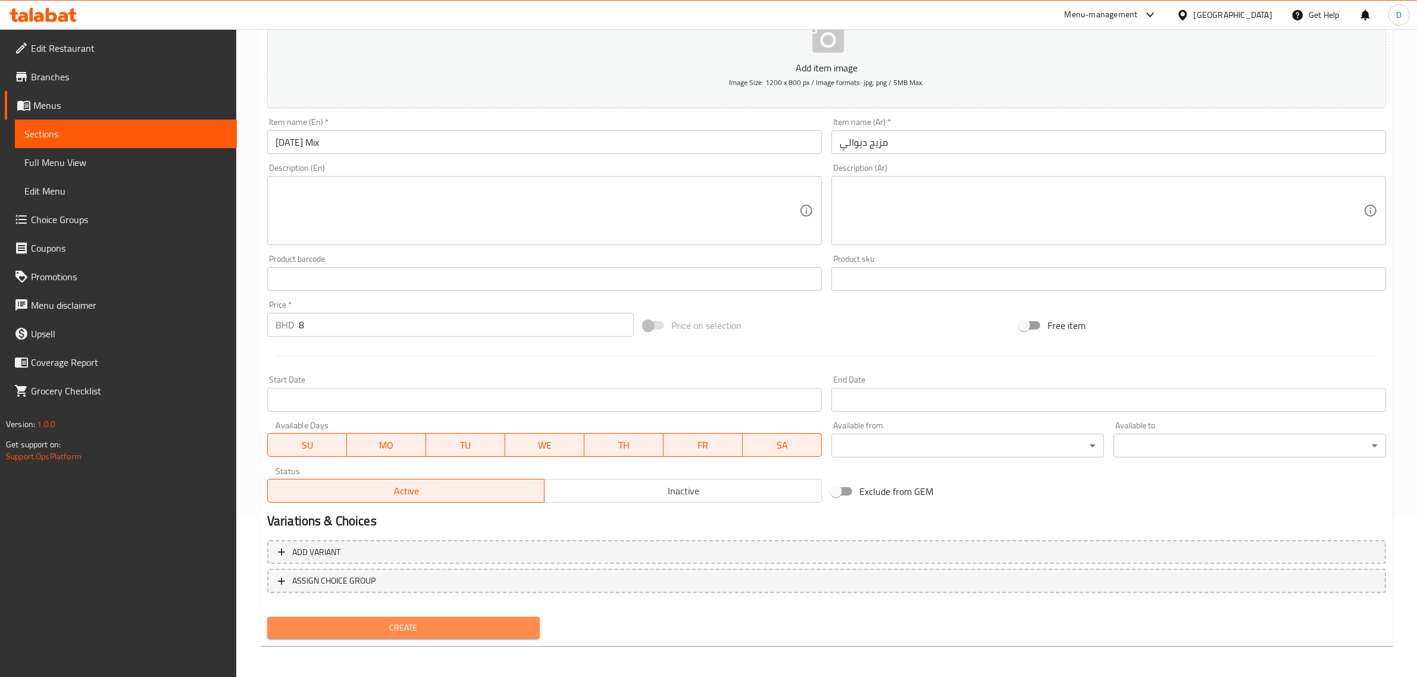
click at [446, 623] on span "Create" at bounding box center [403, 628] width 253 height 15
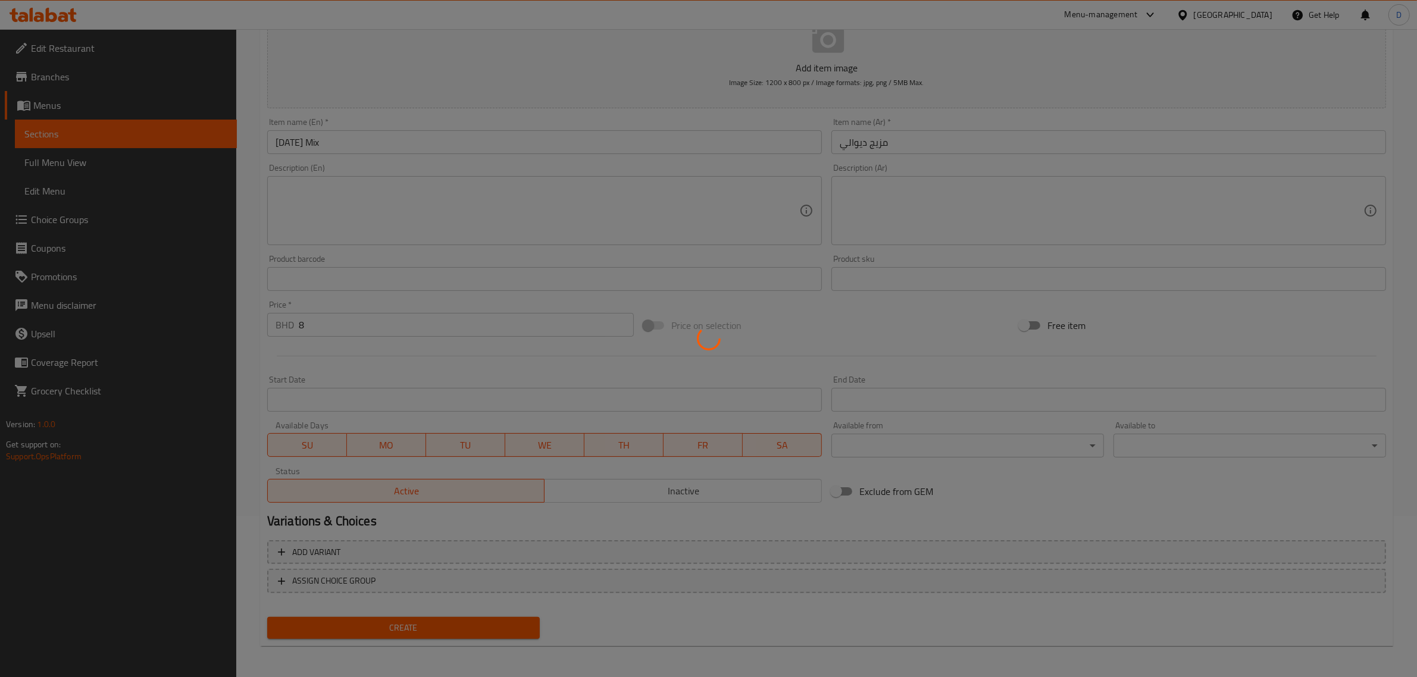
type input "0"
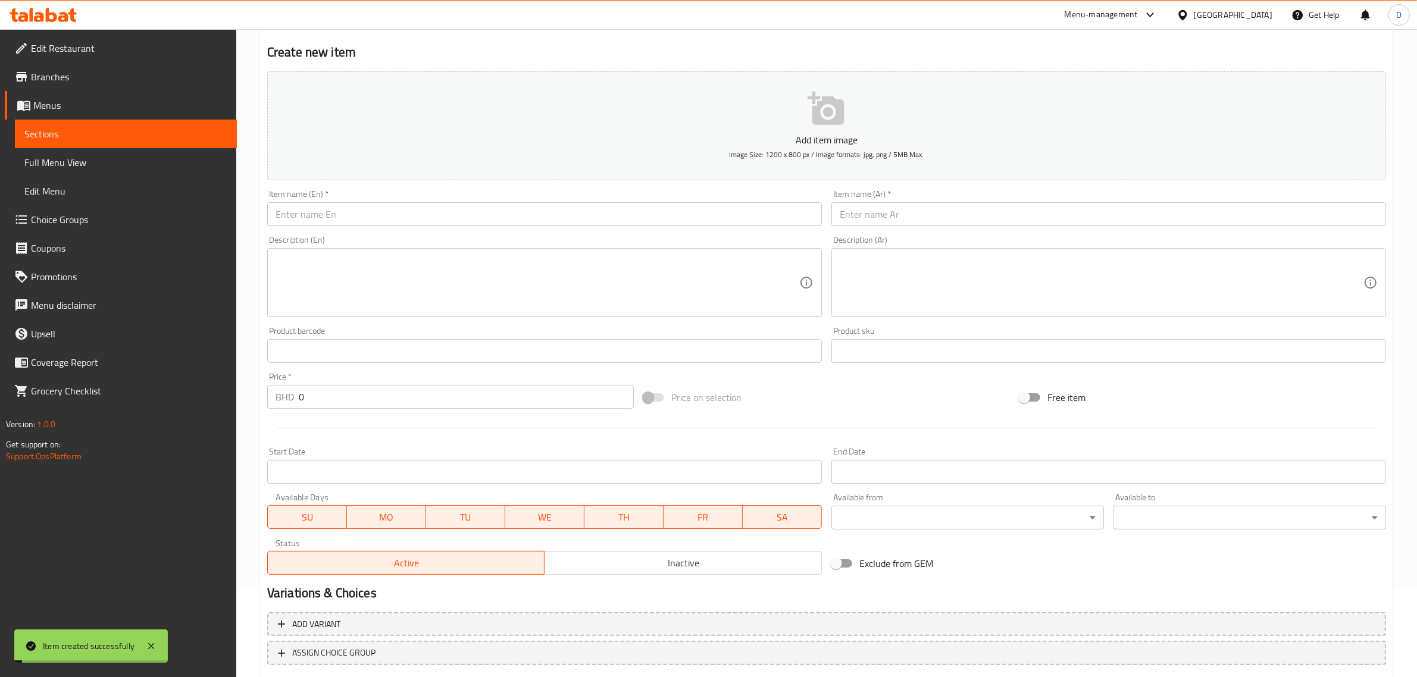
scroll to position [0, 0]
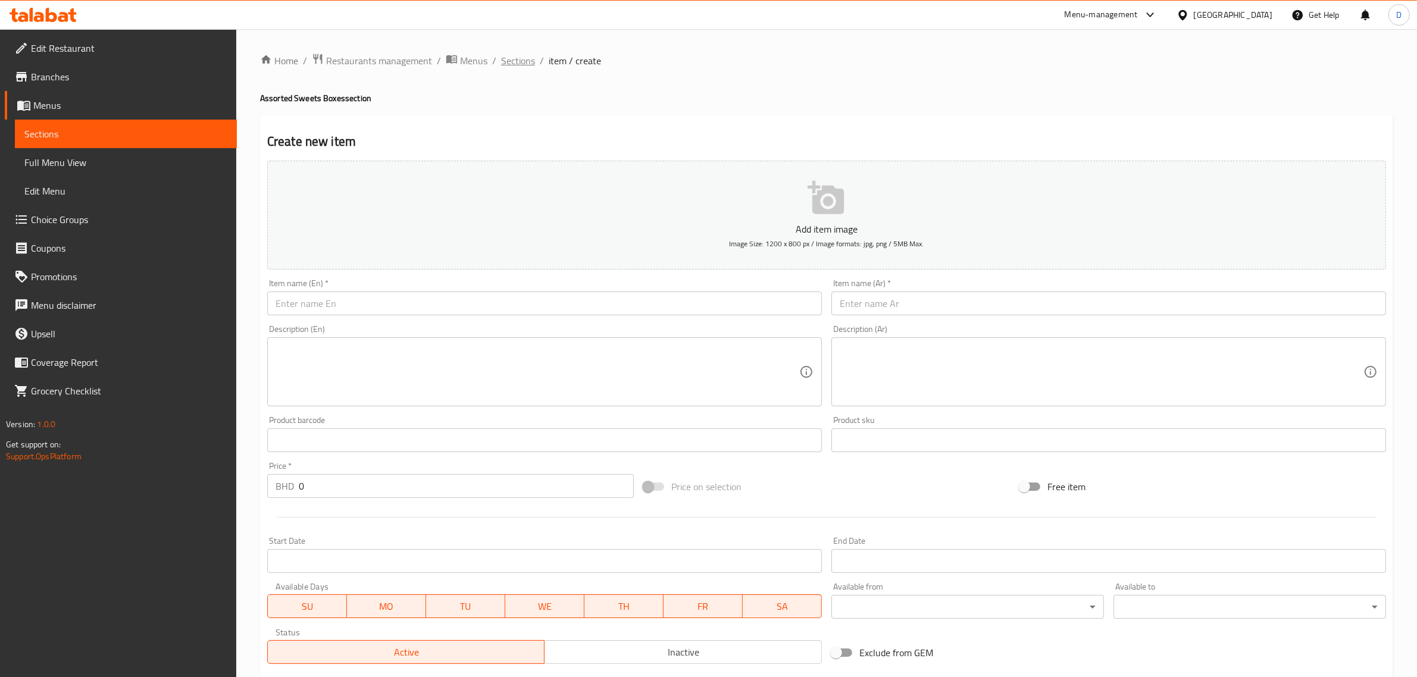
click at [512, 65] on span "Sections" at bounding box center [518, 61] width 34 height 14
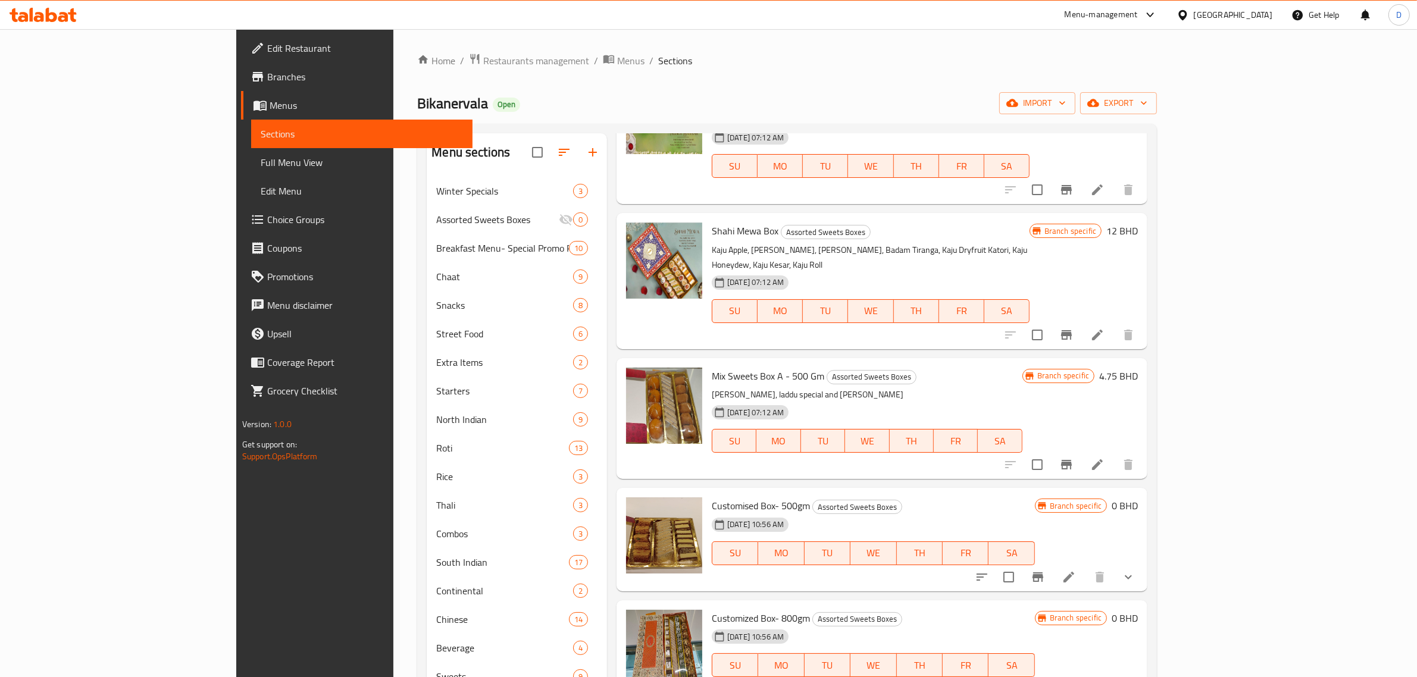
click at [251, 148] on link "Full Menu View" at bounding box center [362, 162] width 222 height 29
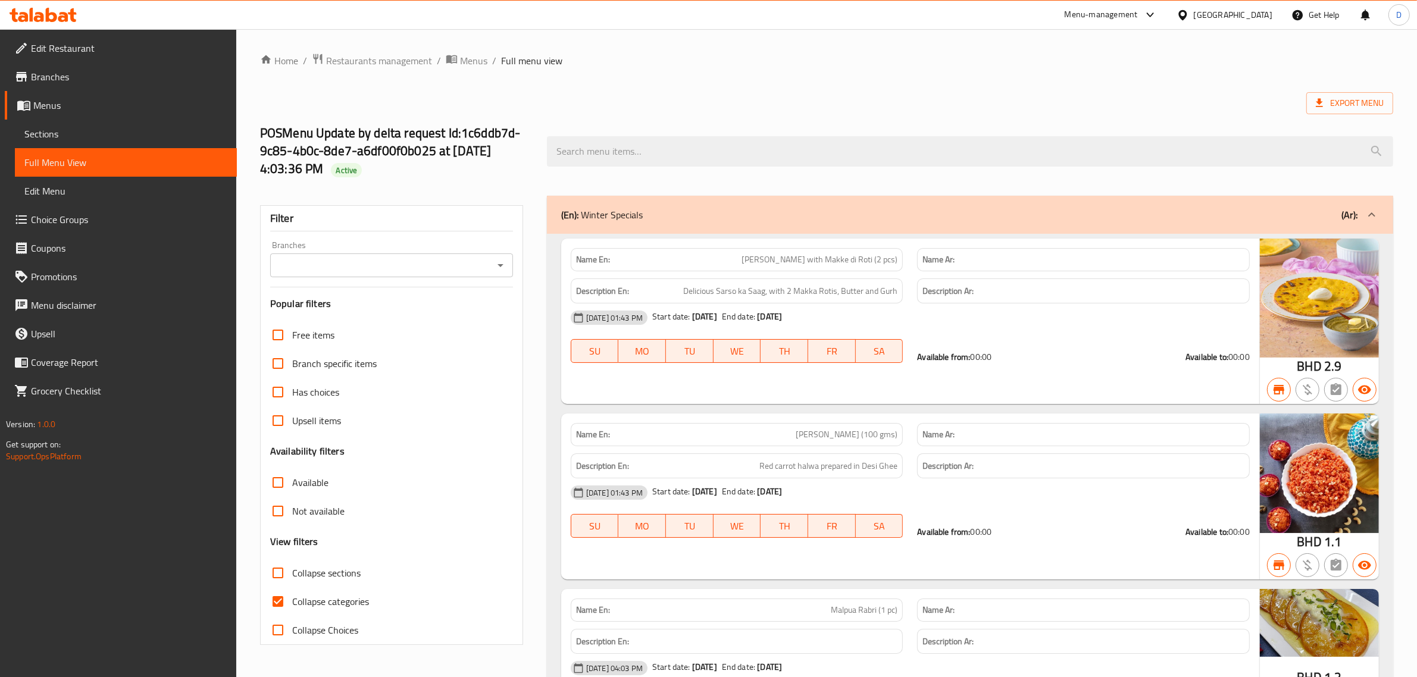
click at [1138, 18] on div "Menu-management" at bounding box center [1101, 15] width 73 height 14
click at [1067, 128] on div "Restaurant-Management" at bounding box center [1086, 132] width 93 height 13
